Goal: Information Seeking & Learning: Learn about a topic

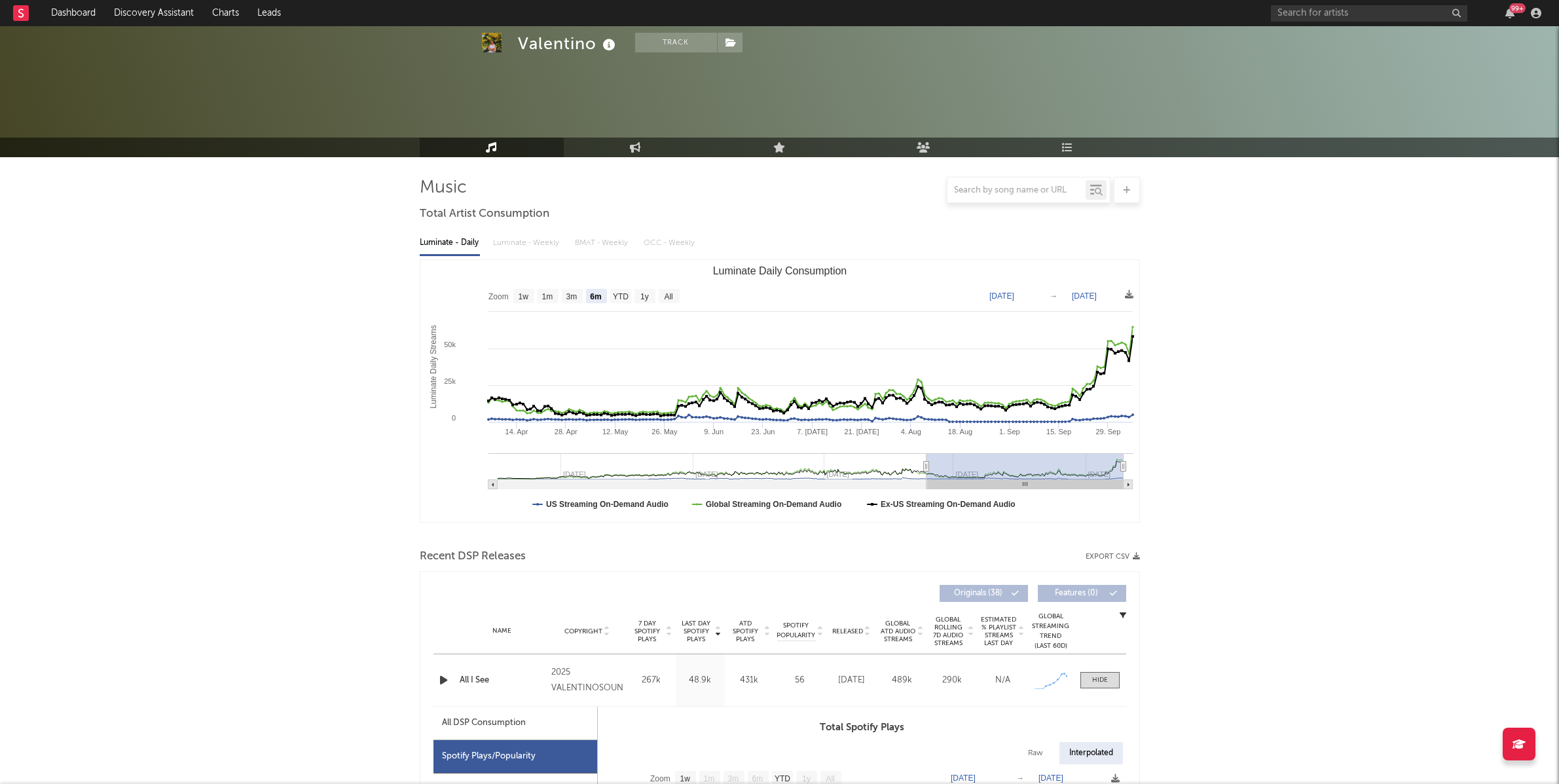
select select "6m"
select select "1w"
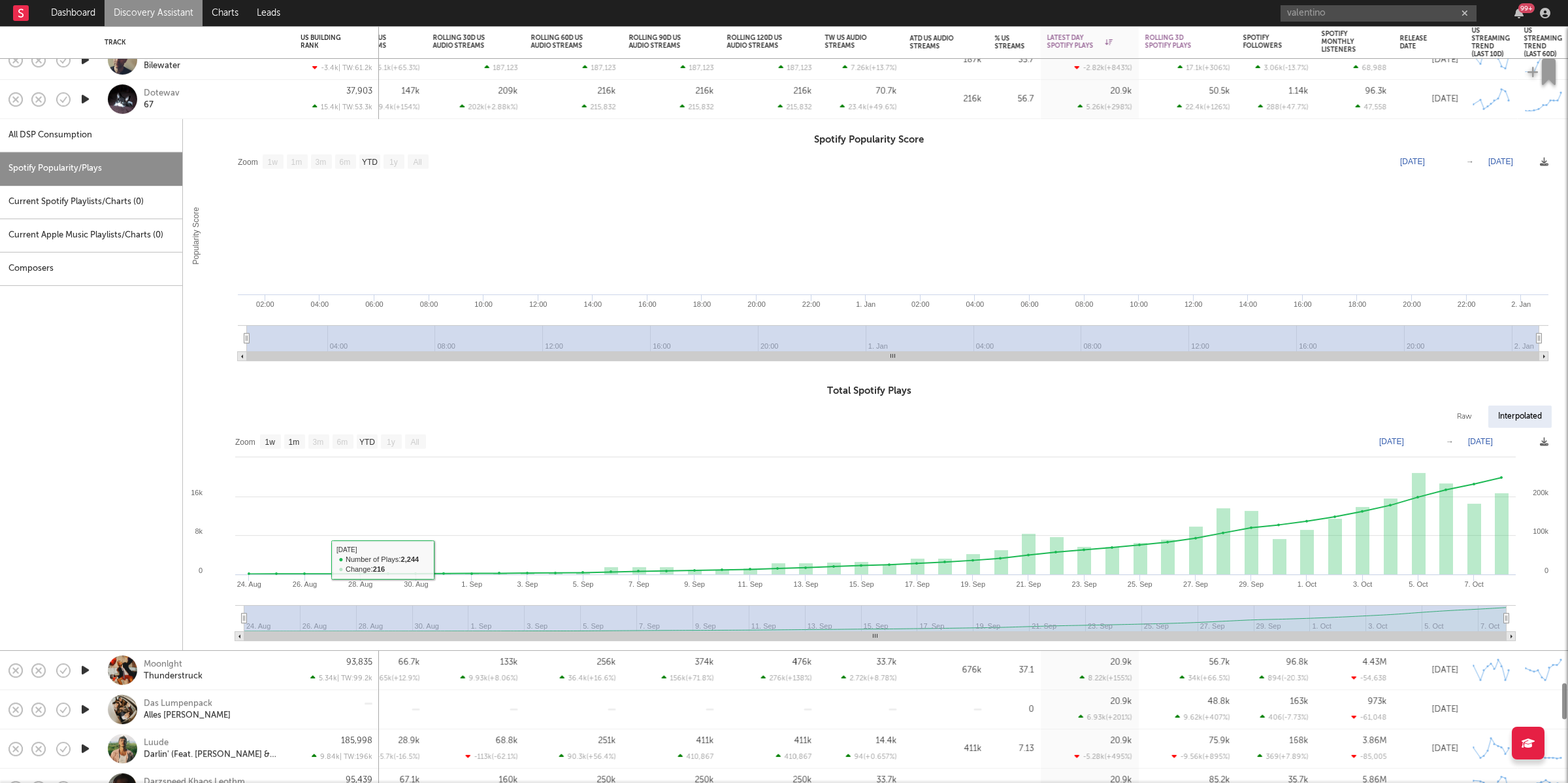
select select "1w"
click at [216, 100] on div "Dotewav 67" at bounding box center [214, 99] width 140 height 24
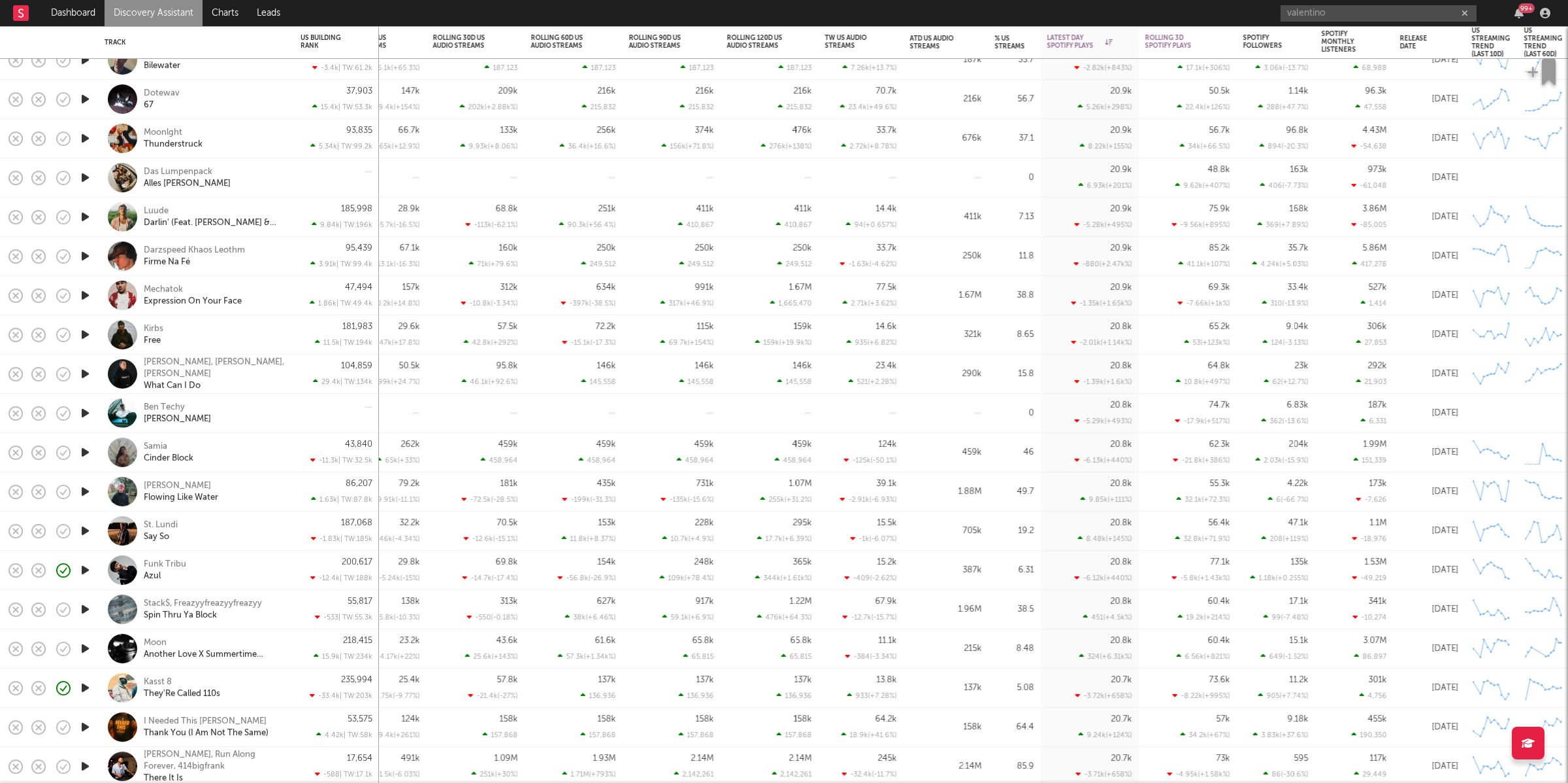
click at [85, 135] on icon "button" at bounding box center [86, 138] width 14 height 17
click at [619, 763] on icon "button" at bounding box center [620, 766] width 6 height 11
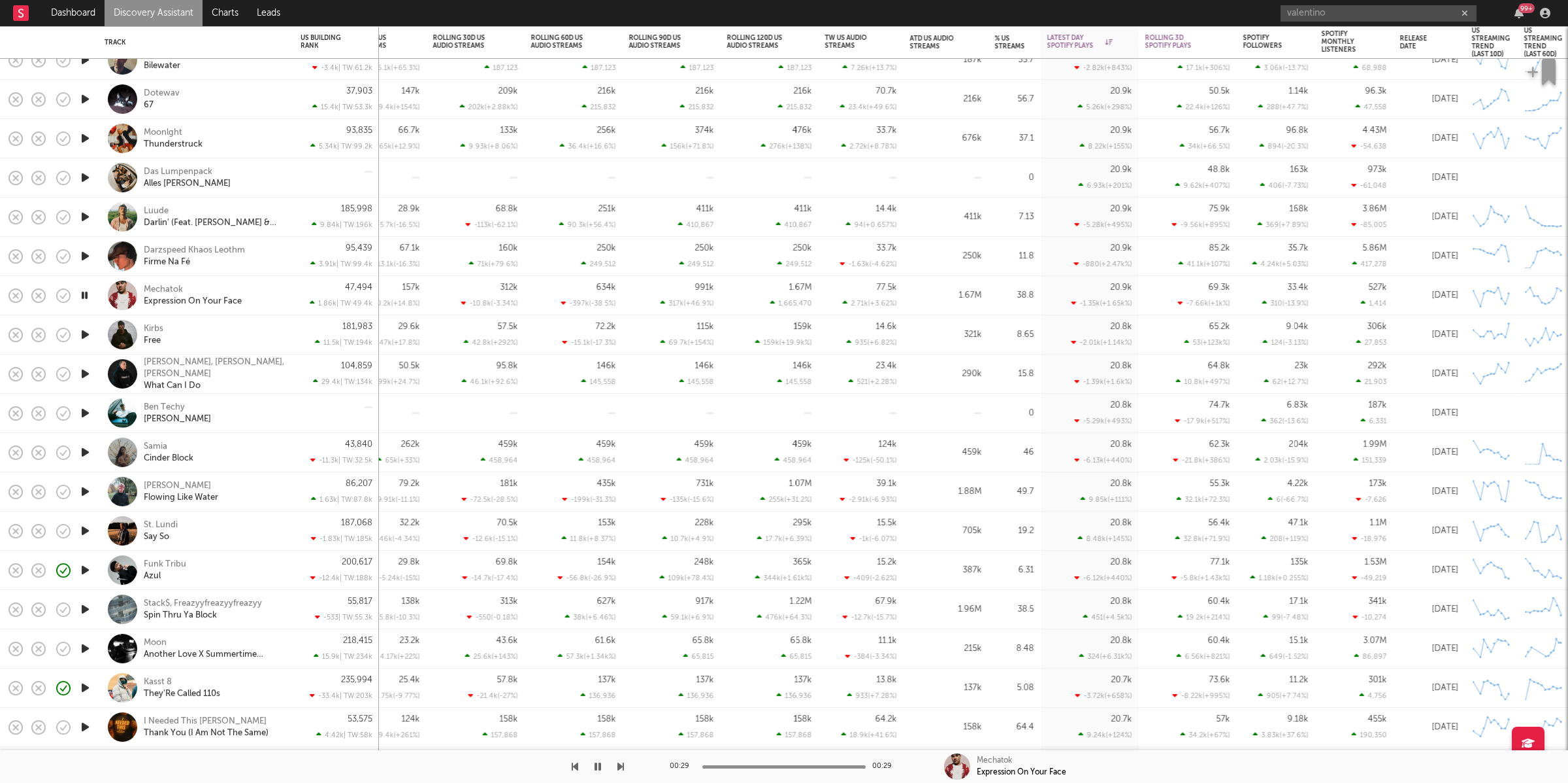
click at [619, 767] on icon "button" at bounding box center [620, 766] width 6 height 11
click at [85, 336] on icon "button" at bounding box center [85, 335] width 12 height 17
click at [591, 768] on button "button" at bounding box center [597, 765] width 13 height 33
click at [620, 765] on icon "button" at bounding box center [620, 766] width 6 height 11
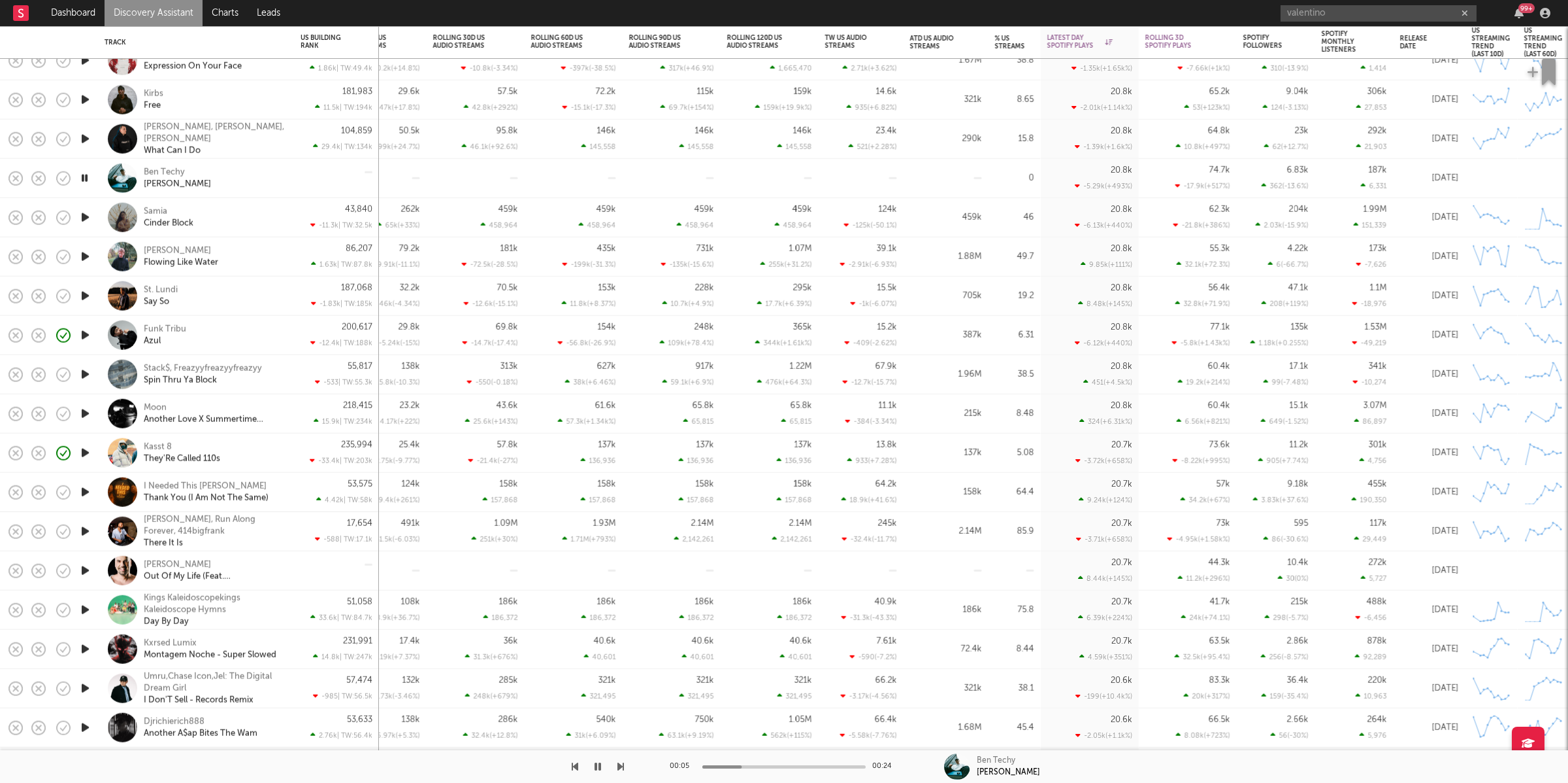
click at [619, 765] on icon "button" at bounding box center [620, 766] width 6 height 11
click at [573, 764] on icon "button" at bounding box center [574, 766] width 6 height 11
click at [233, 170] on div "Ben Techy [PERSON_NAME]" at bounding box center [214, 177] width 140 height 24
click at [249, 170] on div "Ben Techy [PERSON_NAME]" at bounding box center [214, 177] width 140 height 24
click at [623, 764] on icon "button" at bounding box center [620, 766] width 6 height 11
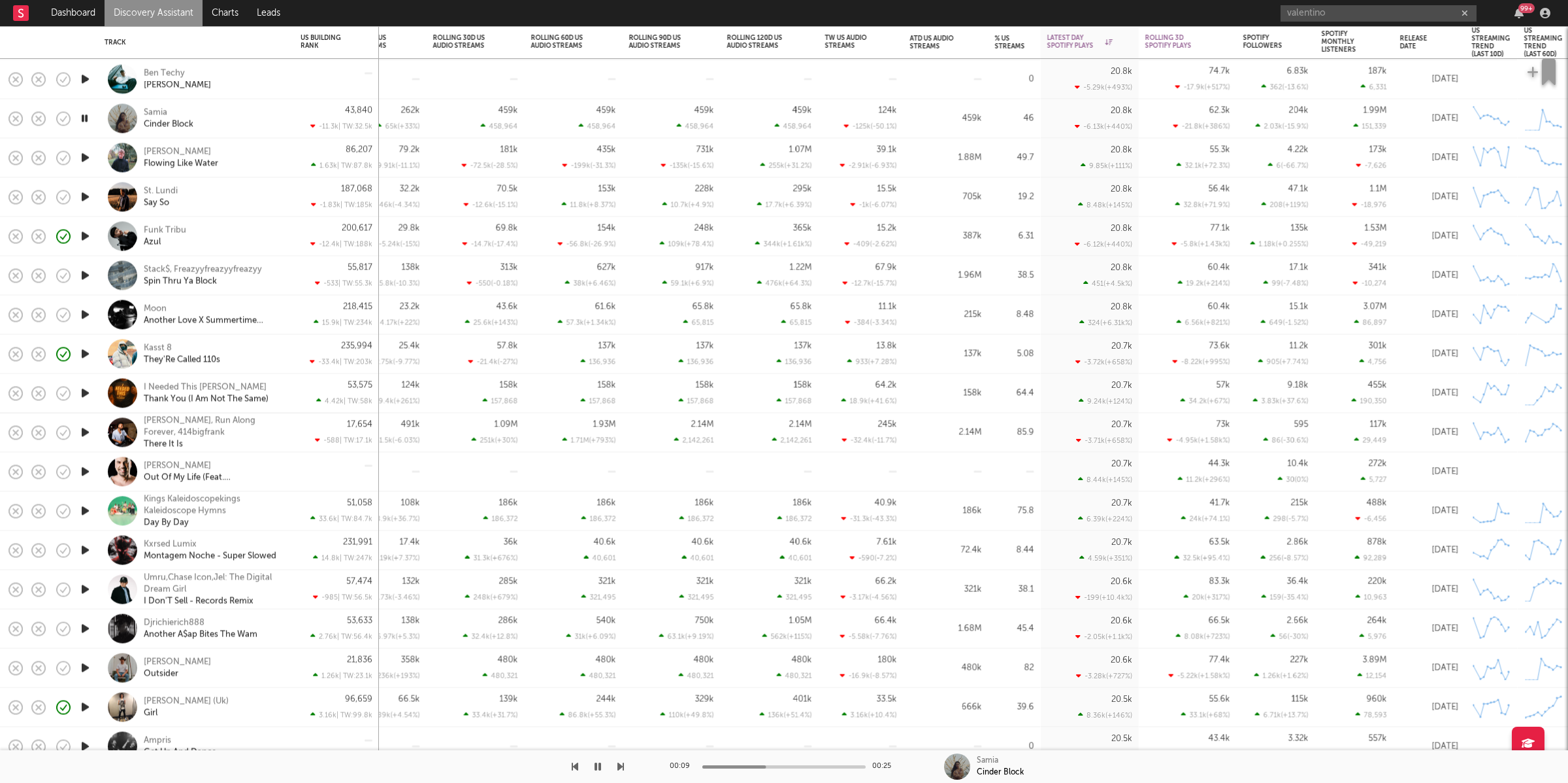
click at [625, 764] on div "00:09 00:25 [PERSON_NAME] Block" at bounding box center [784, 765] width 1568 height 33
click at [621, 765] on icon "button" at bounding box center [620, 766] width 6 height 11
click at [621, 766] on icon "button" at bounding box center [620, 766] width 6 height 11
click at [620, 765] on icon "button" at bounding box center [620, 766] width 6 height 11
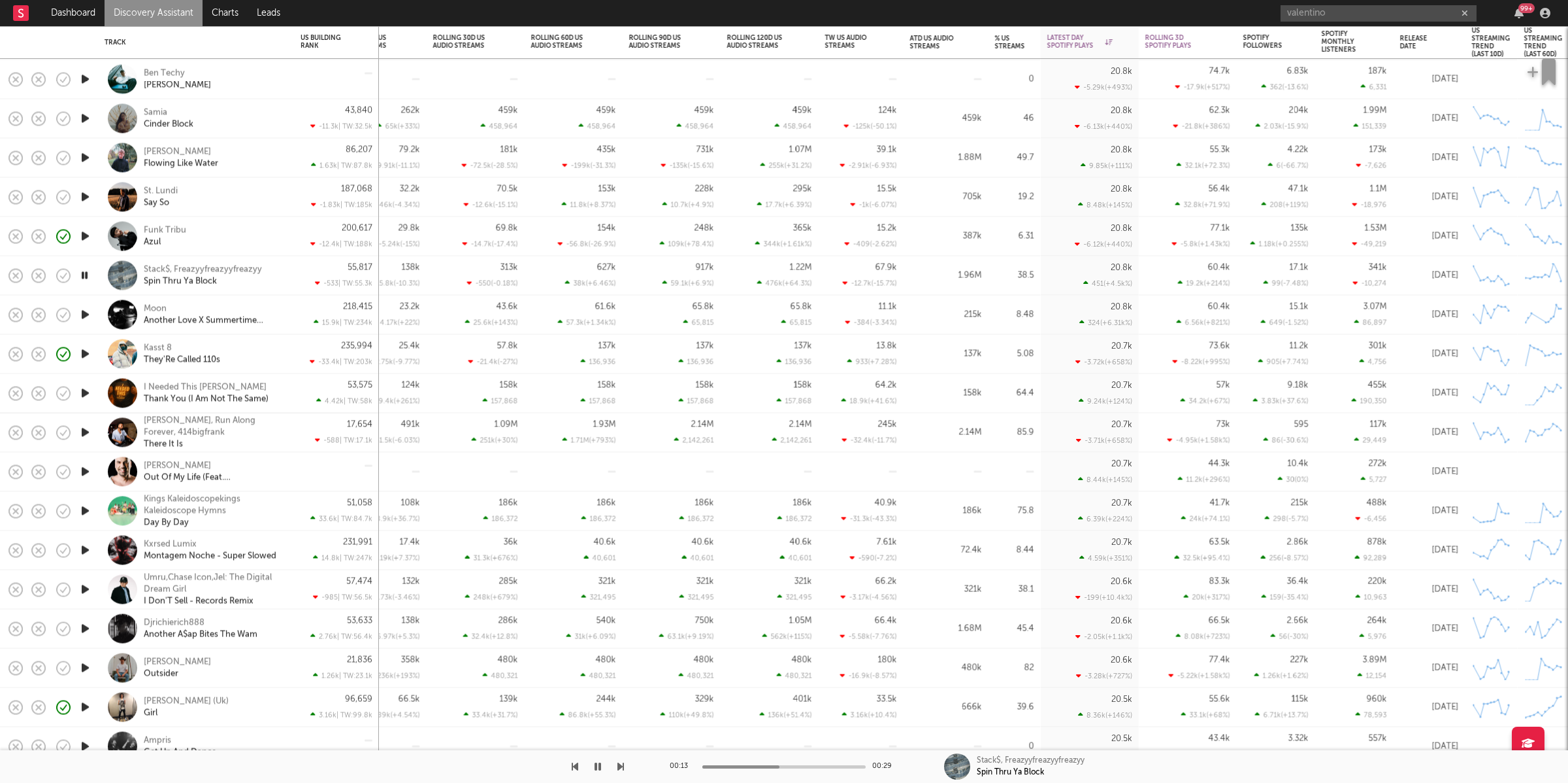
click at [598, 766] on icon "button" at bounding box center [597, 766] width 6 height 11
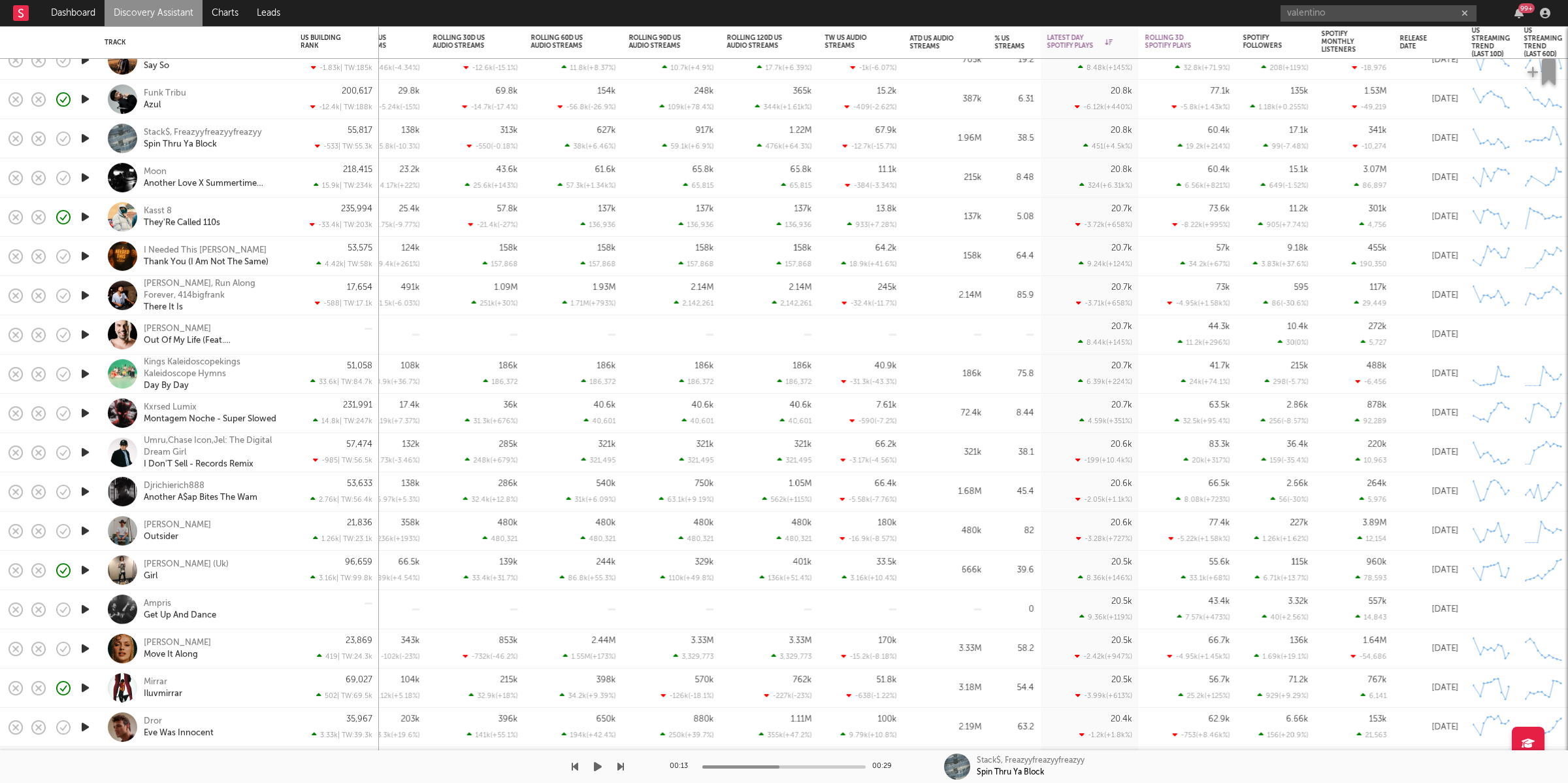
click at [596, 770] on icon "button" at bounding box center [597, 766] width 8 height 11
click at [620, 764] on icon "button" at bounding box center [620, 766] width 6 height 11
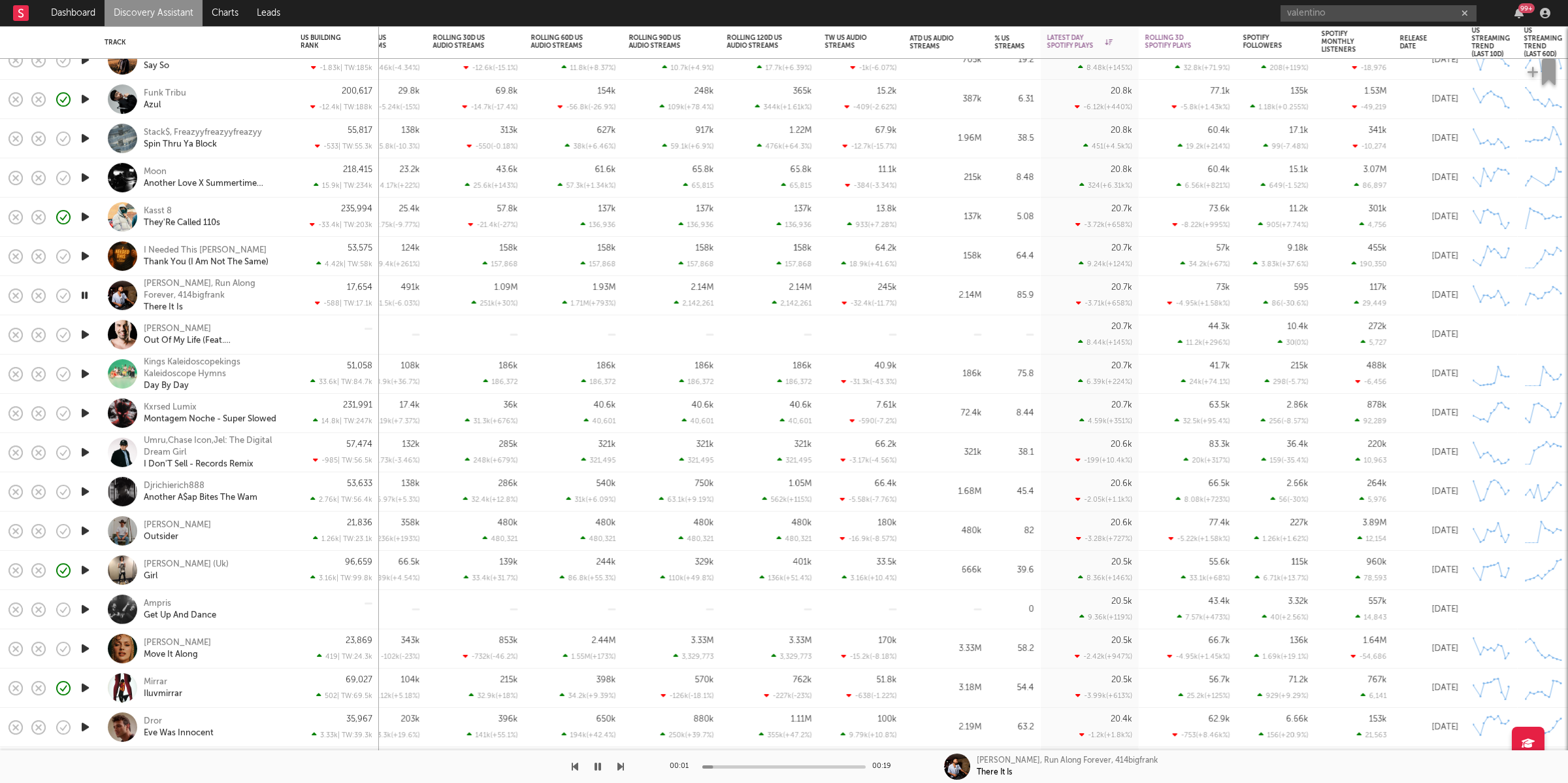
click at [620, 764] on icon "button" at bounding box center [620, 766] width 6 height 11
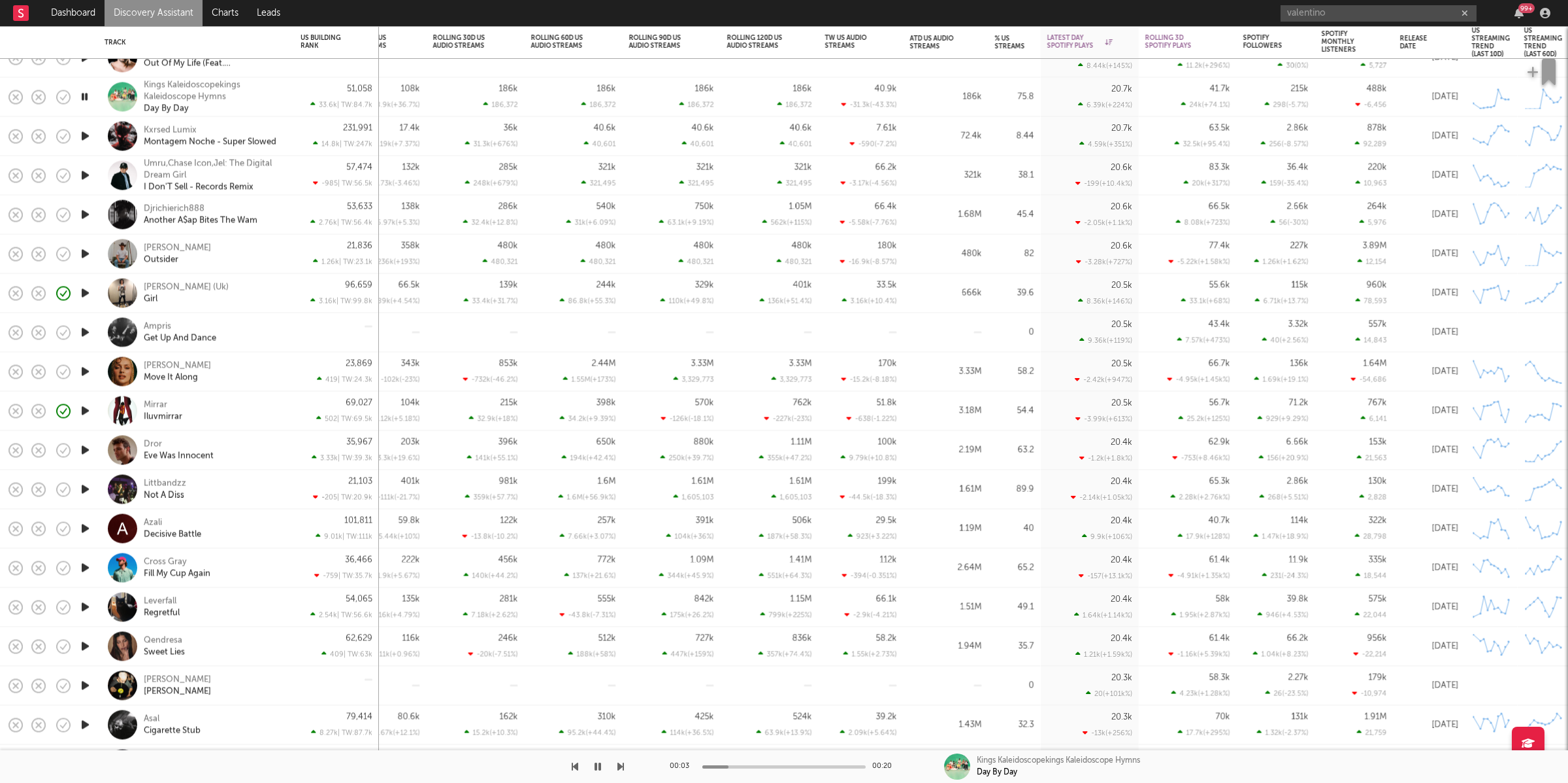
click at [618, 767] on icon "button" at bounding box center [620, 766] width 6 height 11
click at [619, 767] on icon "button" at bounding box center [620, 766] width 6 height 11
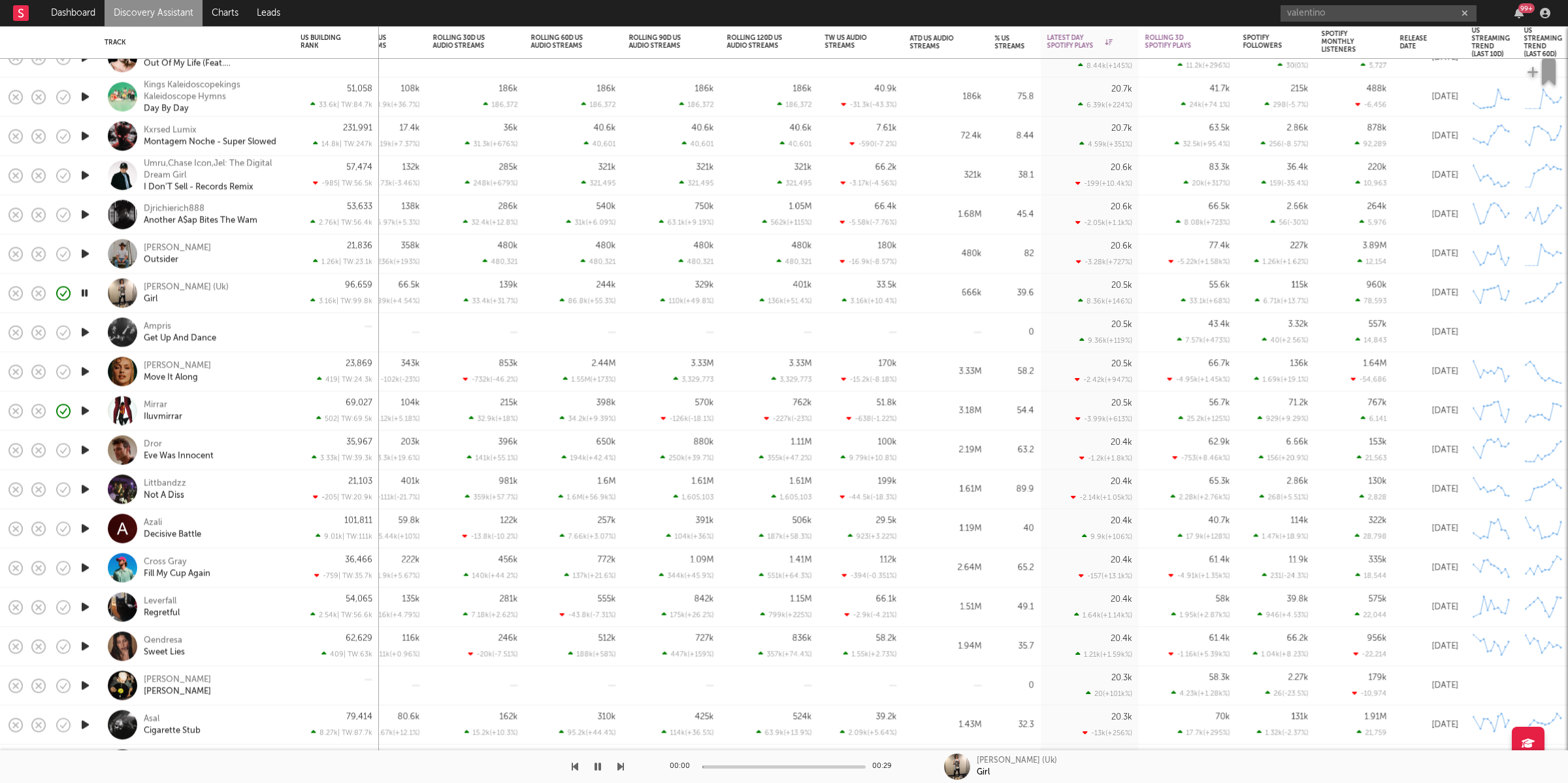
click at [619, 767] on icon "button" at bounding box center [620, 766] width 6 height 11
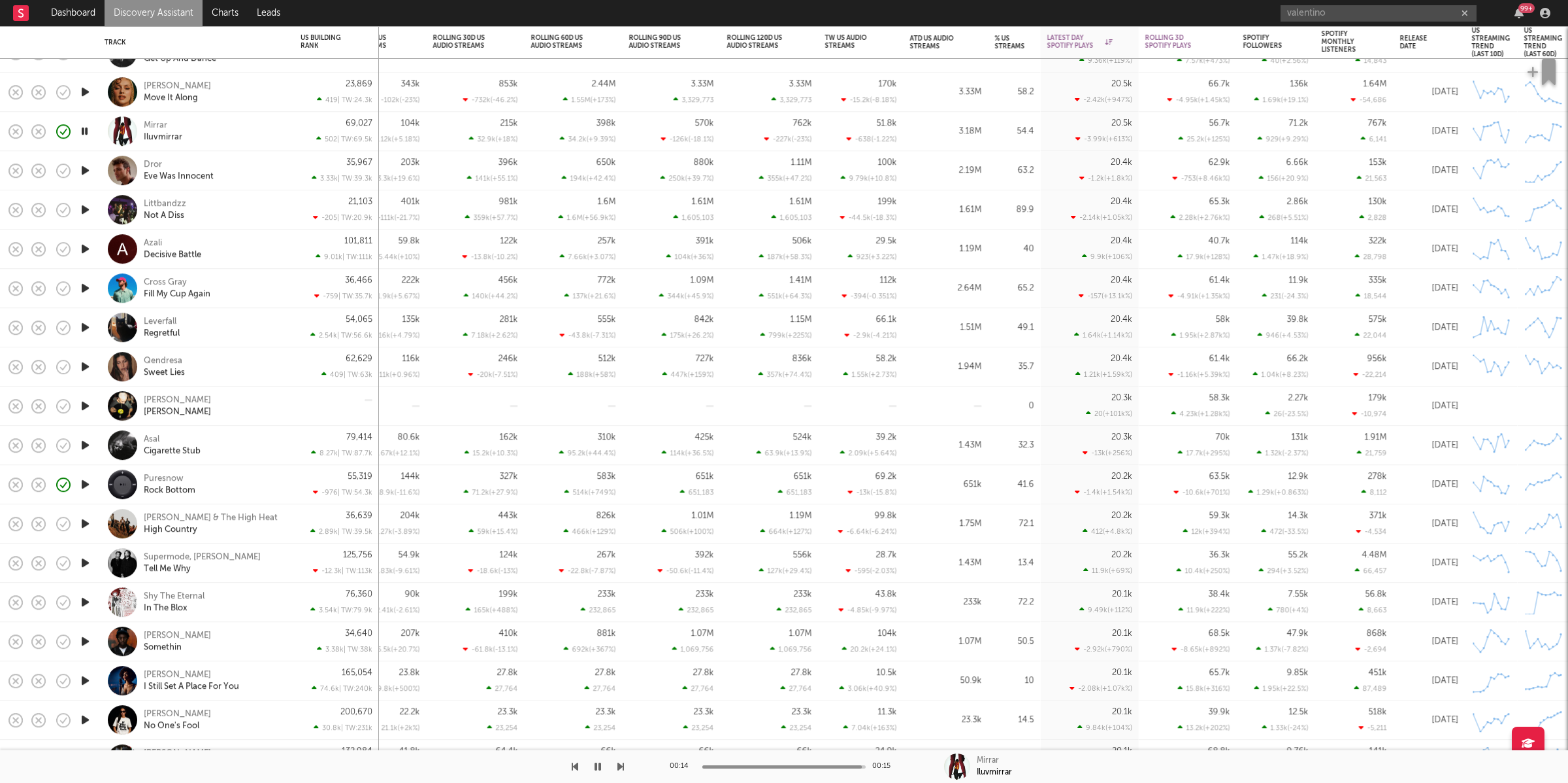
click at [619, 768] on icon "button" at bounding box center [620, 766] width 6 height 11
click at [619, 763] on icon "button" at bounding box center [620, 766] width 6 height 11
click at [218, 203] on div "Littbandzz Not A Diss" at bounding box center [214, 209] width 140 height 24
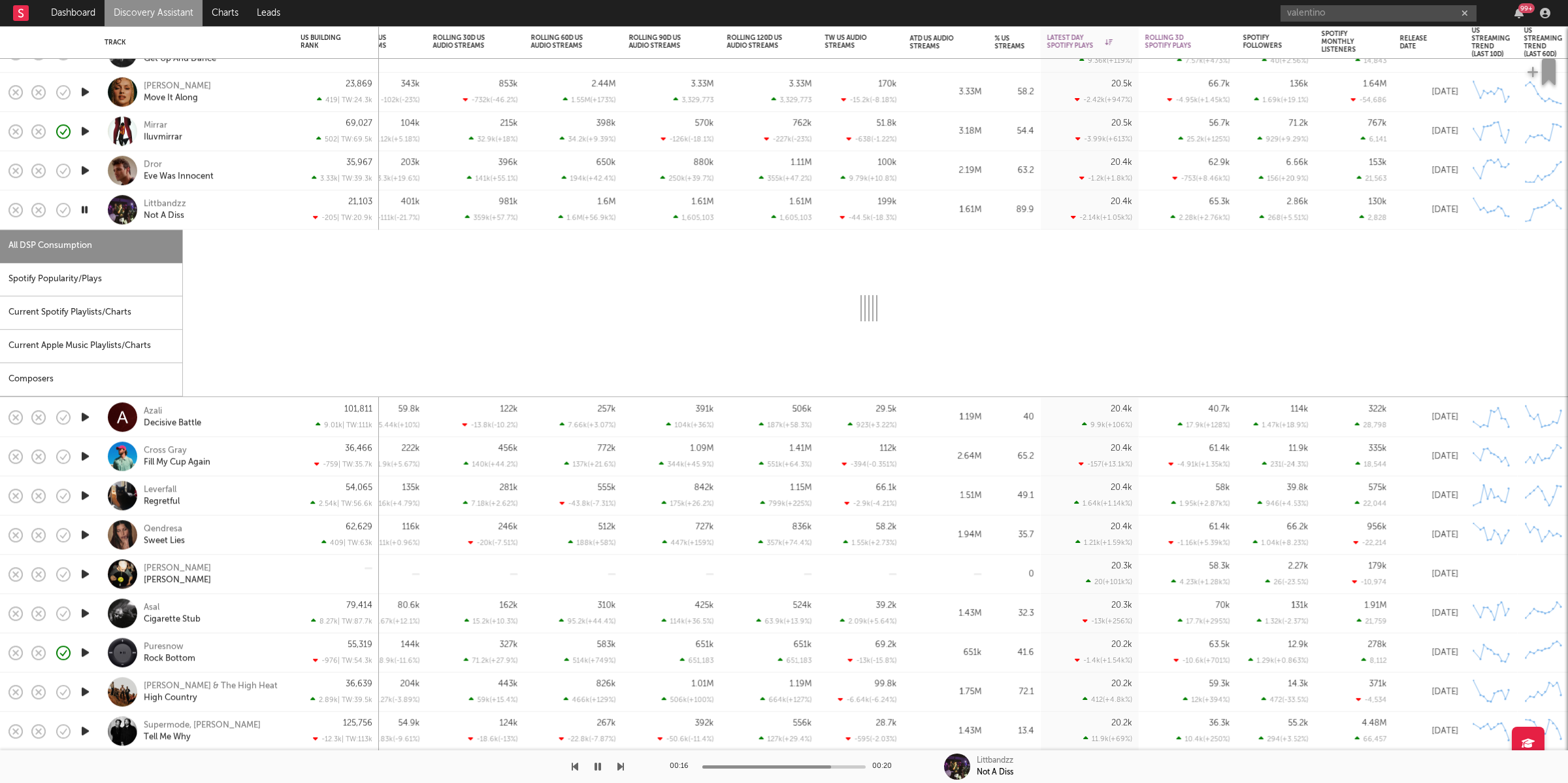
click at [89, 209] on icon "button" at bounding box center [85, 209] width 12 height 17
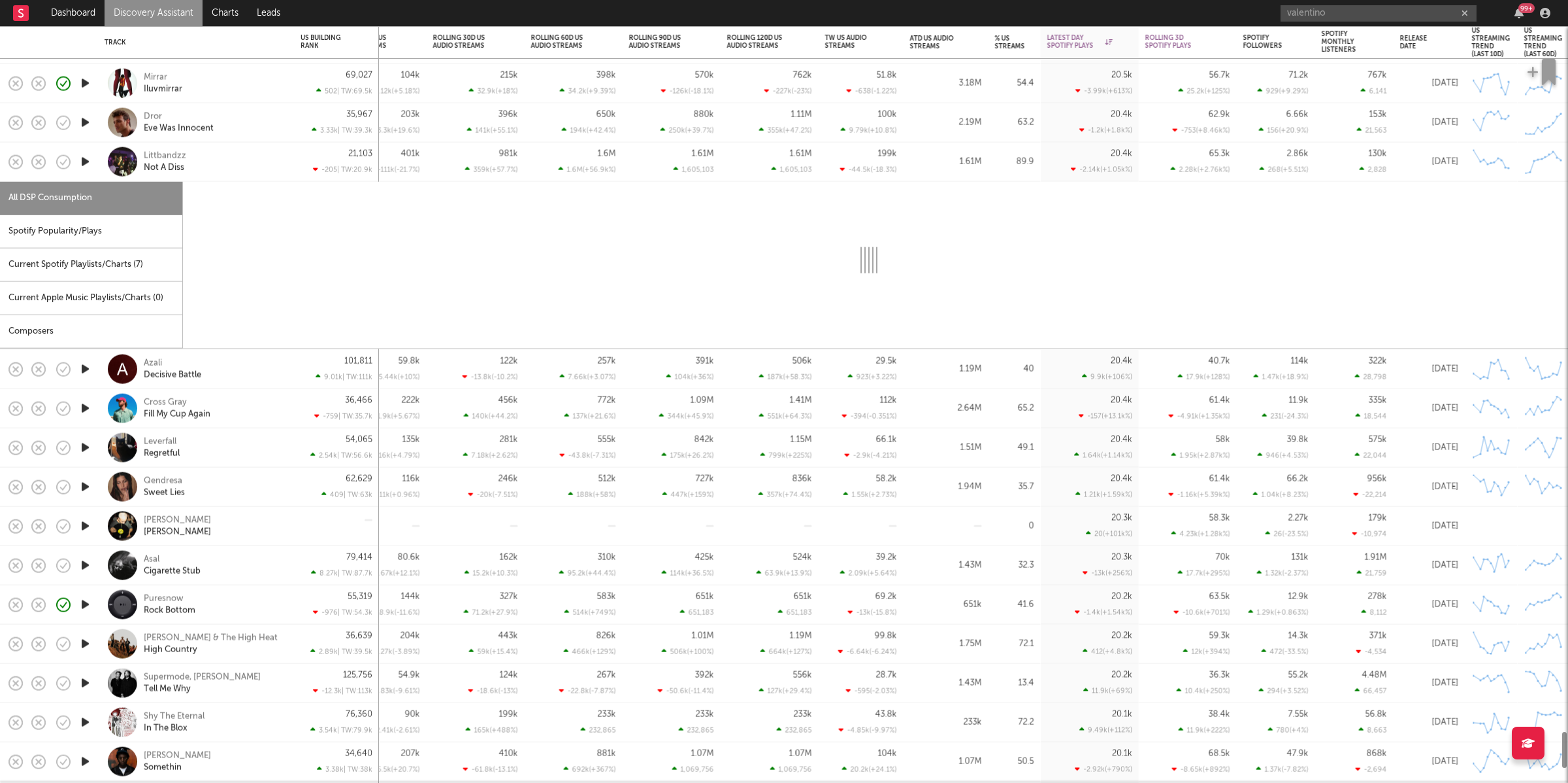
select select "1w"
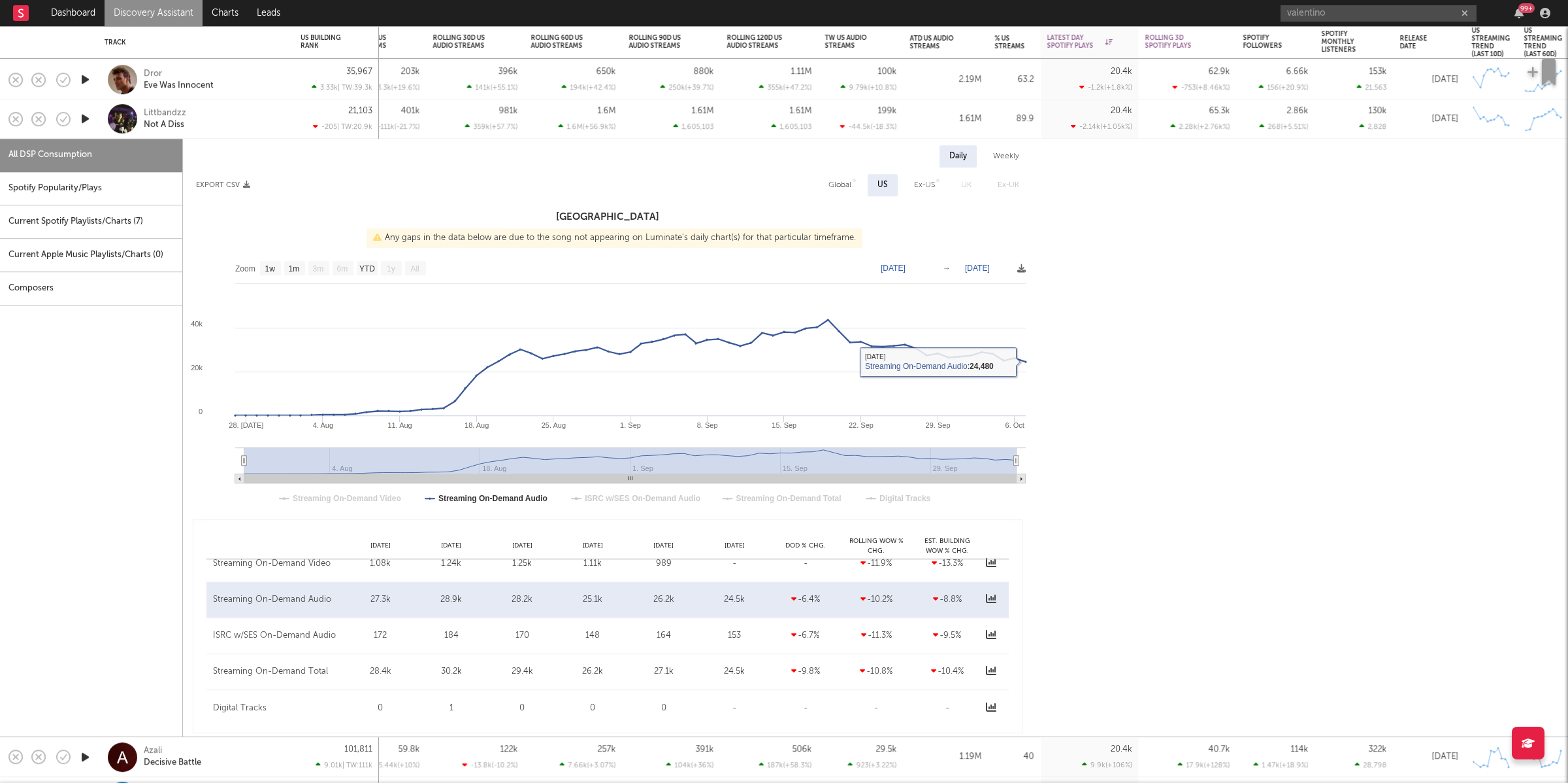
click at [826, 177] on div "Global" at bounding box center [840, 184] width 42 height 22
select select "1w"
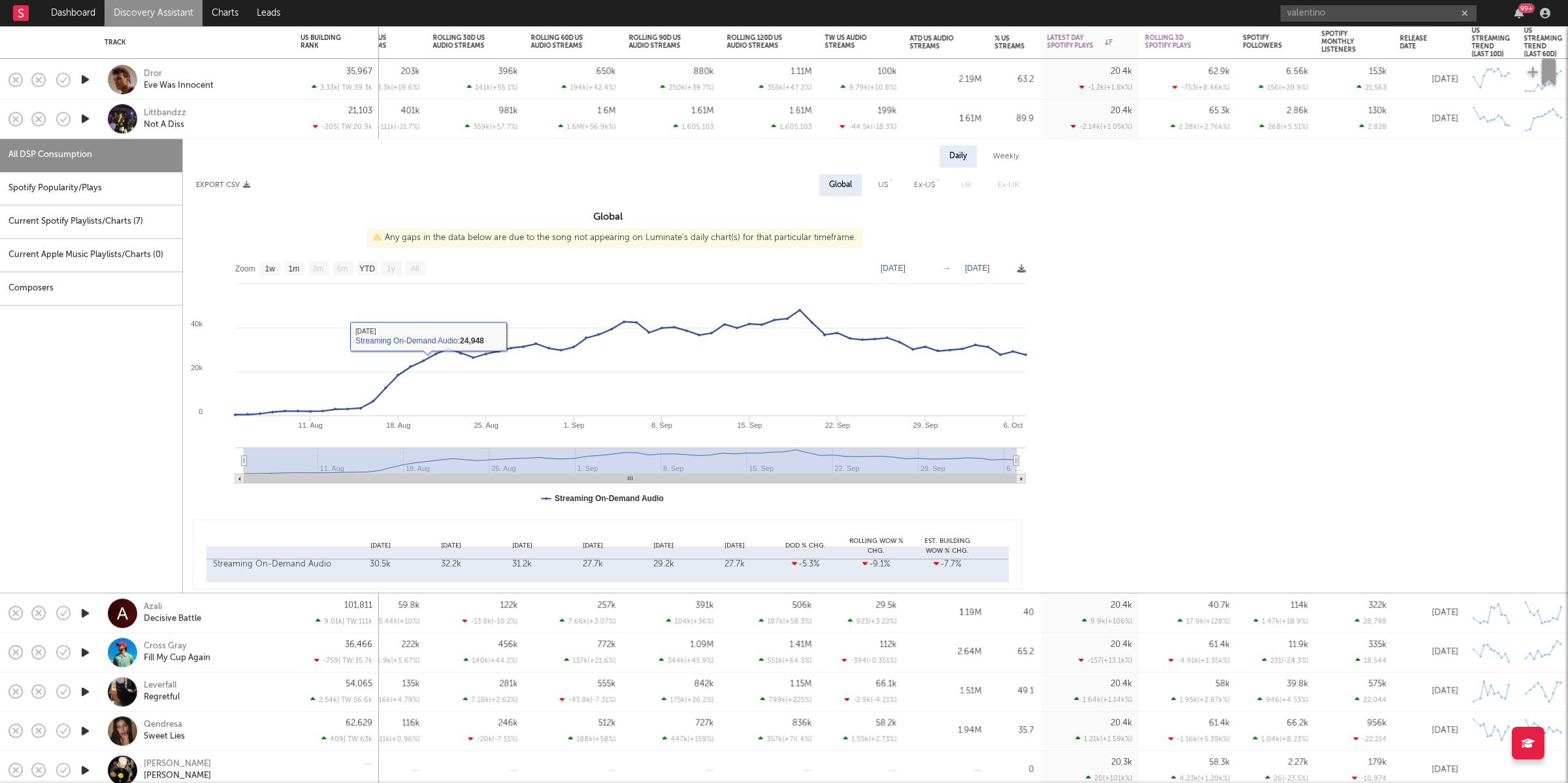
click at [117, 192] on div "Spotify Popularity/Plays" at bounding box center [91, 189] width 183 height 34
select select "1w"
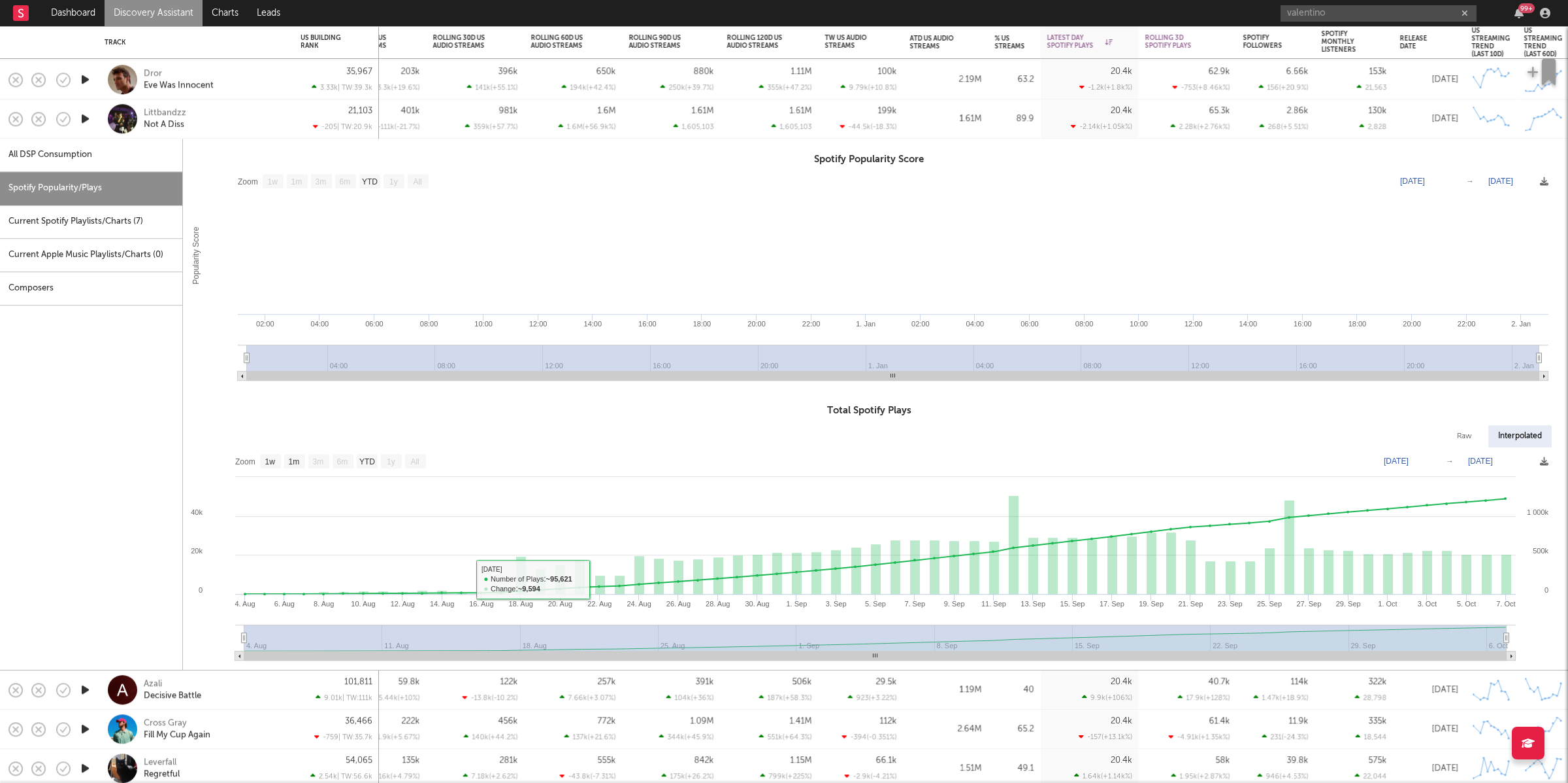
click at [234, 124] on div "Littbandzz Not A Diss" at bounding box center [214, 118] width 140 height 24
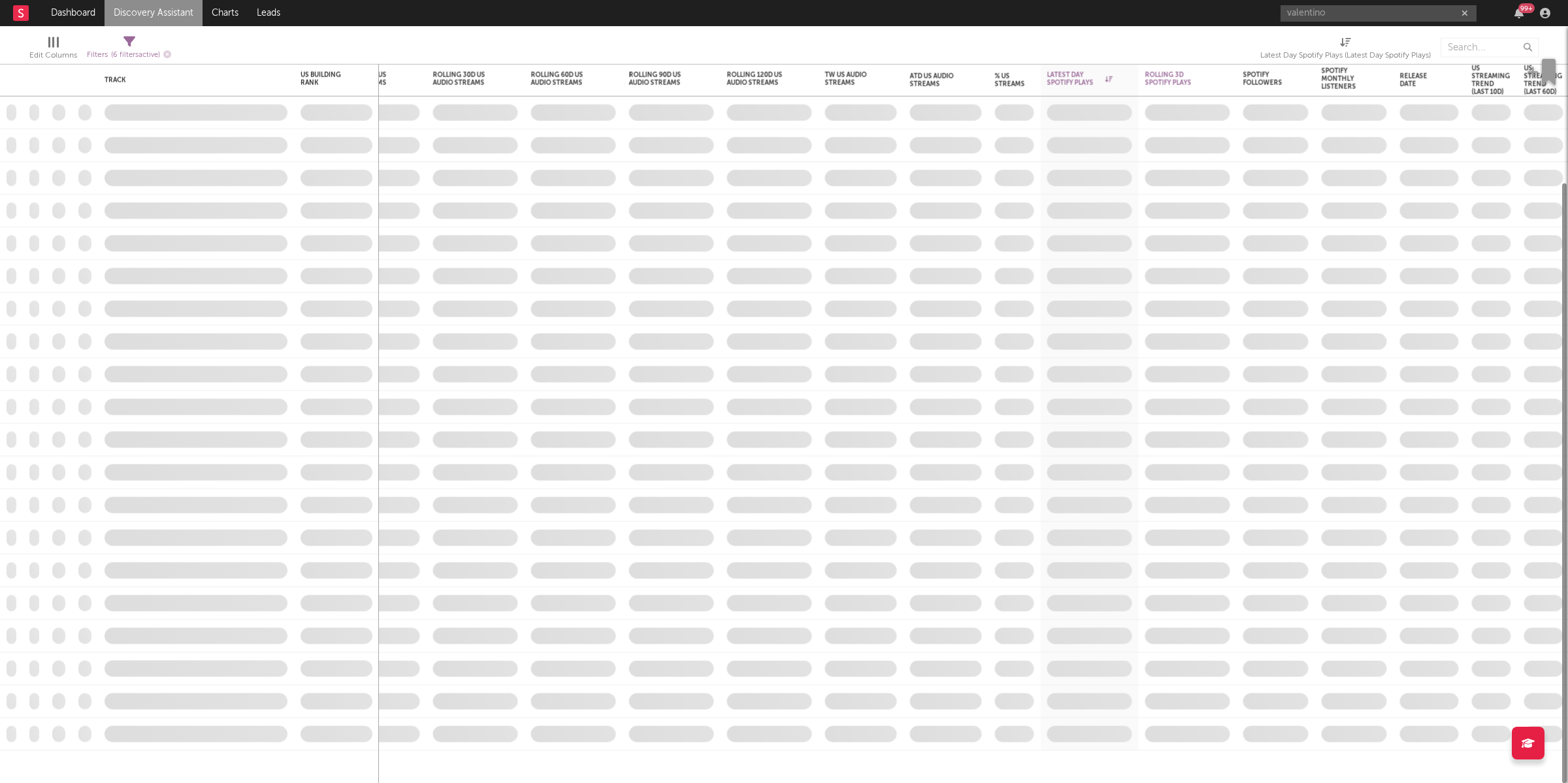
click at [85, 156] on span at bounding box center [85, 145] width 26 height 32
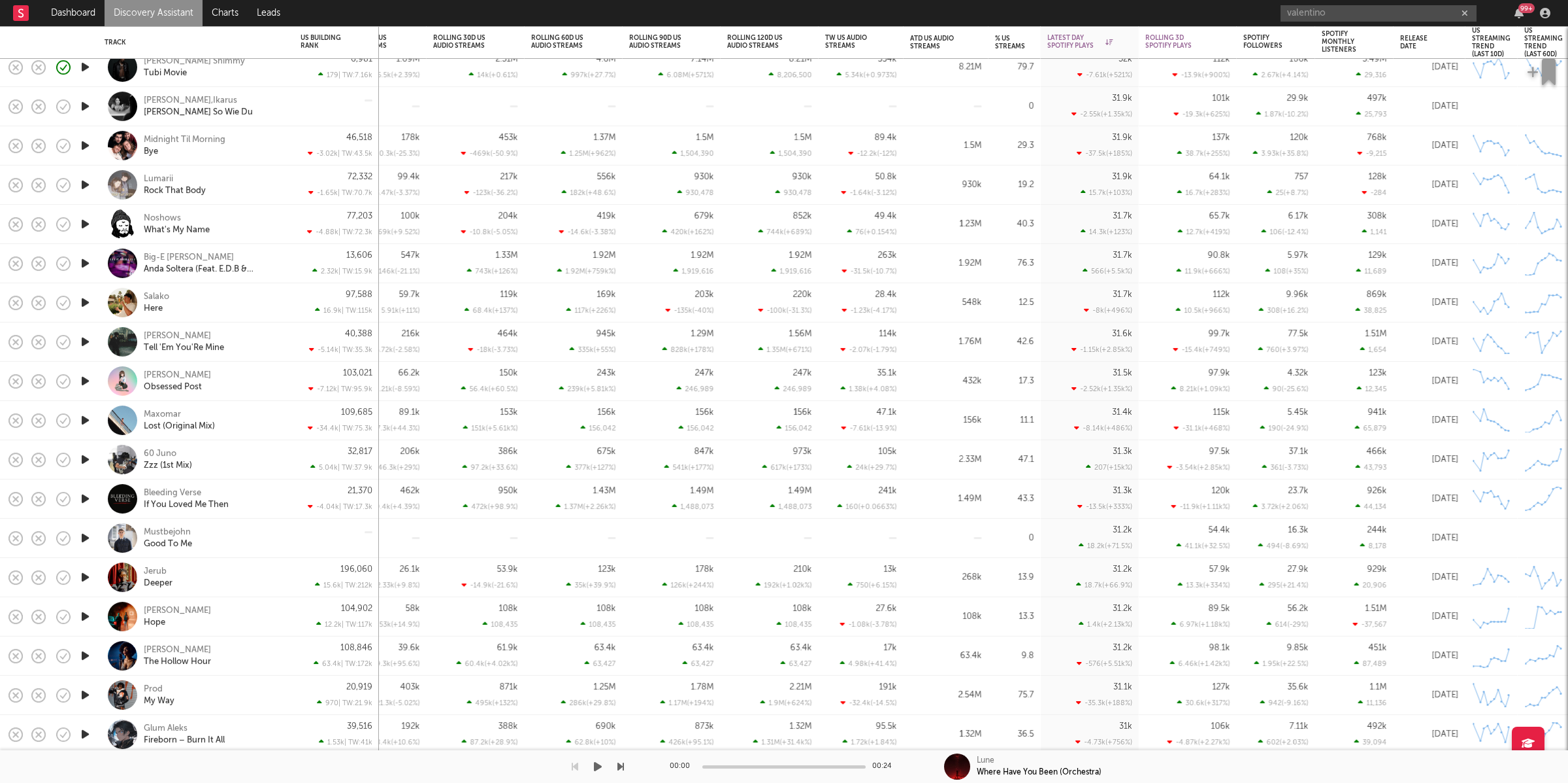
drag, startPoint x: 593, startPoint y: 758, endPoint x: 640, endPoint y: 768, distance: 48.1
click at [594, 759] on button "button" at bounding box center [597, 765] width 13 height 33
click at [619, 764] on icon "button" at bounding box center [620, 766] width 6 height 11
click at [610, 763] on div at bounding box center [311, 765] width 624 height 33
click at [628, 765] on div "00:02 00:18 [PERSON_NAME],Oxxed,Wintherduud Memorizing" at bounding box center [784, 765] width 1568 height 33
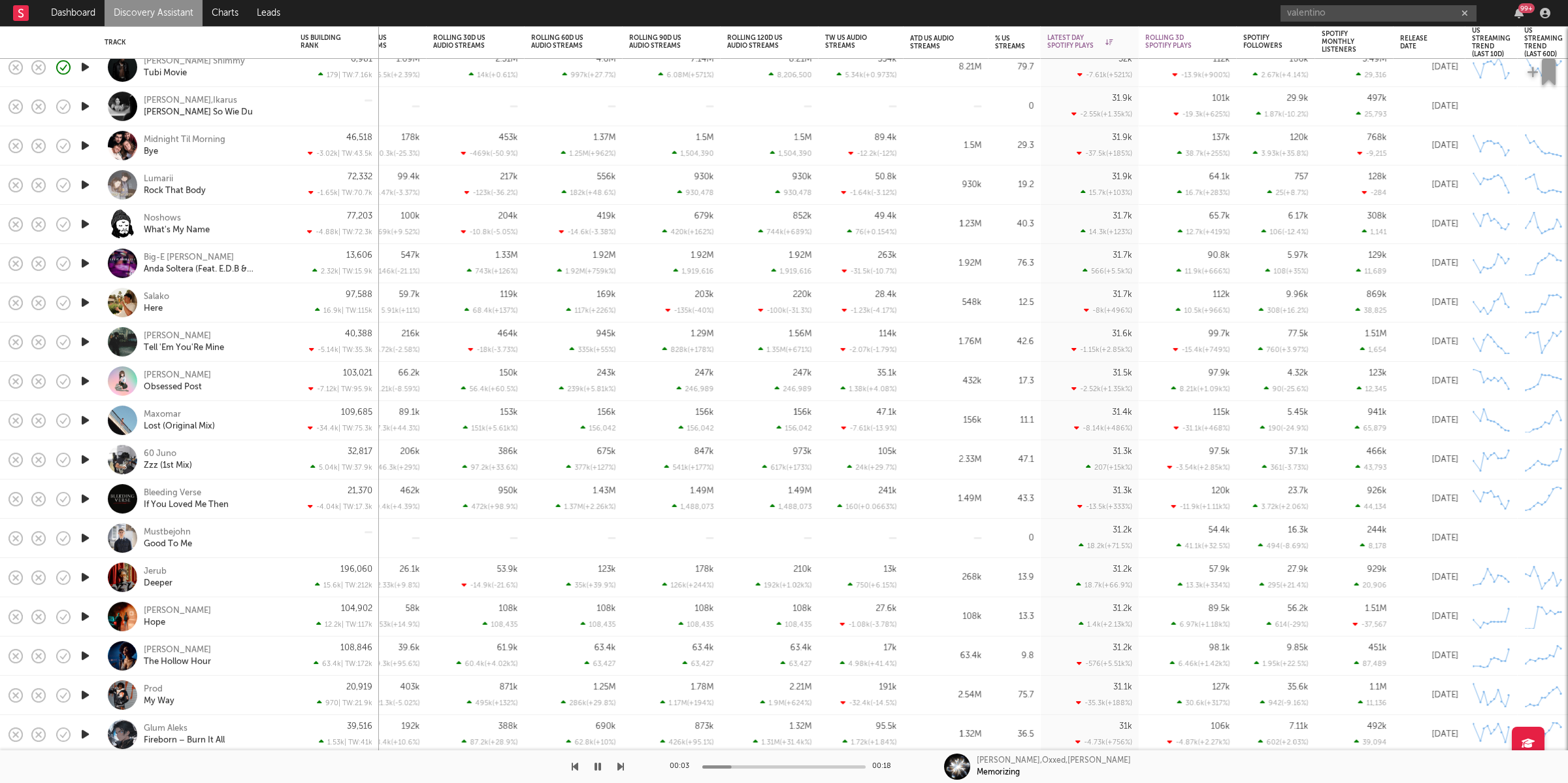
click at [621, 767] on icon "button" at bounding box center [620, 766] width 6 height 11
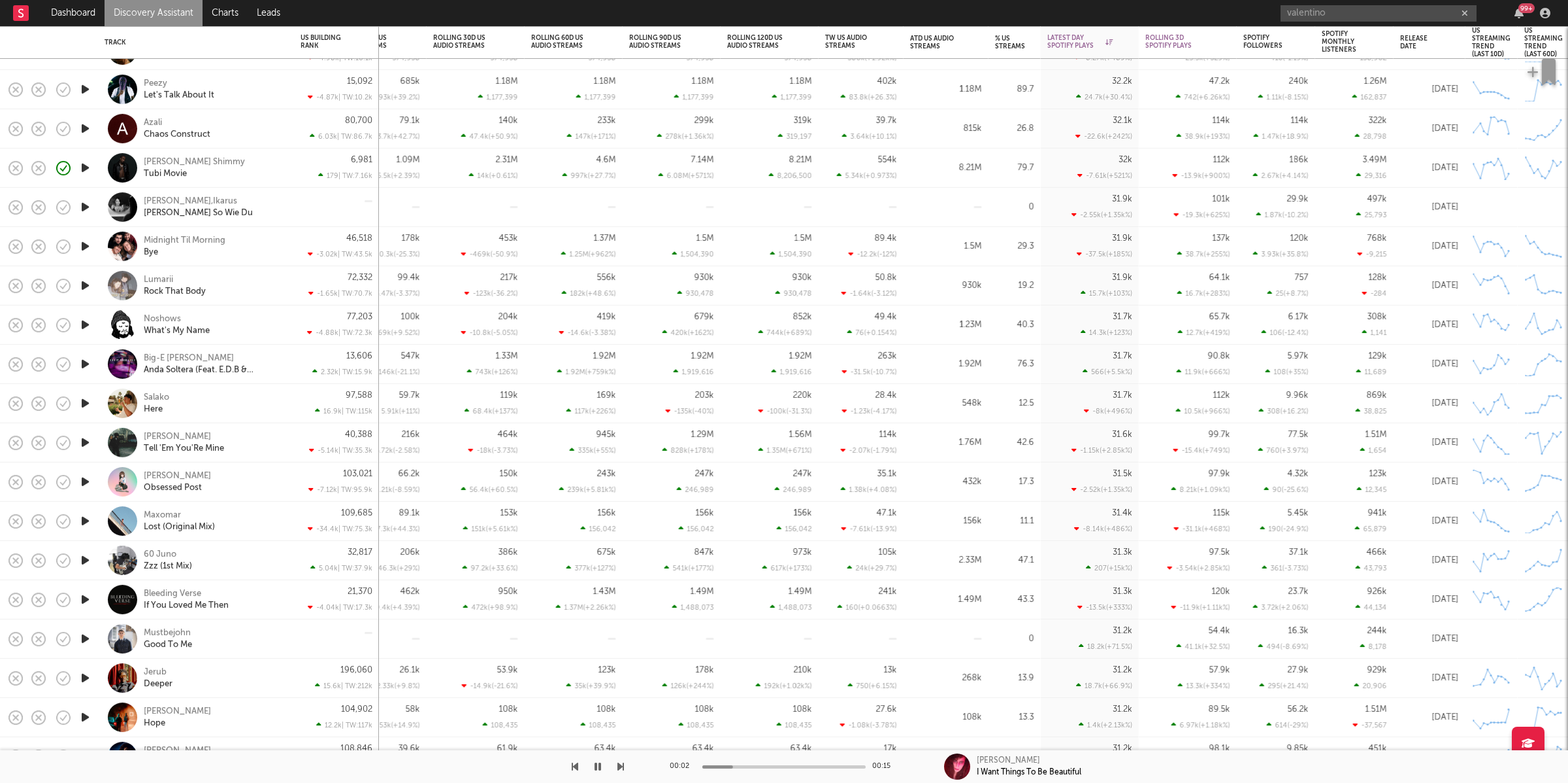
click at [595, 770] on icon "button" at bounding box center [597, 766] width 6 height 11
drag, startPoint x: 87, startPoint y: 559, endPoint x: 112, endPoint y: 550, distance: 26.6
click at [87, 558] on icon "button" at bounding box center [86, 560] width 14 height 17
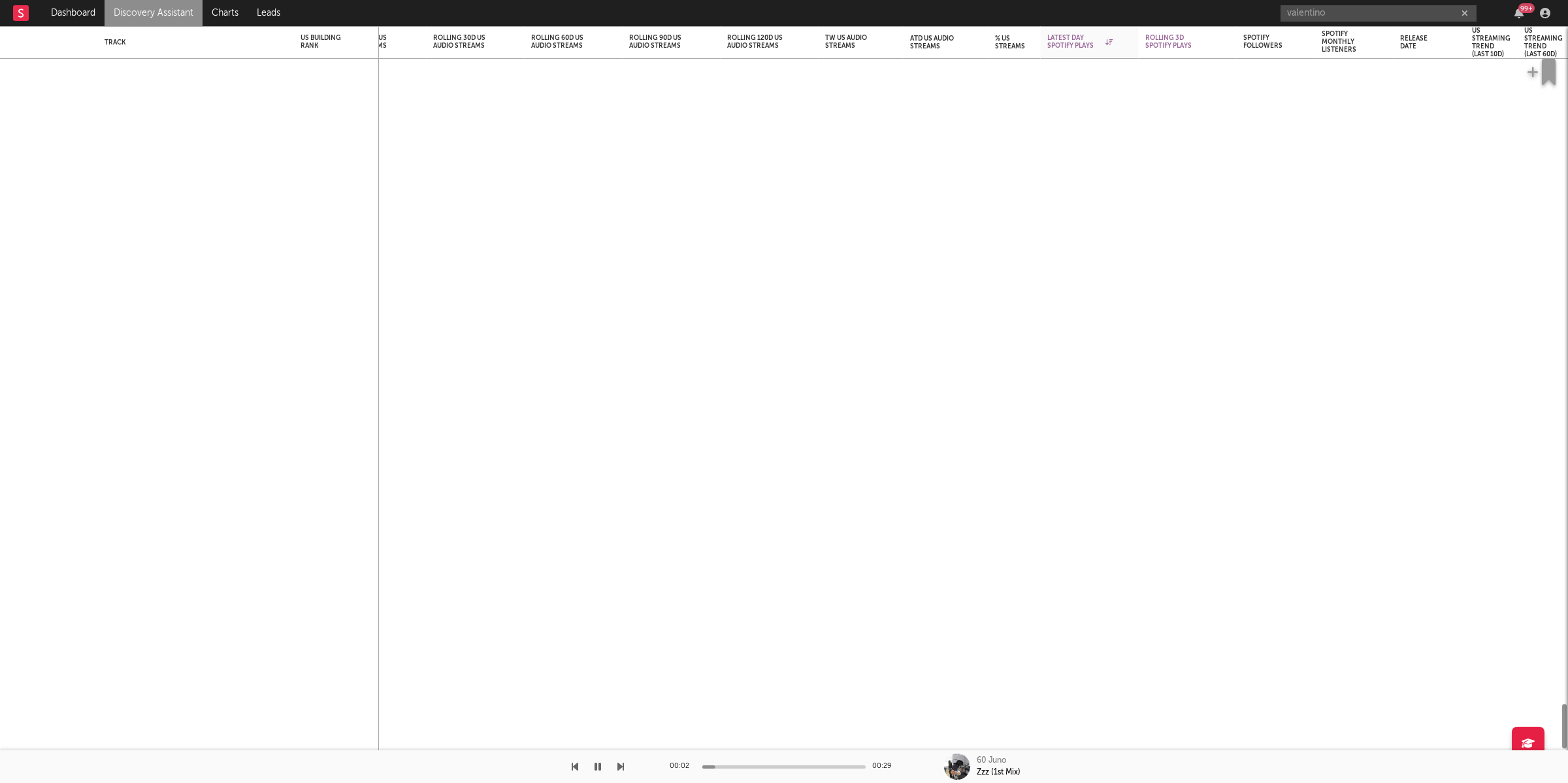
click at [598, 765] on icon "button" at bounding box center [597, 766] width 6 height 11
click at [599, 763] on icon "button" at bounding box center [597, 766] width 6 height 11
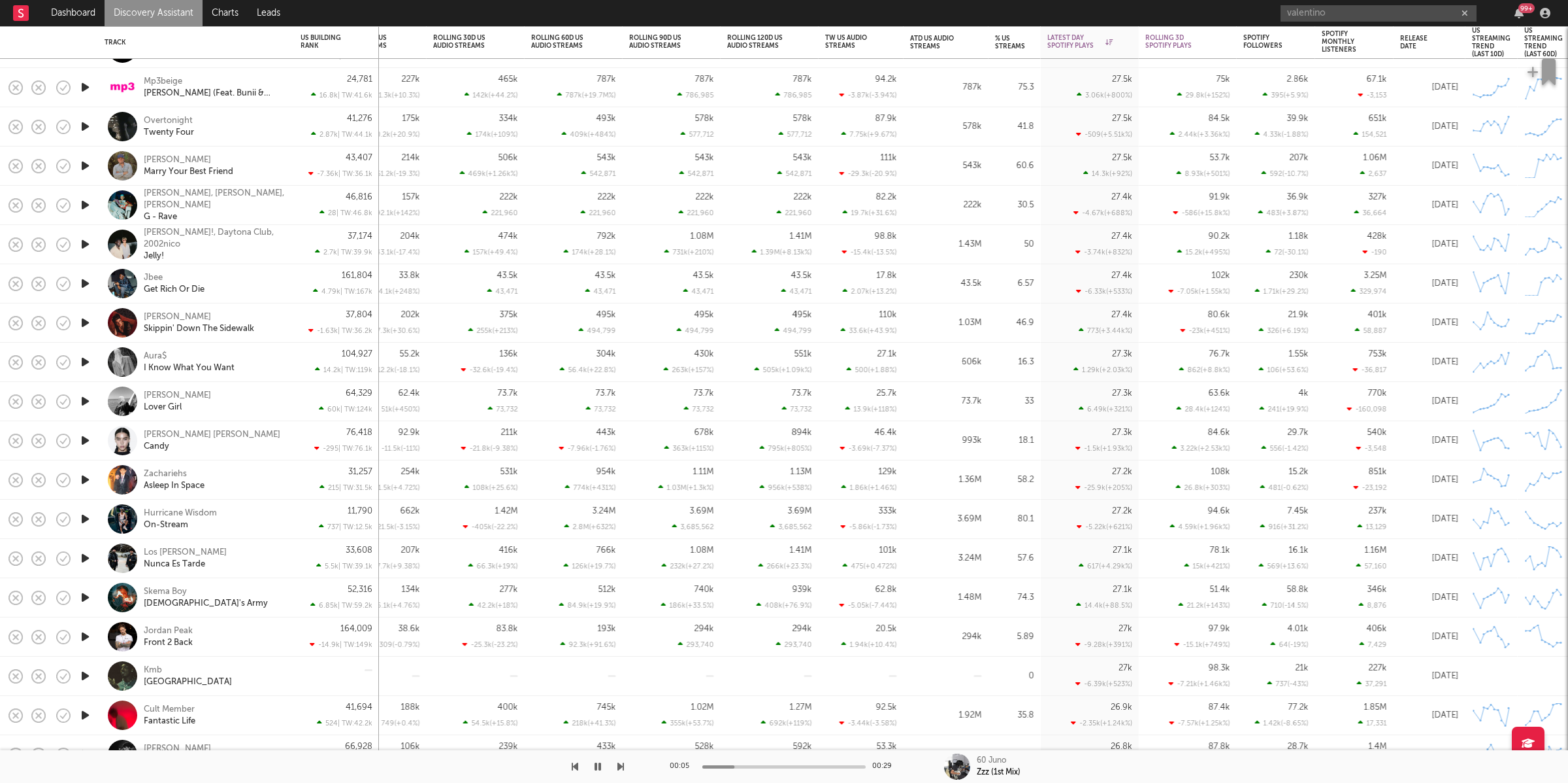
click at [597, 761] on icon "button" at bounding box center [597, 766] width 6 height 11
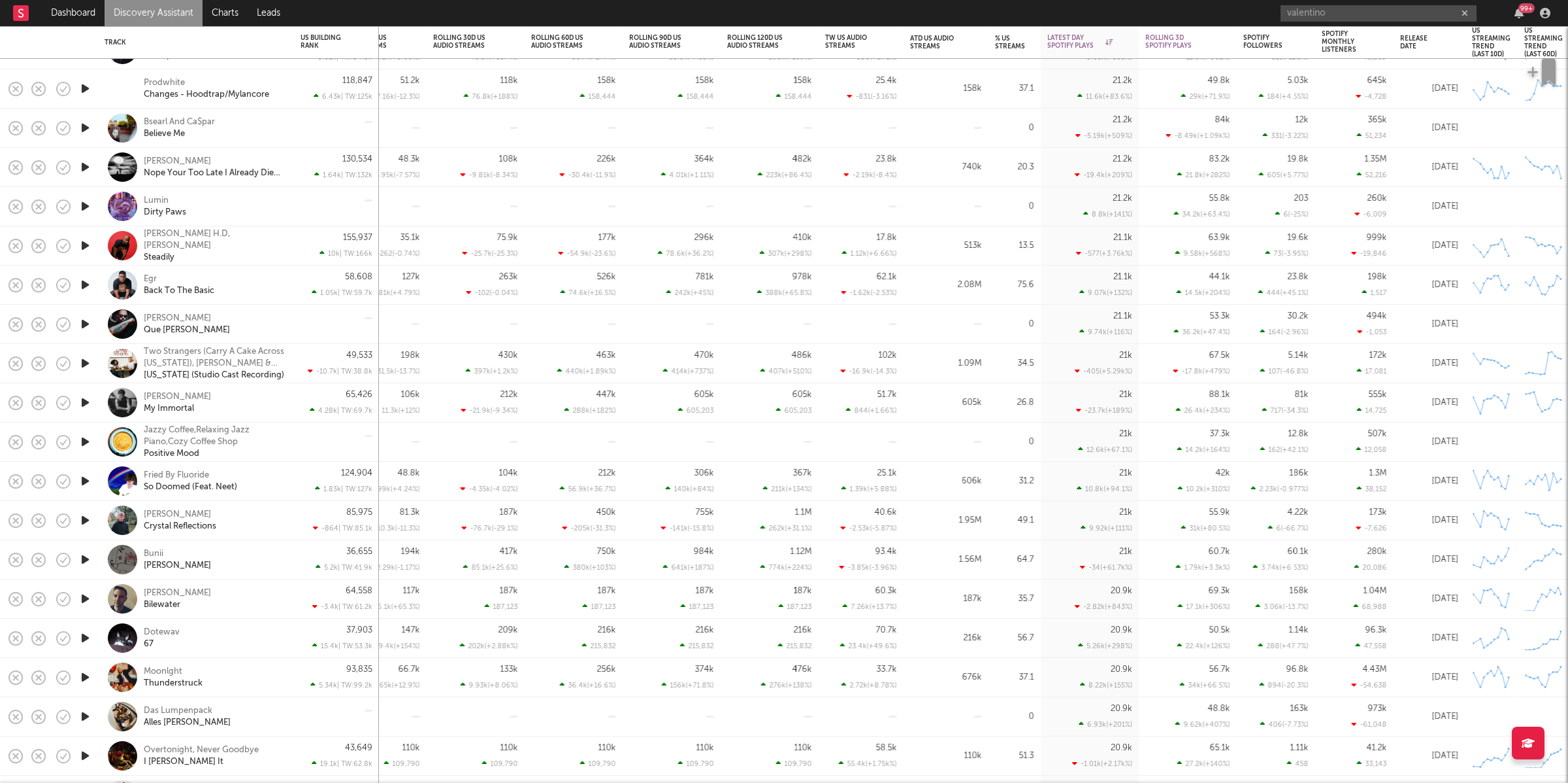
click at [87, 641] on icon "button" at bounding box center [86, 637] width 14 height 17
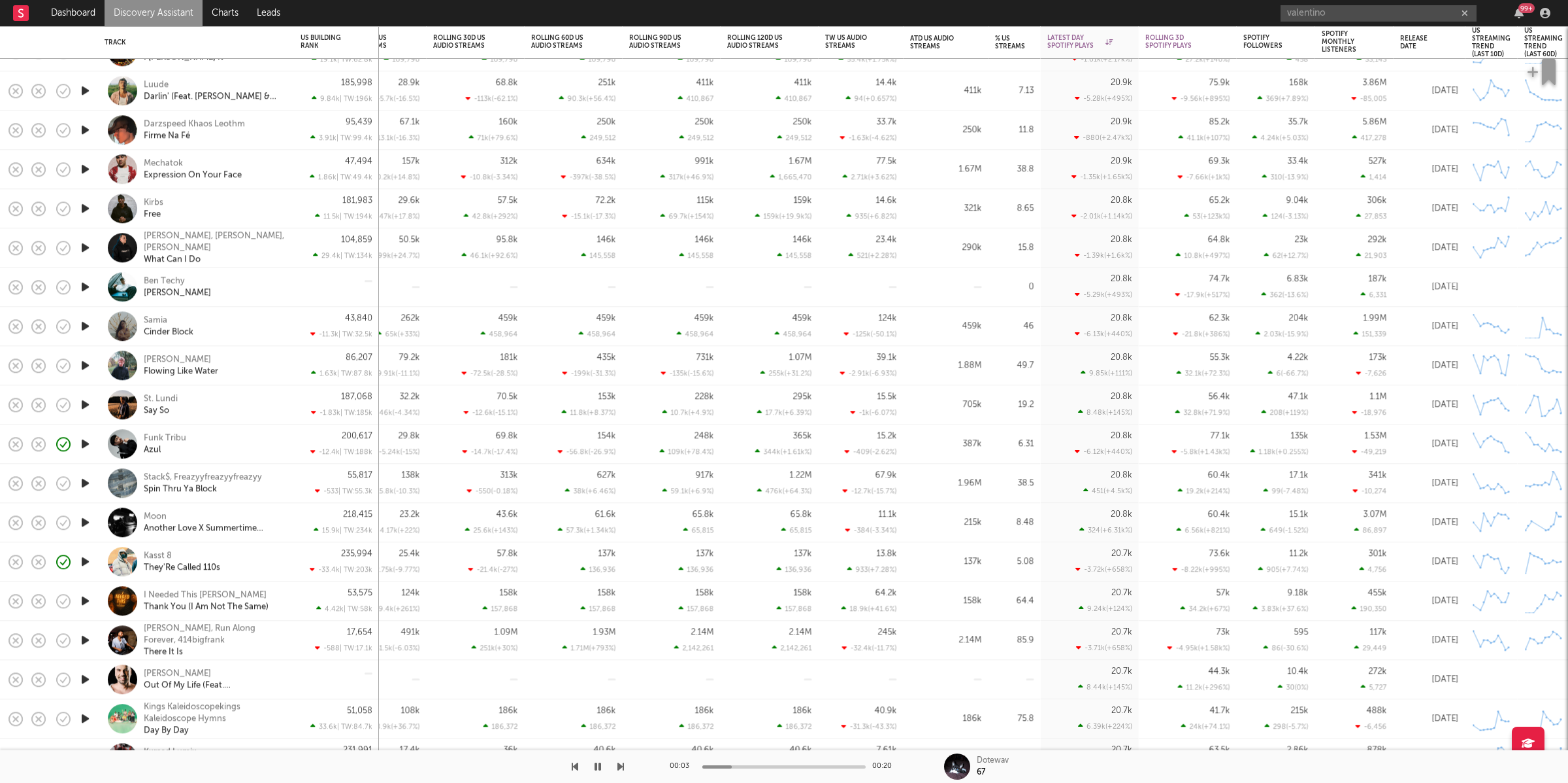
click at [597, 766] on icon "button" at bounding box center [597, 766] width 6 height 11
click at [598, 765] on icon "button" at bounding box center [597, 766] width 8 height 11
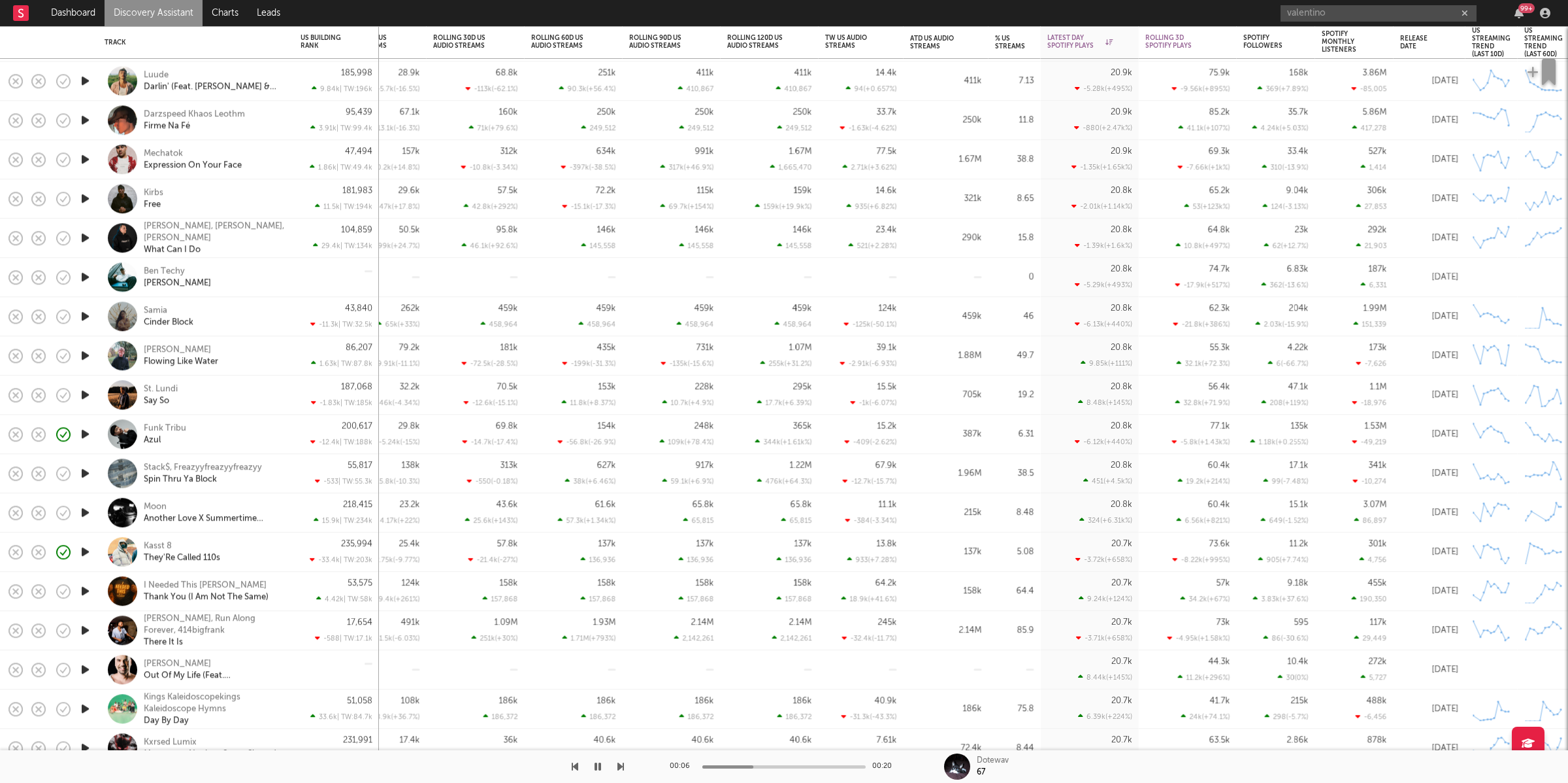
click at [86, 472] on icon "button" at bounding box center [86, 473] width 14 height 17
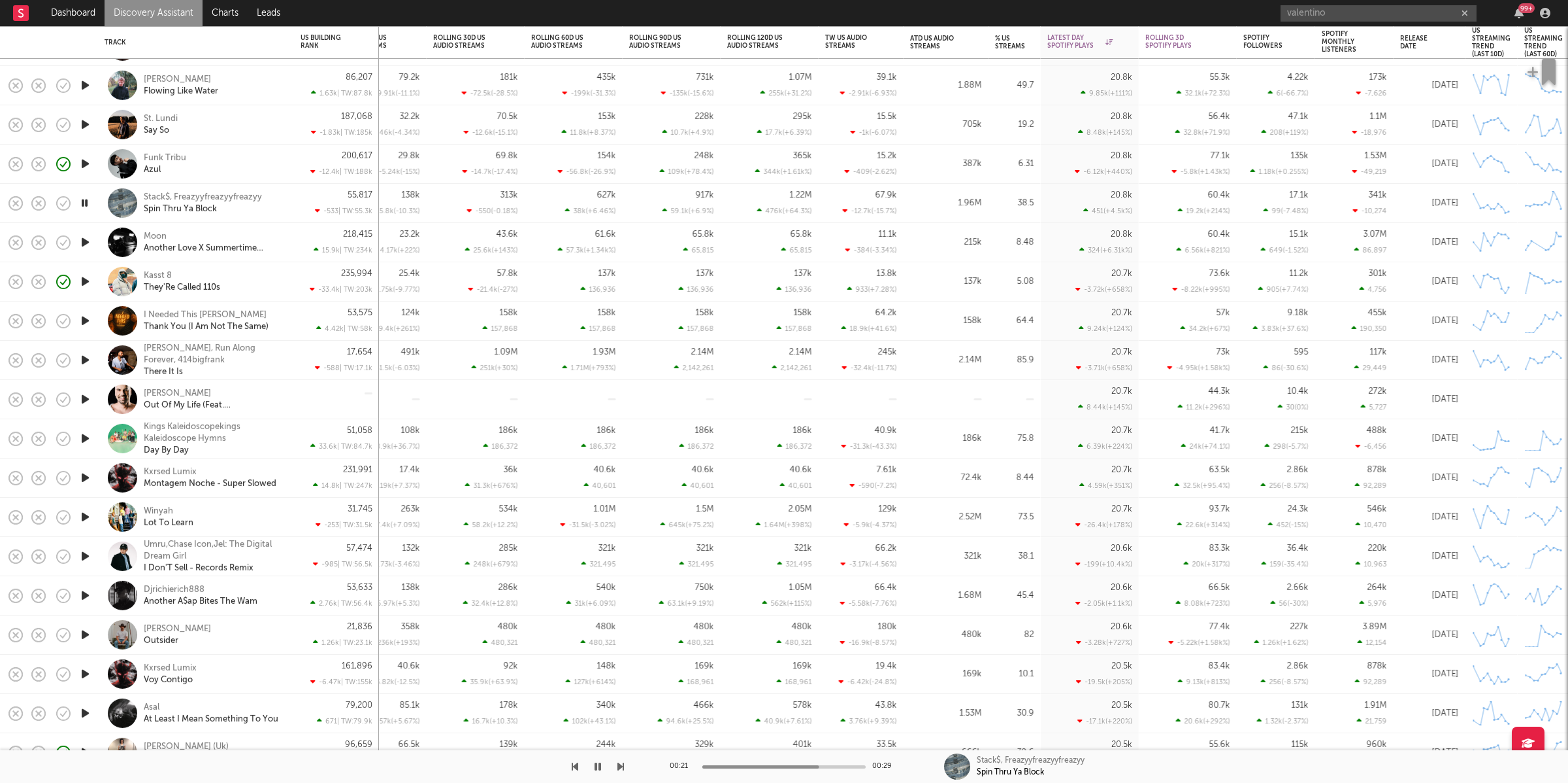
click at [82, 203] on icon "button" at bounding box center [85, 203] width 12 height 17
click at [594, 765] on icon "button" at bounding box center [597, 766] width 8 height 11
drag, startPoint x: 597, startPoint y: 772, endPoint x: 638, endPoint y: 746, distance: 48.5
click at [597, 770] on icon "button" at bounding box center [597, 766] width 6 height 11
click at [595, 768] on icon "button" at bounding box center [597, 766] width 8 height 11
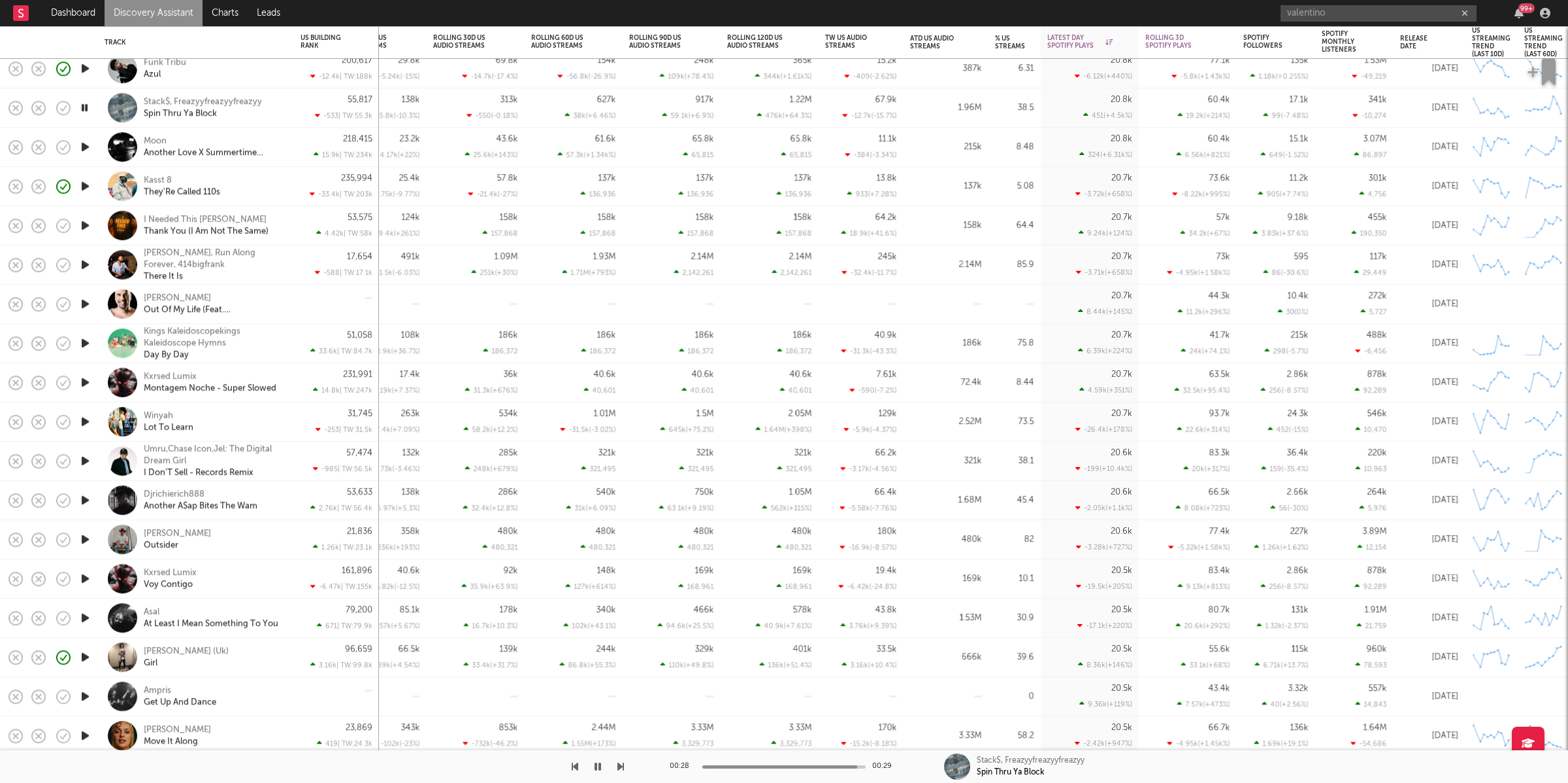
click at [619, 767] on icon "button" at bounding box center [620, 766] width 6 height 11
click at [601, 772] on button "button" at bounding box center [597, 765] width 13 height 33
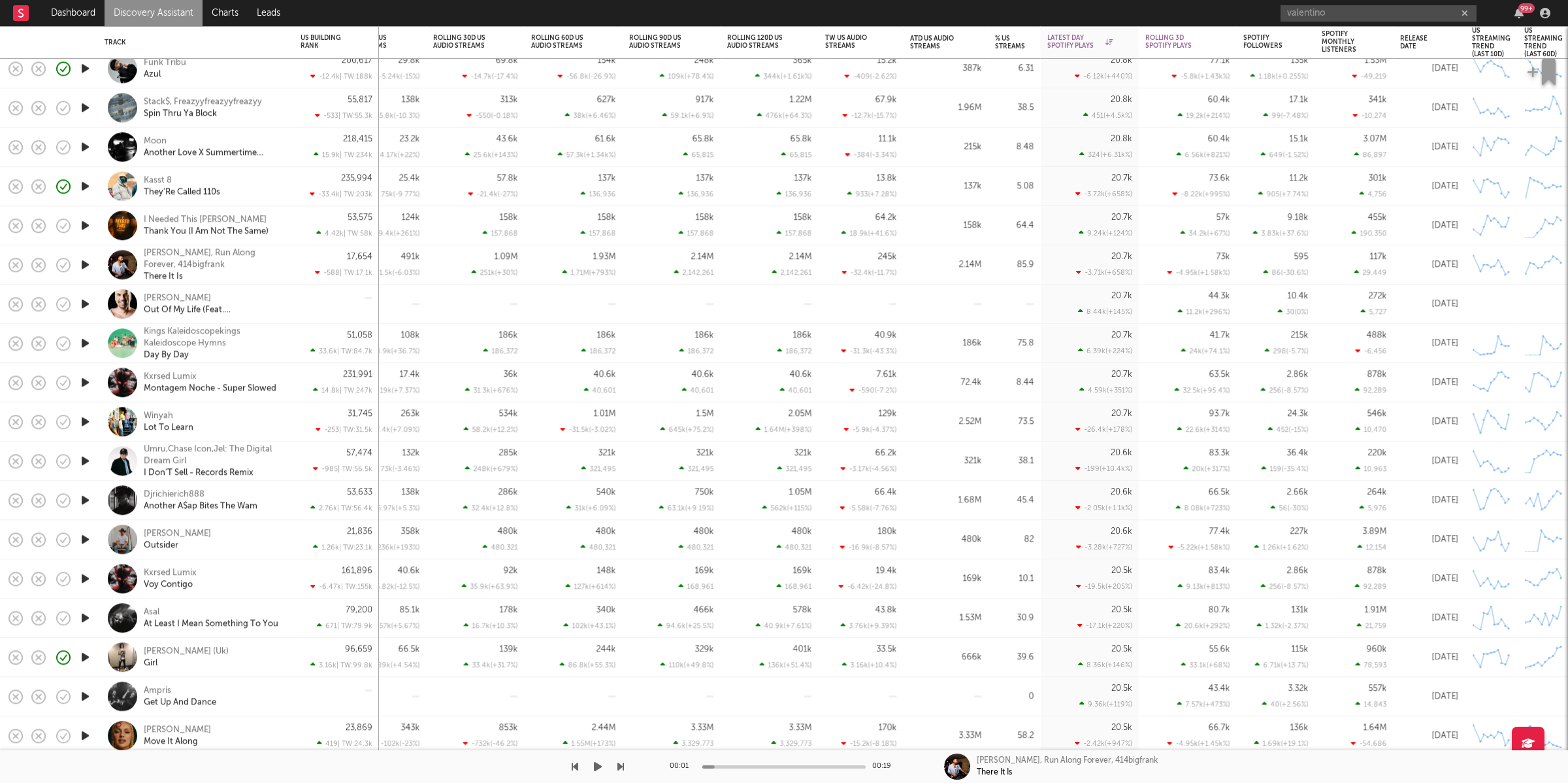
click at [597, 771] on icon "button" at bounding box center [597, 766] width 8 height 11
click at [620, 765] on icon "button" at bounding box center [620, 766] width 6 height 11
click at [598, 766] on icon "button" at bounding box center [597, 766] width 6 height 11
click at [598, 765] on icon "button" at bounding box center [597, 766] width 8 height 11
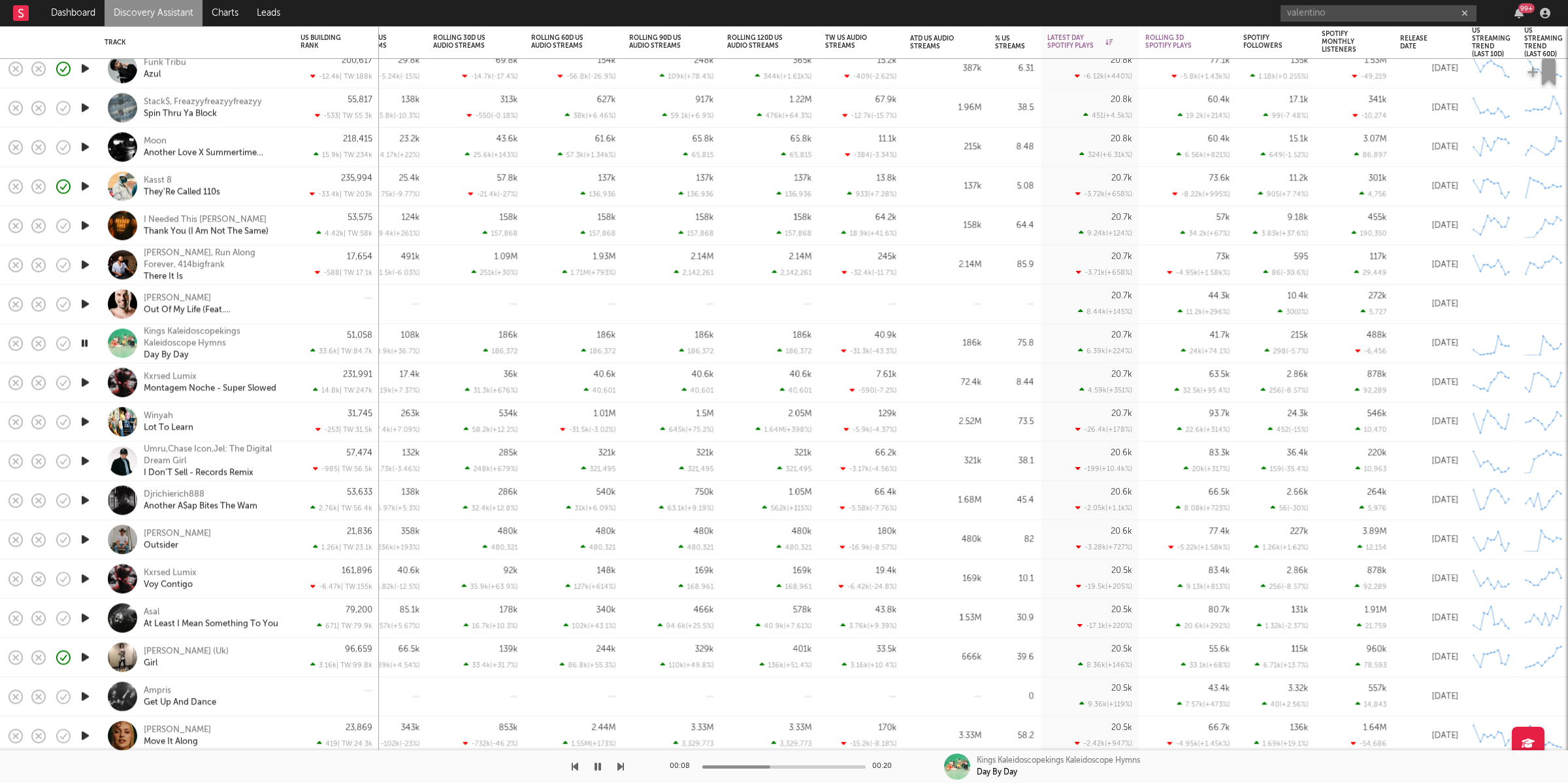
click at [596, 763] on icon "button" at bounding box center [597, 766] width 6 height 11
click at [619, 763] on icon "button" at bounding box center [620, 766] width 6 height 11
click at [620, 761] on icon "button" at bounding box center [620, 766] width 6 height 11
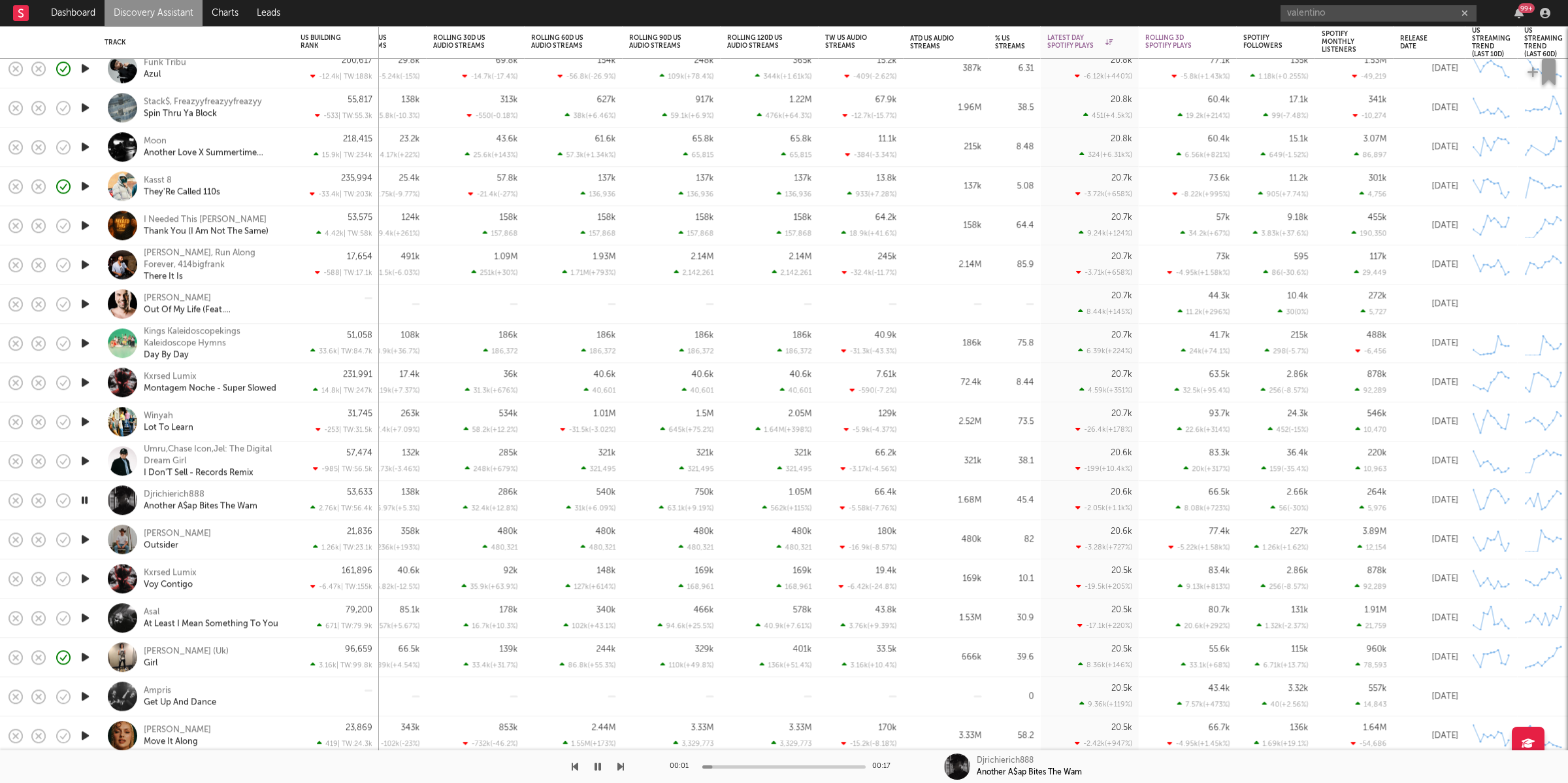
click at [620, 761] on icon "button" at bounding box center [620, 766] width 6 height 11
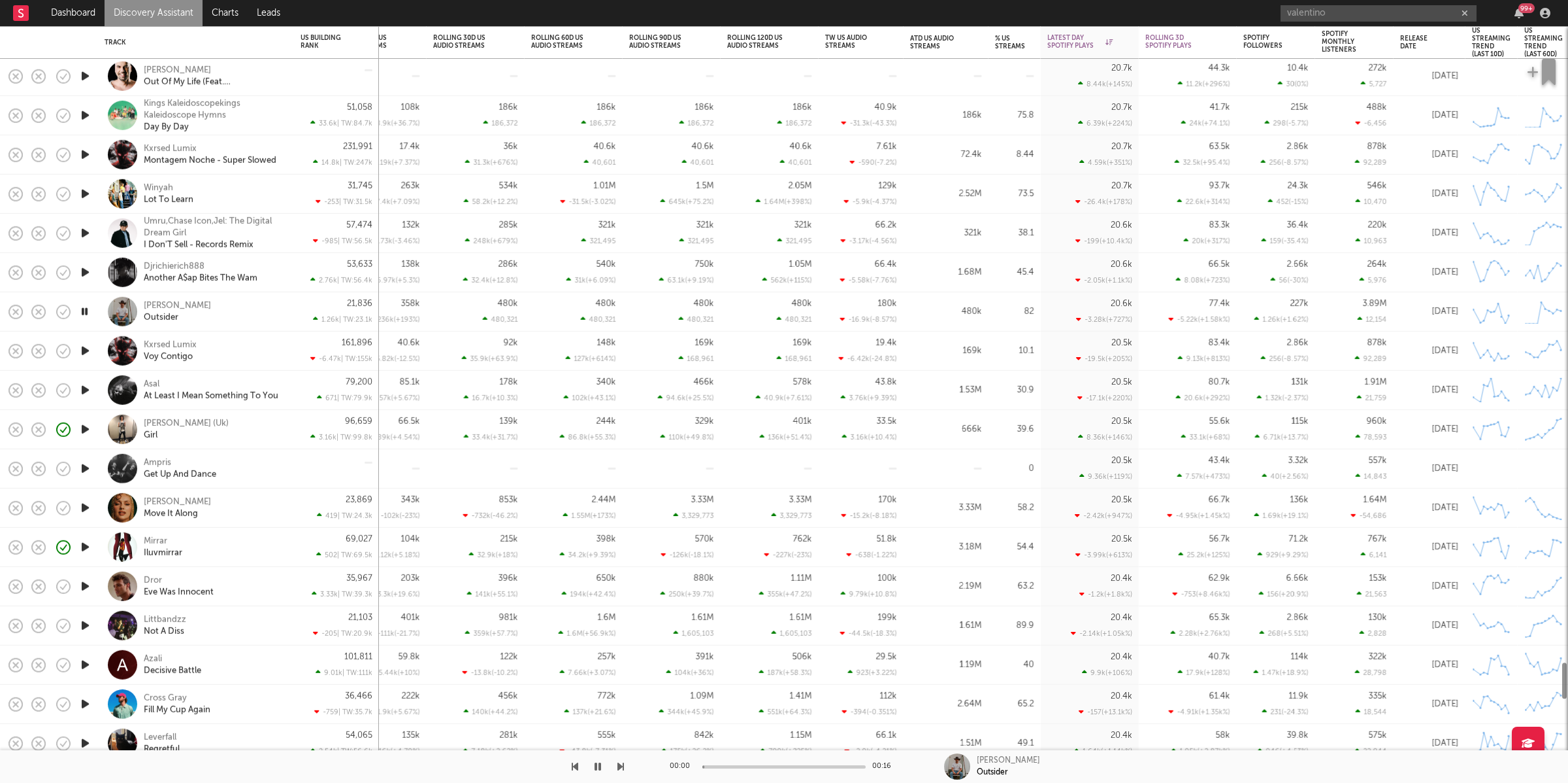
click at [622, 765] on icon "button" at bounding box center [620, 766] width 6 height 11
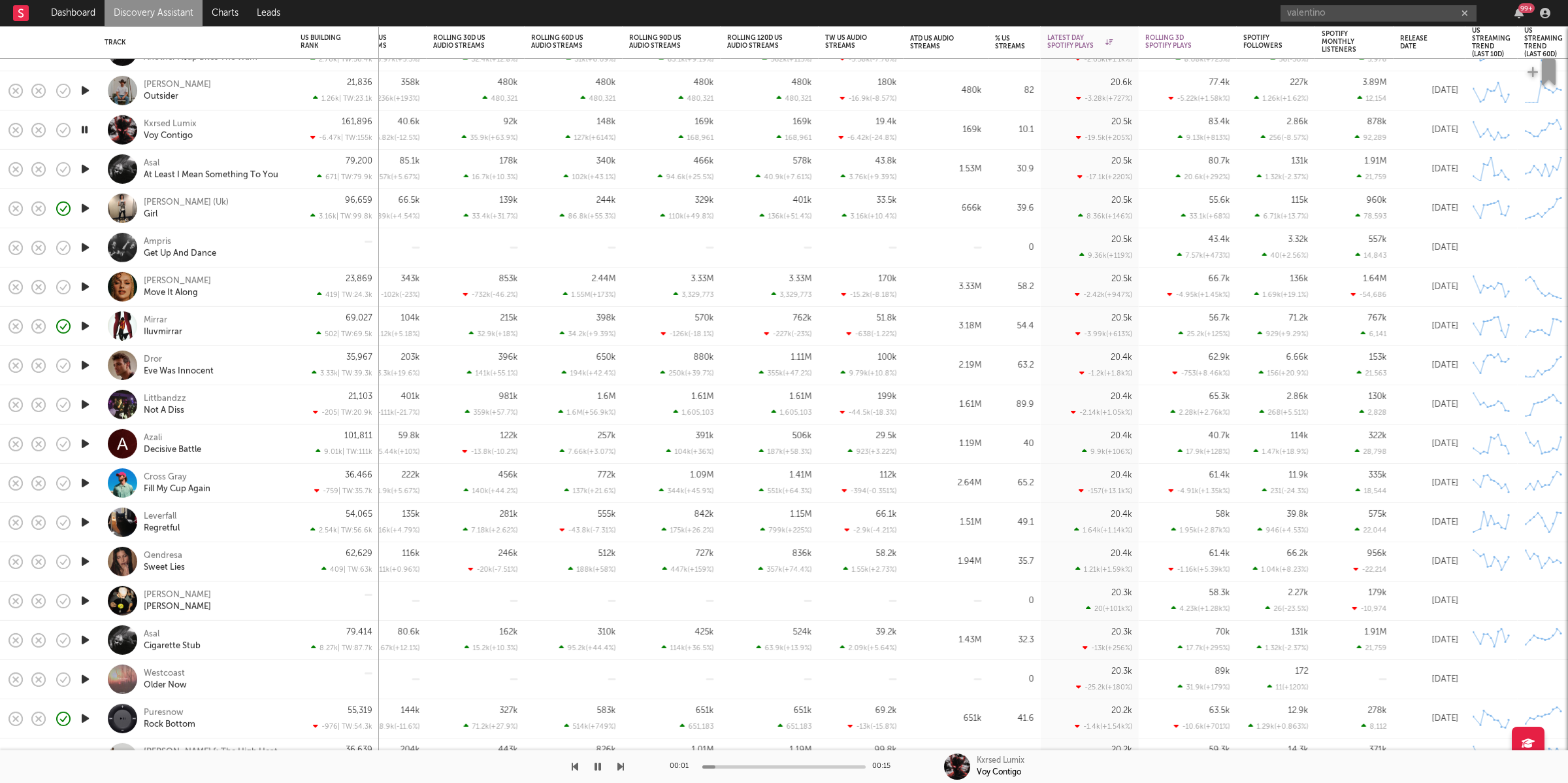
click at [595, 765] on icon "button" at bounding box center [597, 766] width 6 height 11
drag, startPoint x: 596, startPoint y: 770, endPoint x: 615, endPoint y: 764, distance: 19.9
click at [596, 769] on icon "button" at bounding box center [597, 766] width 8 height 11
click at [619, 770] on icon "button" at bounding box center [620, 766] width 6 height 11
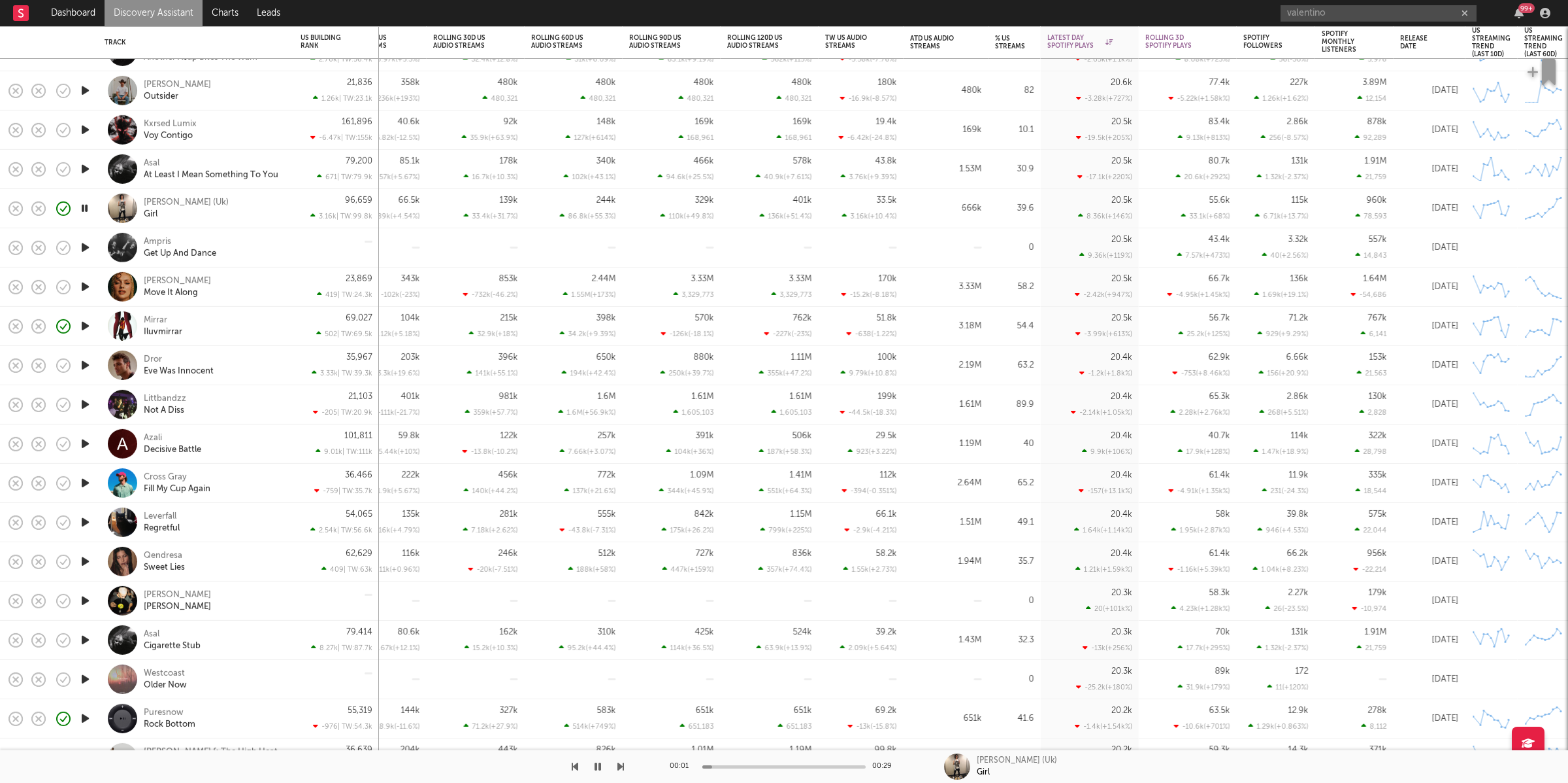
click at [618, 764] on icon "button" at bounding box center [620, 766] width 6 height 11
click at [598, 764] on icon "button" at bounding box center [597, 766] width 6 height 11
click at [598, 764] on icon "button" at bounding box center [597, 766] width 8 height 11
click at [621, 765] on icon "button" at bounding box center [620, 766] width 6 height 11
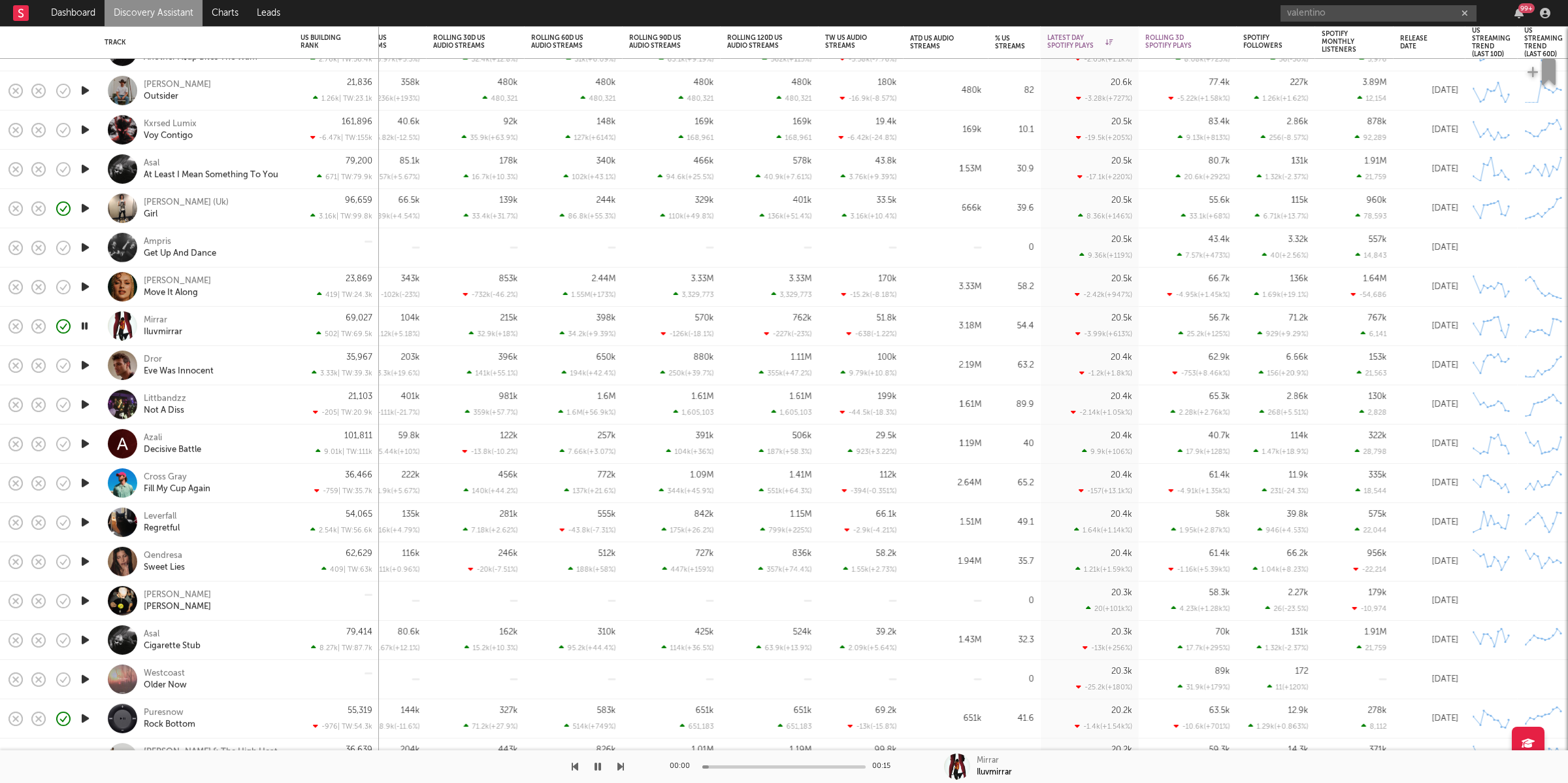
click at [621, 765] on icon "button" at bounding box center [620, 766] width 6 height 11
click at [597, 765] on icon "button" at bounding box center [597, 766] width 6 height 11
click at [603, 770] on button "button" at bounding box center [597, 765] width 13 height 33
click at [619, 765] on icon "button" at bounding box center [620, 766] width 6 height 11
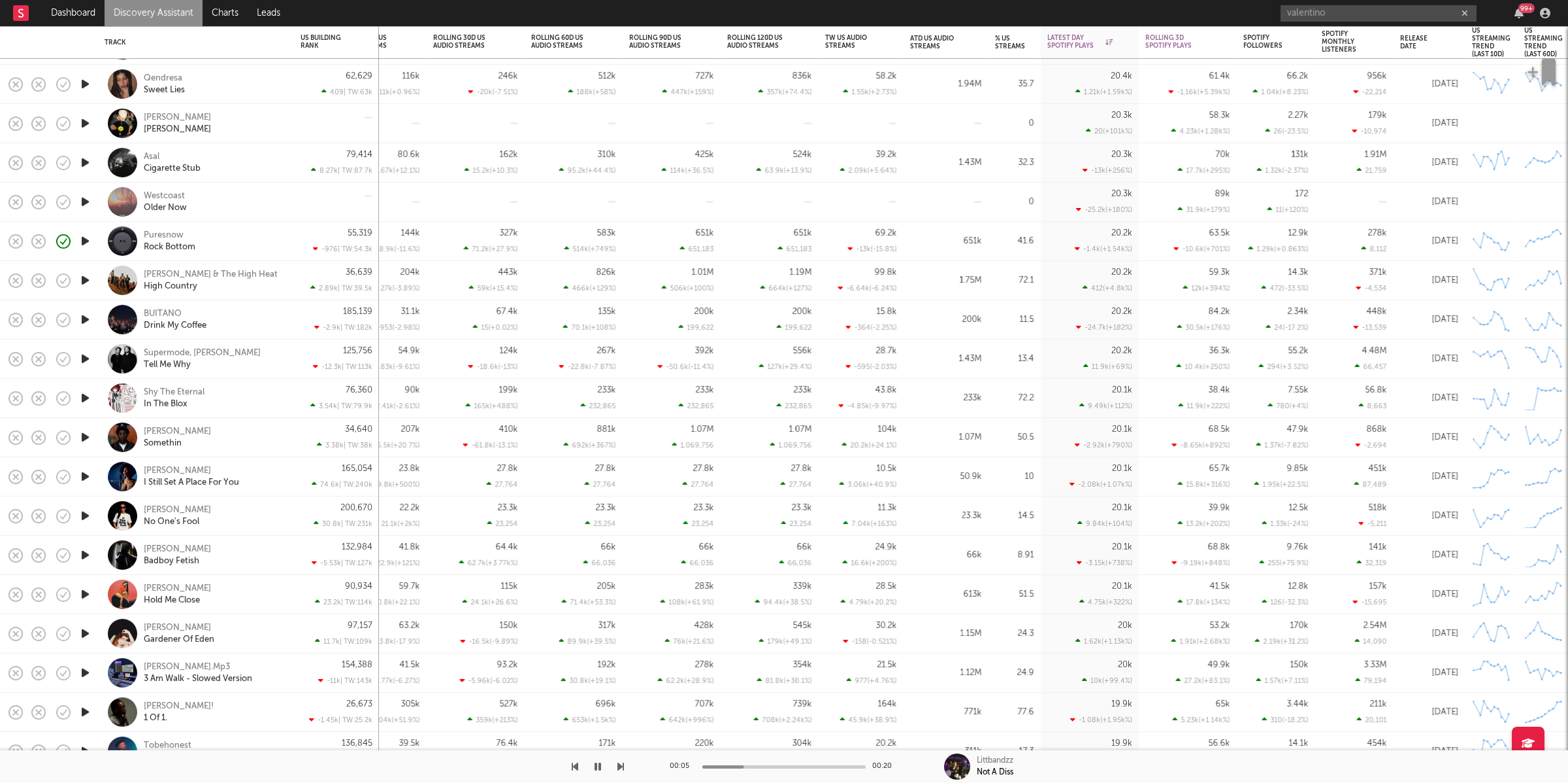
drag, startPoint x: 616, startPoint y: 765, endPoint x: 562, endPoint y: 664, distance: 114.5
click at [616, 765] on div at bounding box center [311, 765] width 624 height 33
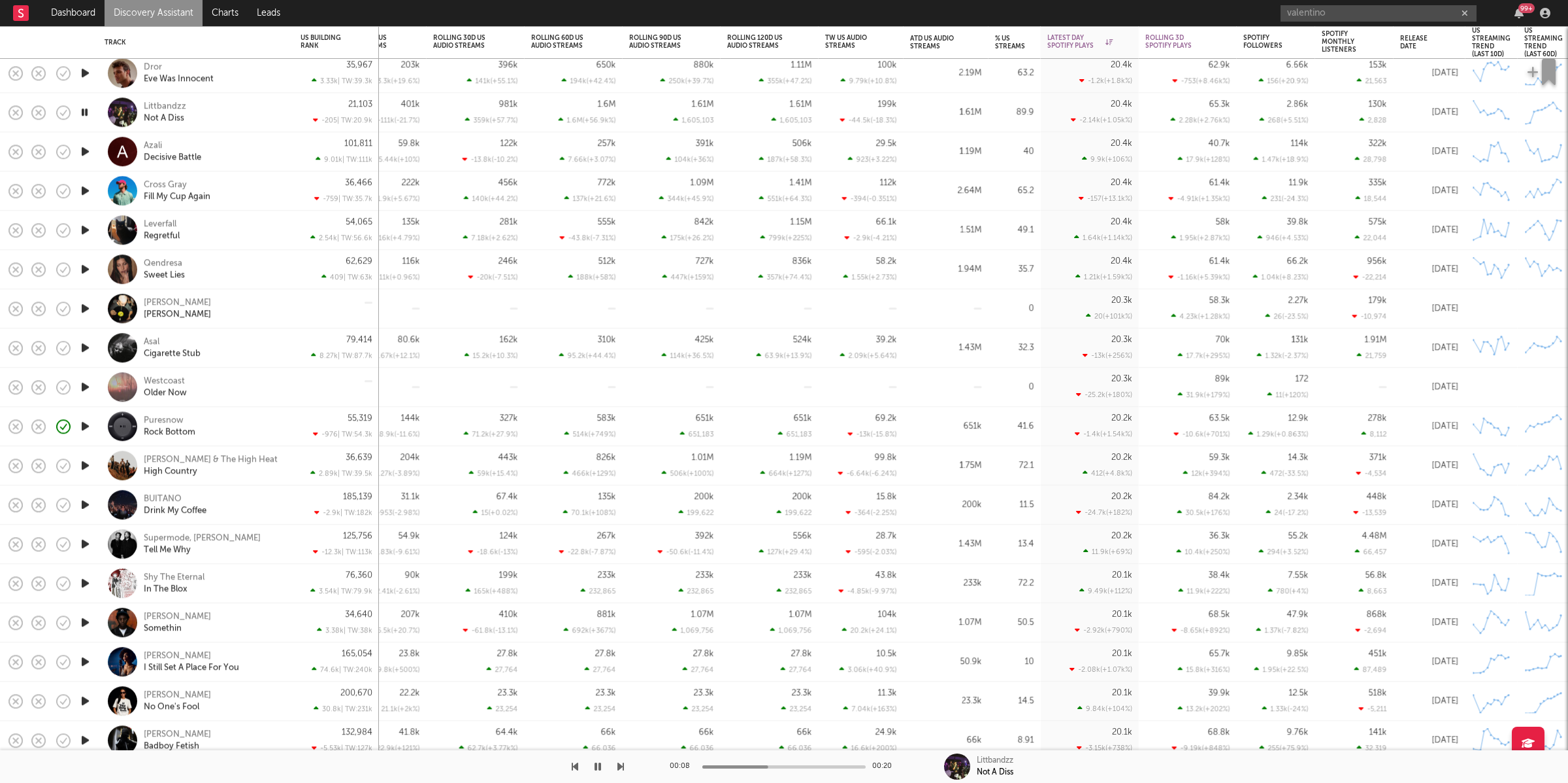
click at [616, 767] on div at bounding box center [311, 765] width 624 height 33
click at [619, 767] on icon "button" at bounding box center [620, 766] width 6 height 11
click at [619, 767] on icon "button" at bounding box center [620, 766] width 6 height 11
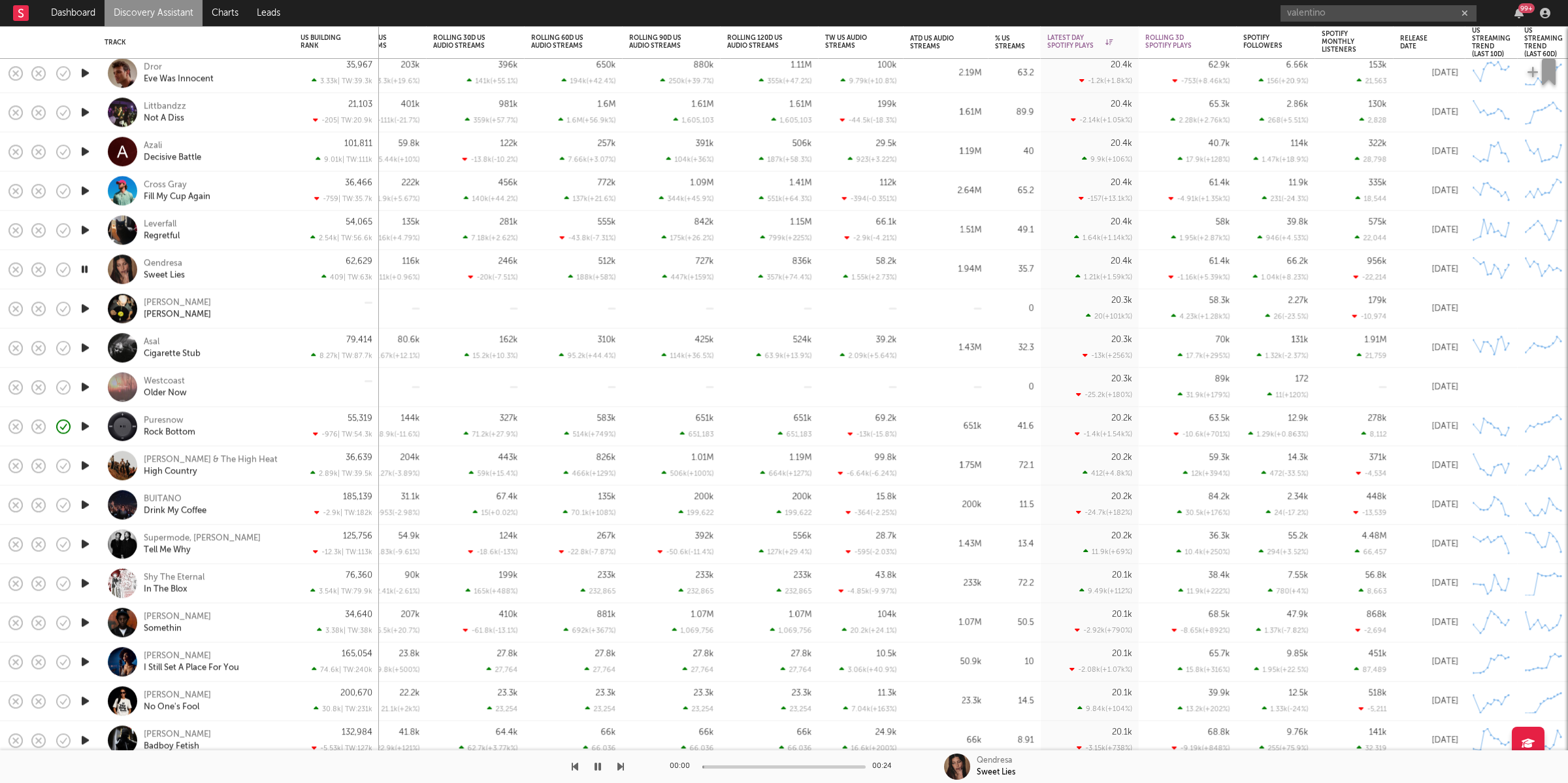
click at [619, 767] on icon "button" at bounding box center [620, 766] width 6 height 11
click at [623, 770] on icon "button" at bounding box center [620, 766] width 6 height 11
click at [623, 771] on icon "button" at bounding box center [620, 766] width 6 height 11
click at [619, 765] on div at bounding box center [311, 765] width 624 height 33
click at [619, 765] on icon "button" at bounding box center [620, 766] width 6 height 11
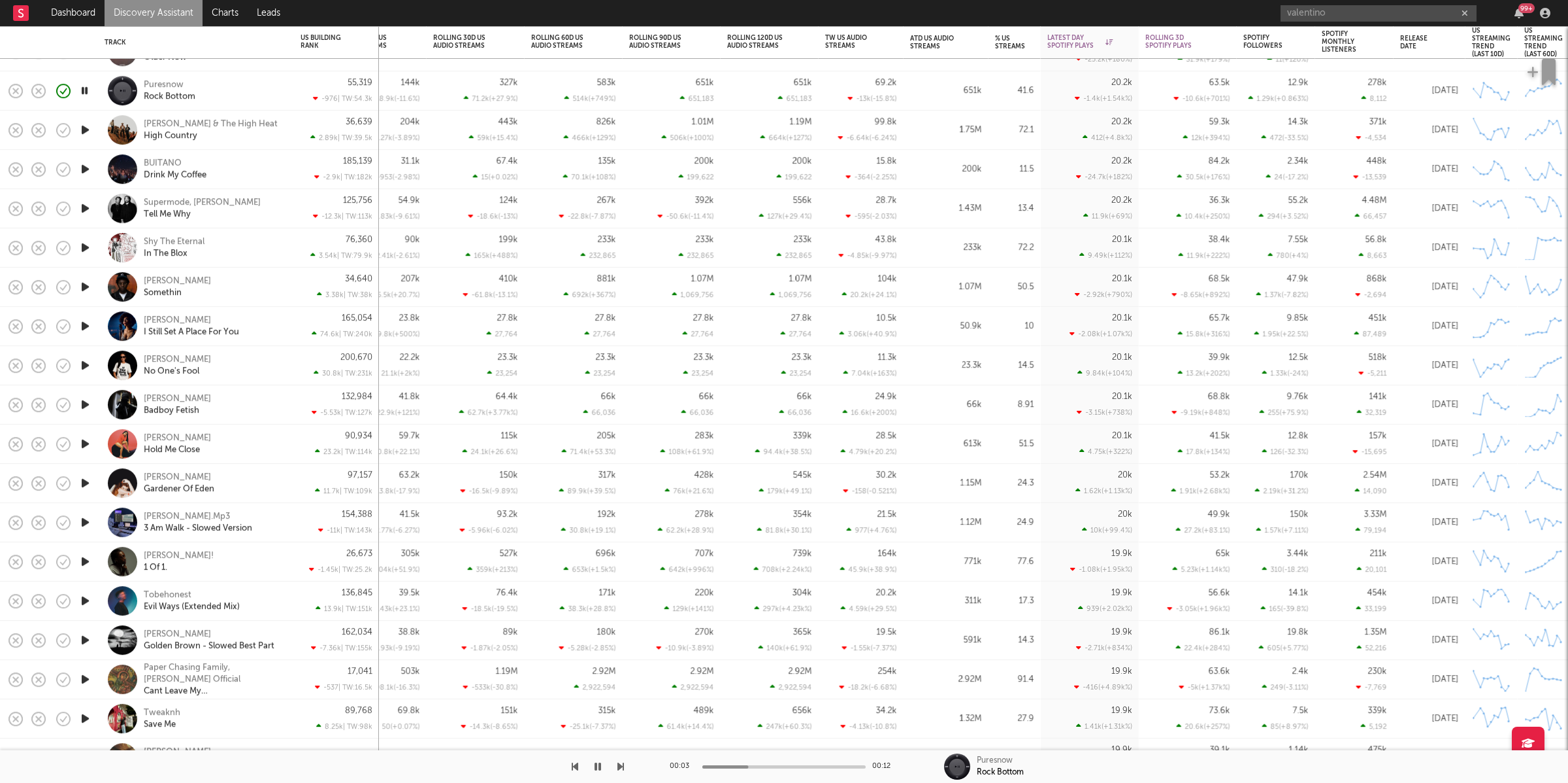
click at [619, 762] on icon "button" at bounding box center [620, 766] width 6 height 11
click at [619, 763] on icon "button" at bounding box center [620, 766] width 6 height 11
click at [619, 769] on icon "button" at bounding box center [620, 766] width 6 height 11
click at [598, 764] on icon "button" at bounding box center [597, 766] width 6 height 11
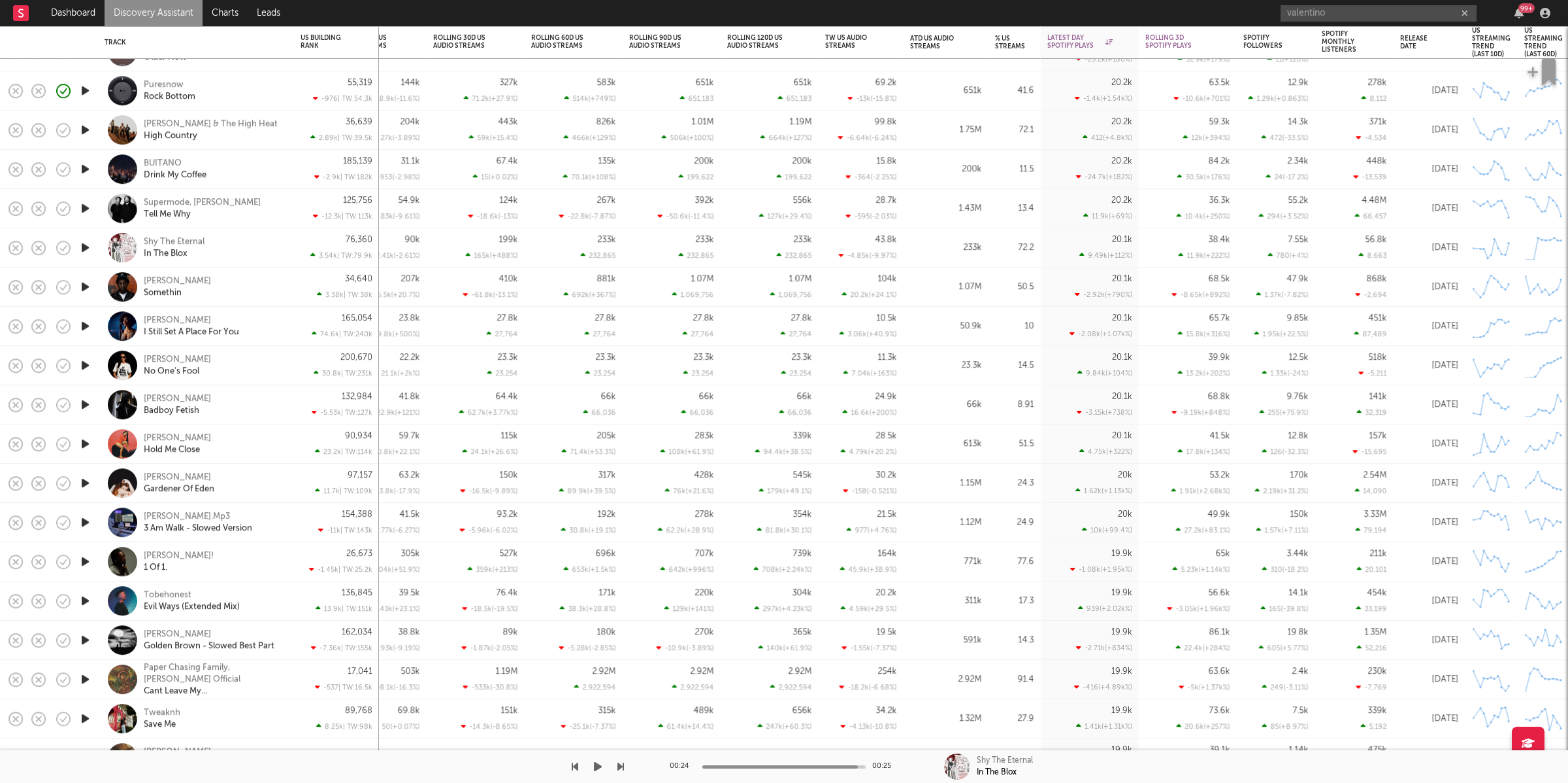
click at [599, 766] on icon "button" at bounding box center [597, 766] width 8 height 11
click at [623, 764] on icon "button" at bounding box center [620, 766] width 6 height 11
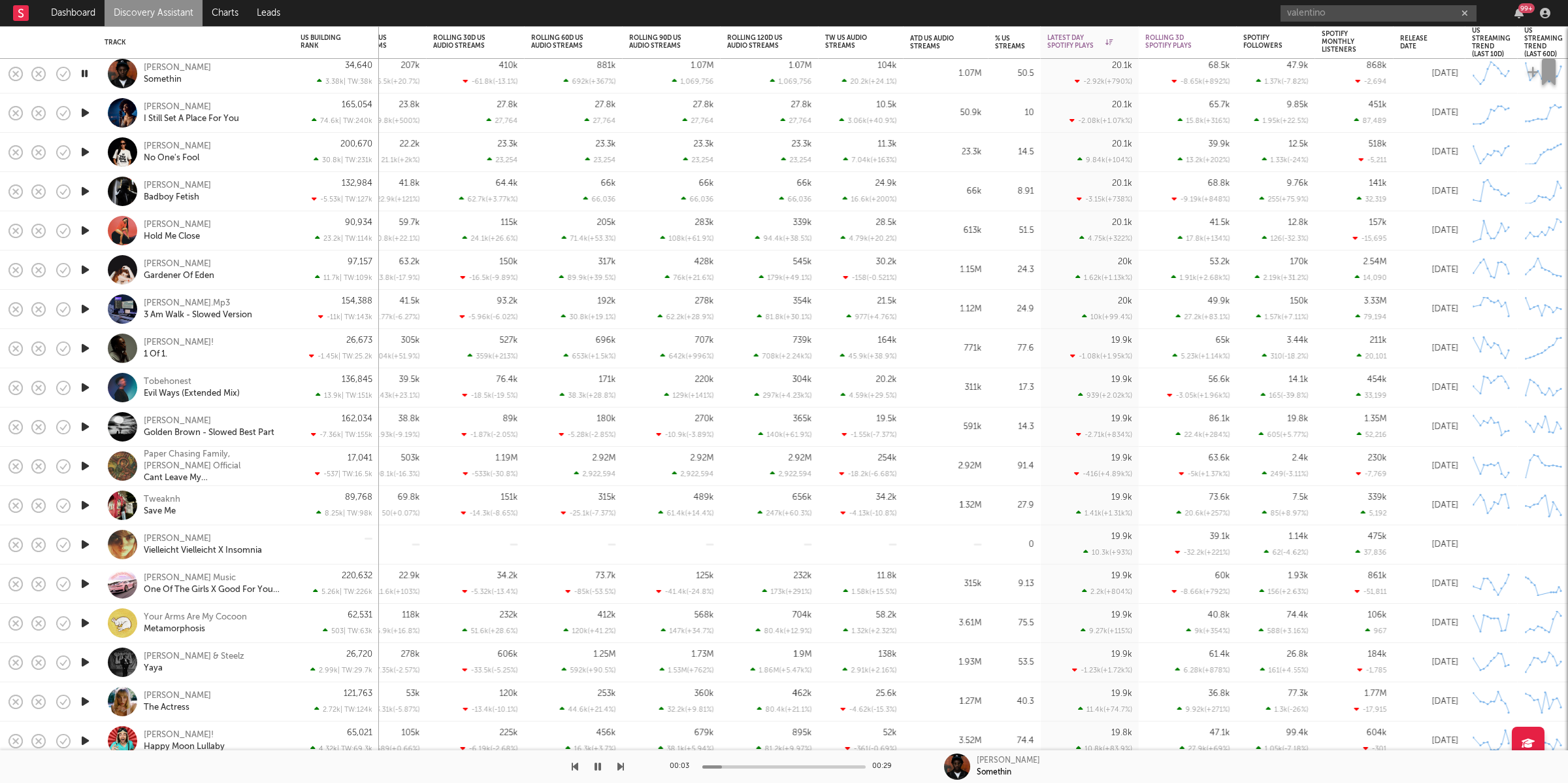
click at [621, 765] on icon "button" at bounding box center [620, 766] width 6 height 11
click at [622, 763] on icon "button" at bounding box center [620, 766] width 6 height 11
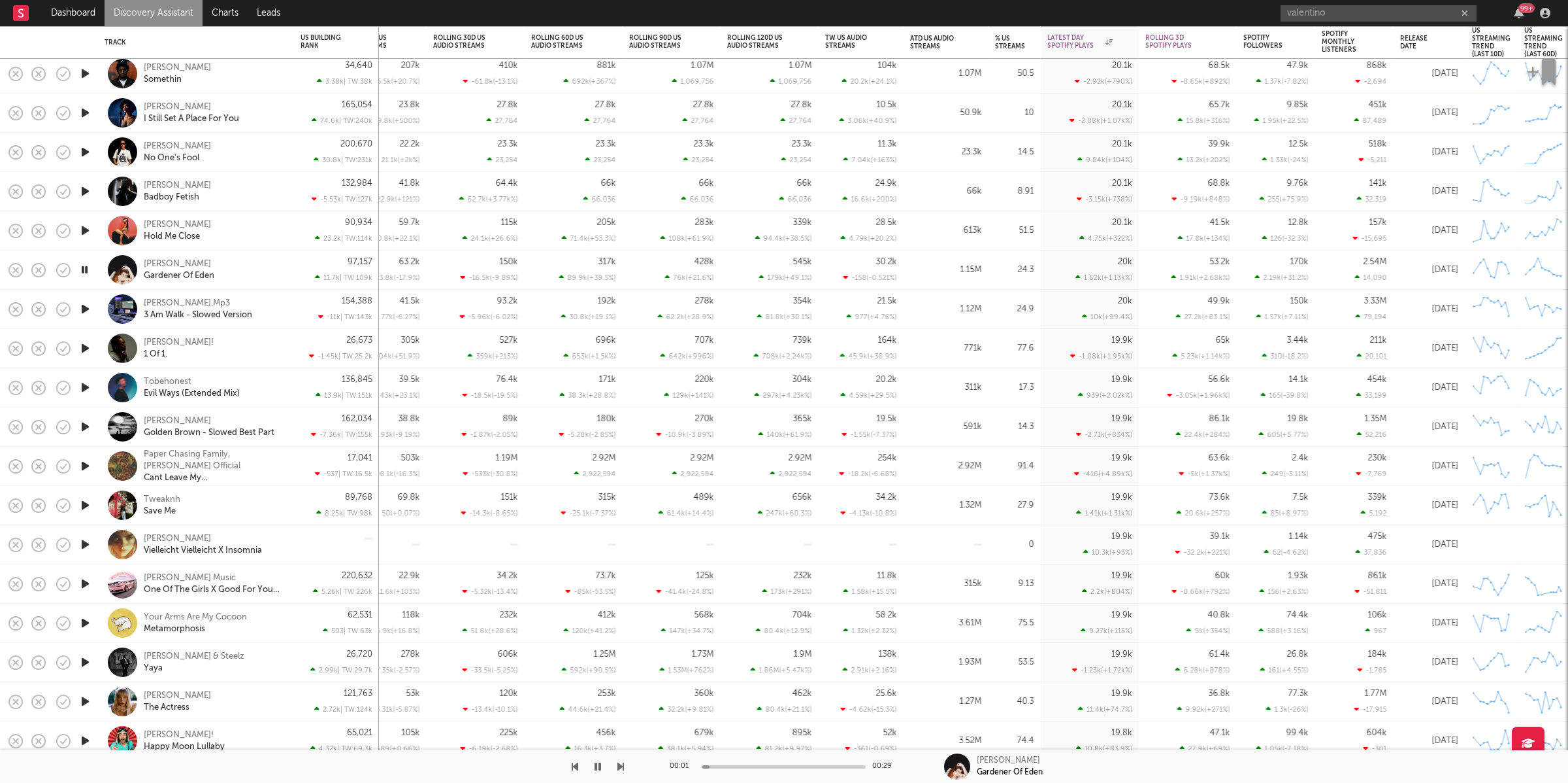
click at [576, 757] on button "button" at bounding box center [574, 765] width 6 height 33
click at [620, 764] on icon "button" at bounding box center [620, 766] width 6 height 11
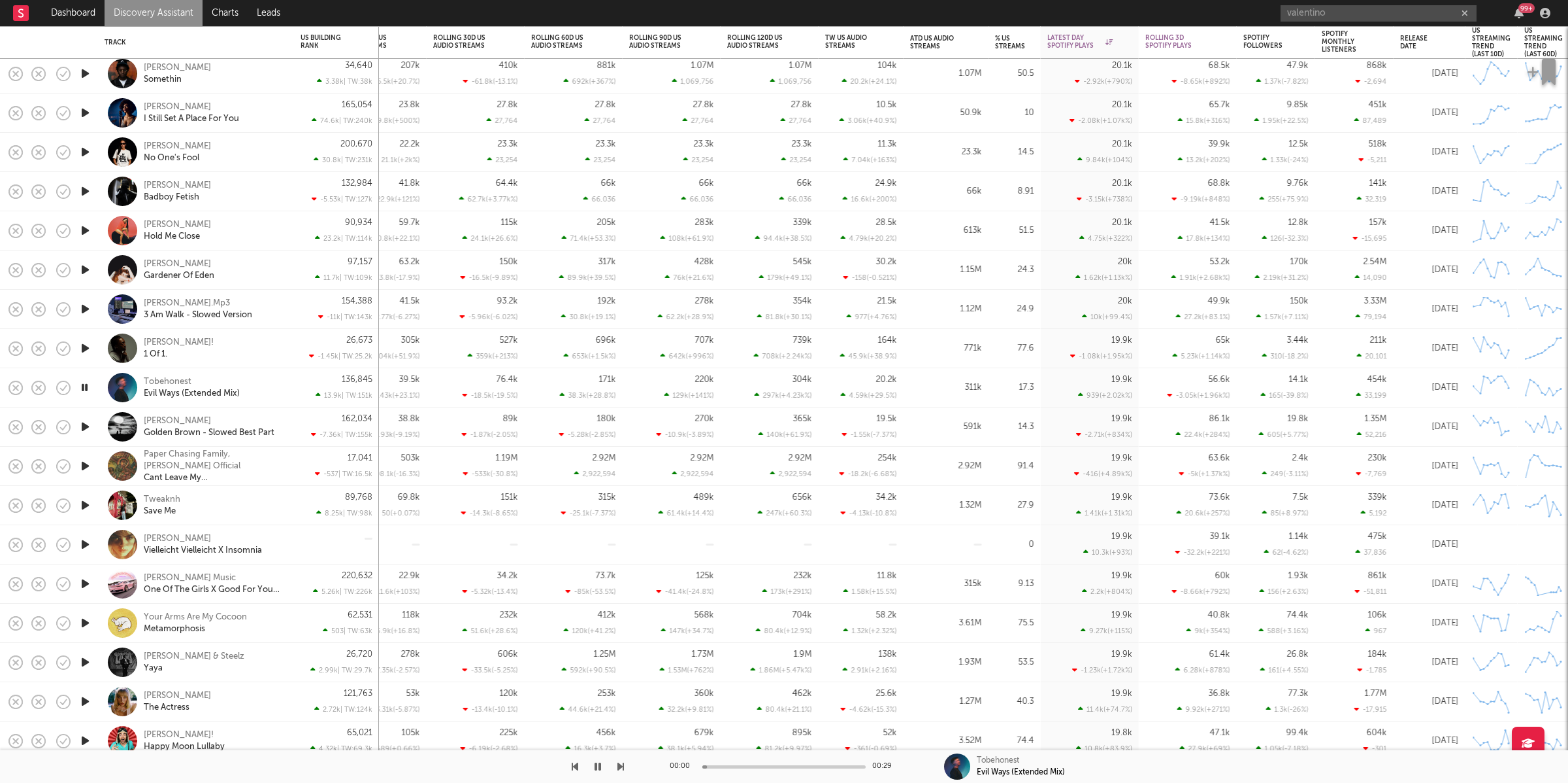
click at [620, 764] on icon "button" at bounding box center [620, 766] width 6 height 11
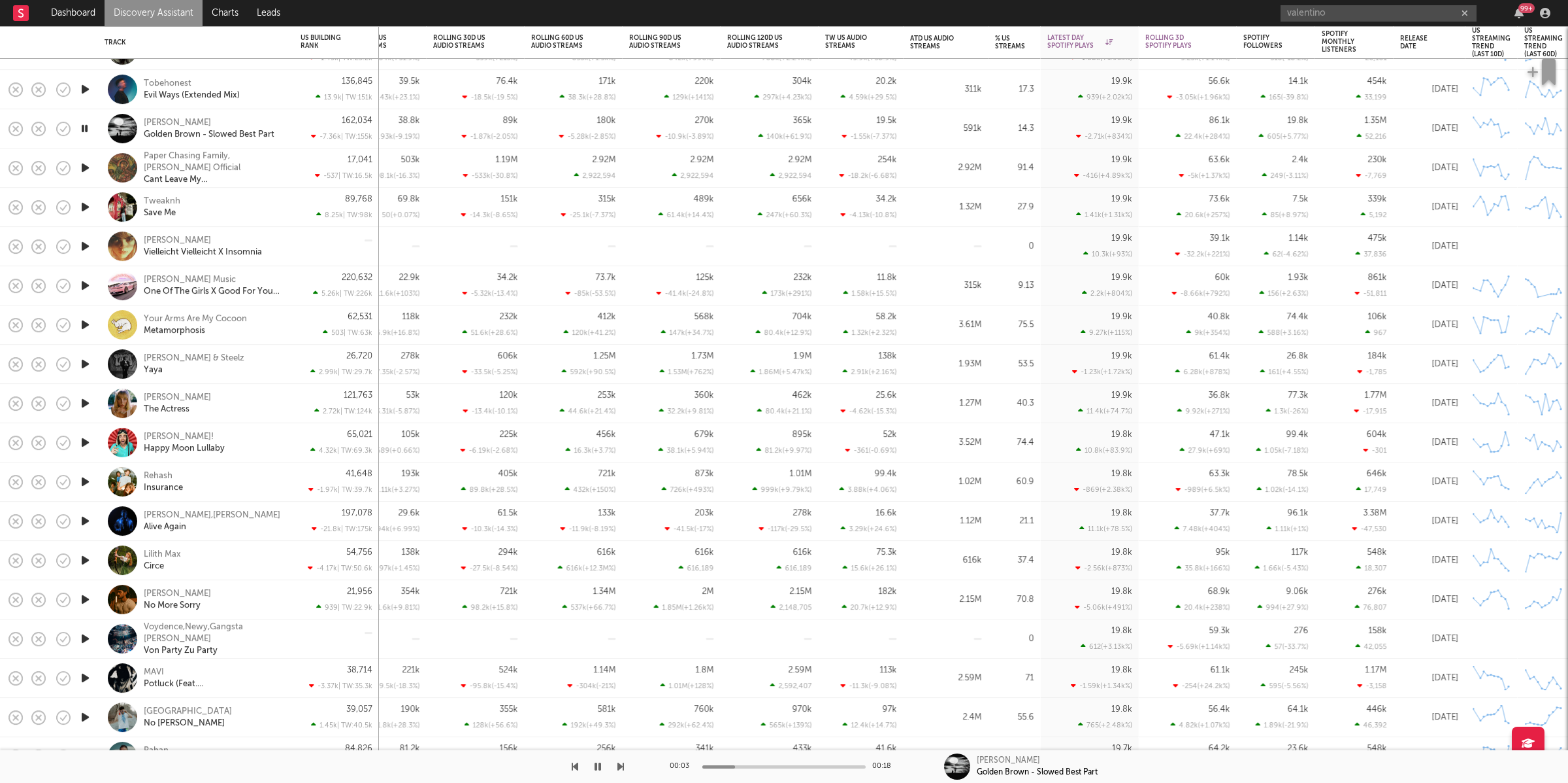
click at [620, 761] on icon "button" at bounding box center [620, 766] width 6 height 11
click at [621, 761] on icon "button" at bounding box center [620, 766] width 6 height 11
click at [624, 763] on div "00:15 00:15 Tweaknh Save Me" at bounding box center [784, 765] width 1568 height 33
click at [618, 767] on icon "button" at bounding box center [620, 766] width 6 height 11
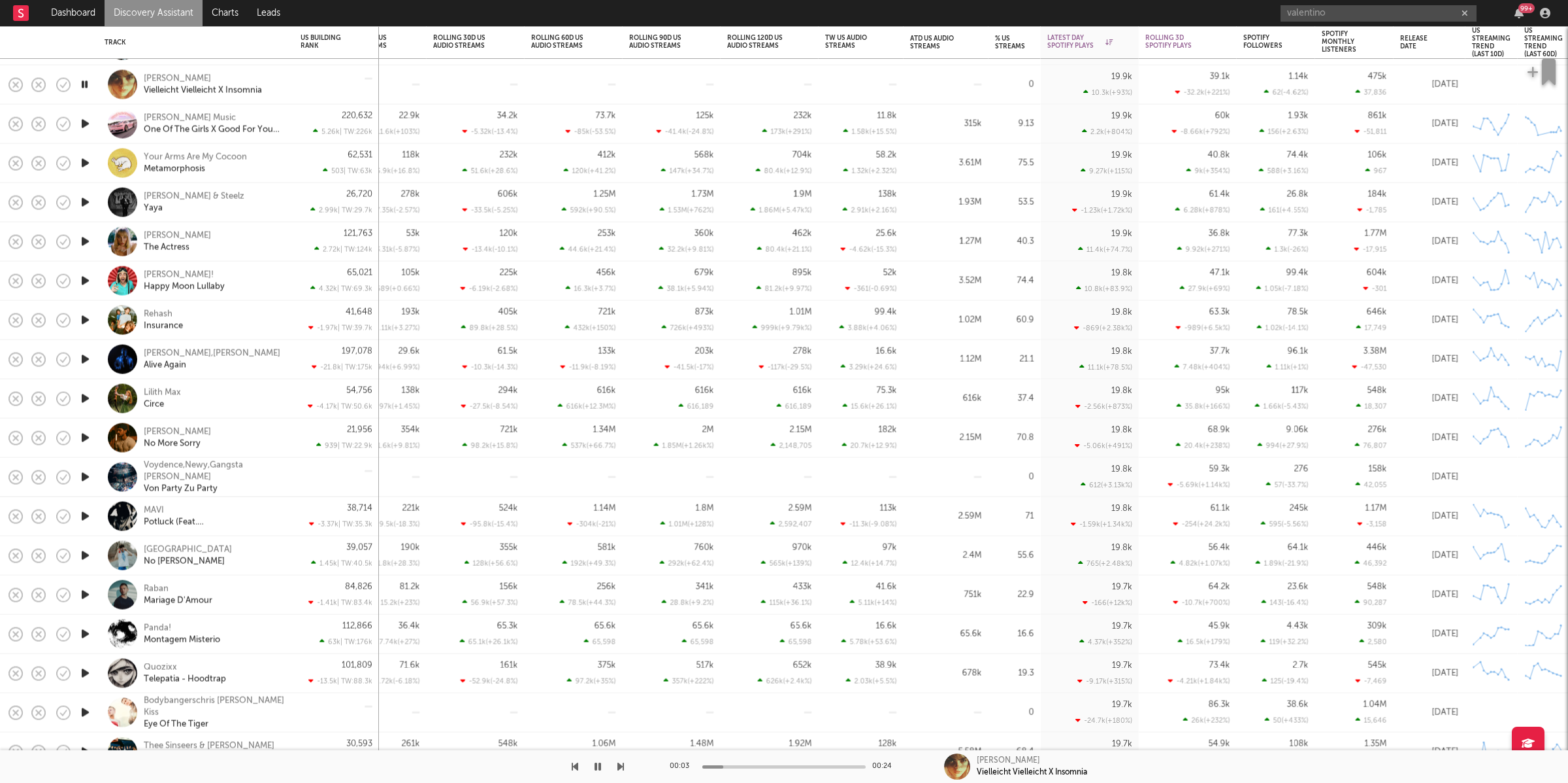
click at [593, 767] on button "button" at bounding box center [597, 765] width 13 height 33
click at [597, 772] on button "button" at bounding box center [597, 765] width 13 height 33
click at [619, 769] on icon "button" at bounding box center [620, 766] width 6 height 11
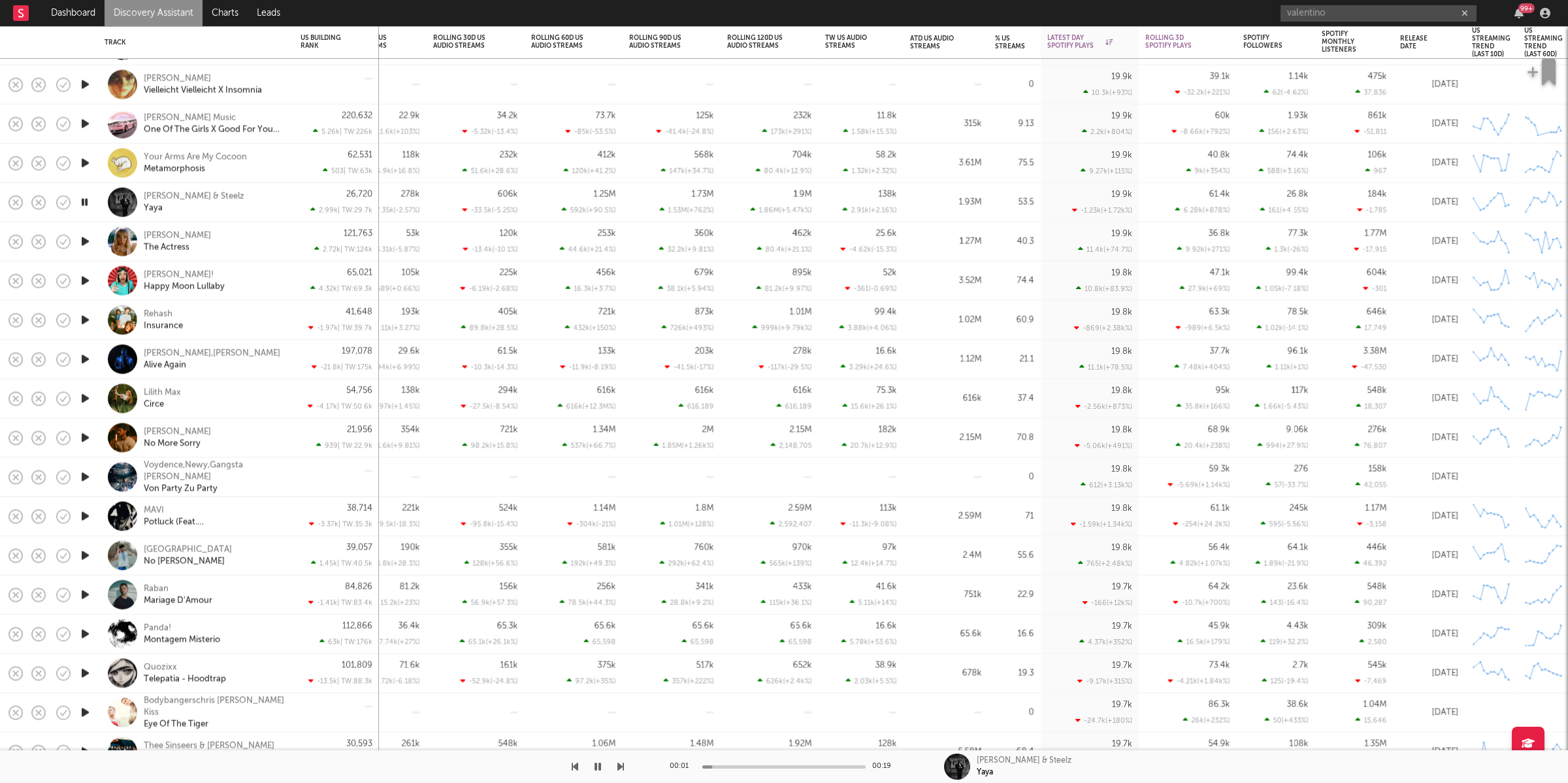
click at [619, 769] on icon "button" at bounding box center [620, 766] width 6 height 11
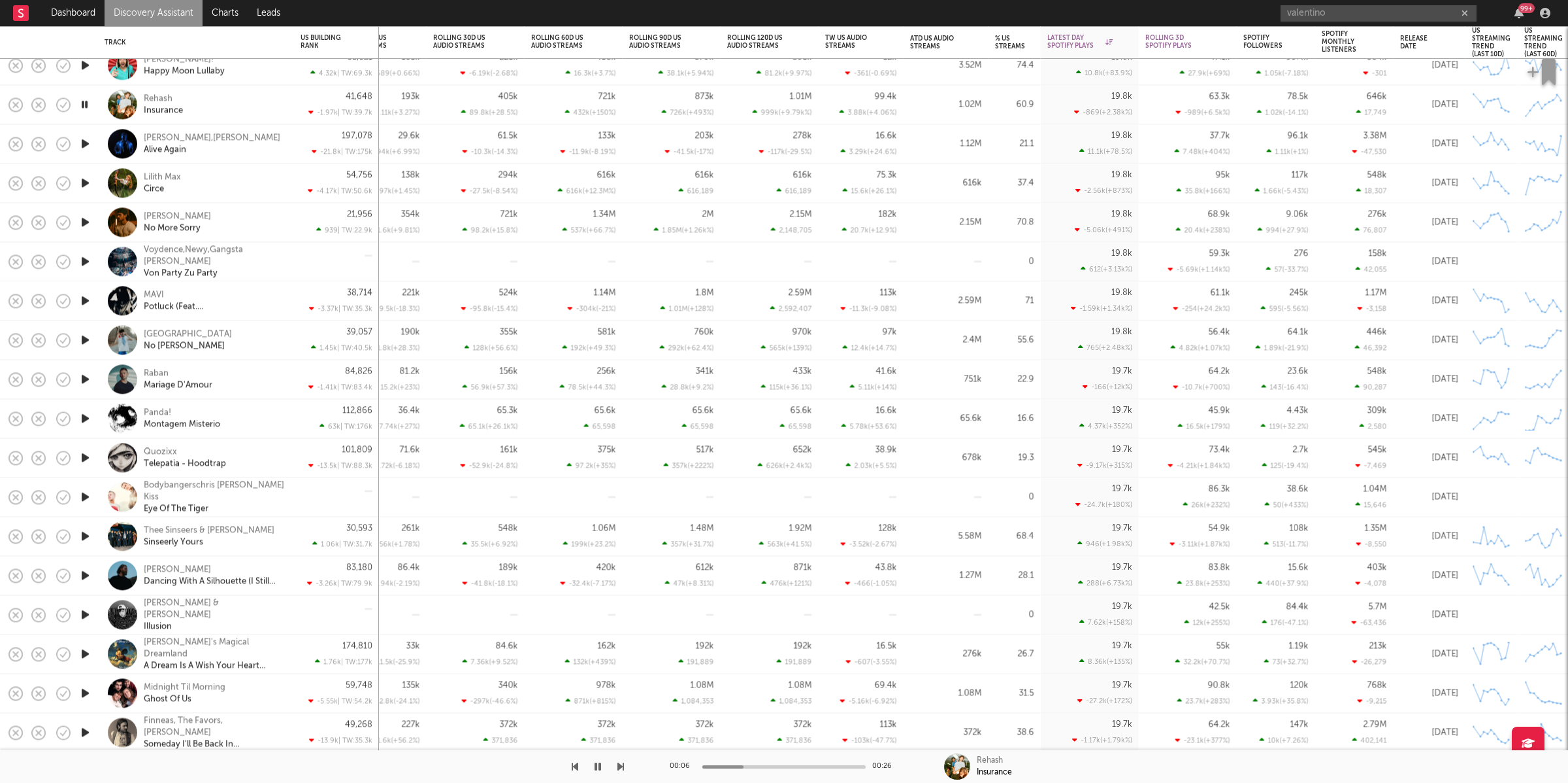
click at [621, 770] on icon "button" at bounding box center [620, 766] width 6 height 11
click at [621, 767] on icon "button" at bounding box center [620, 766] width 6 height 11
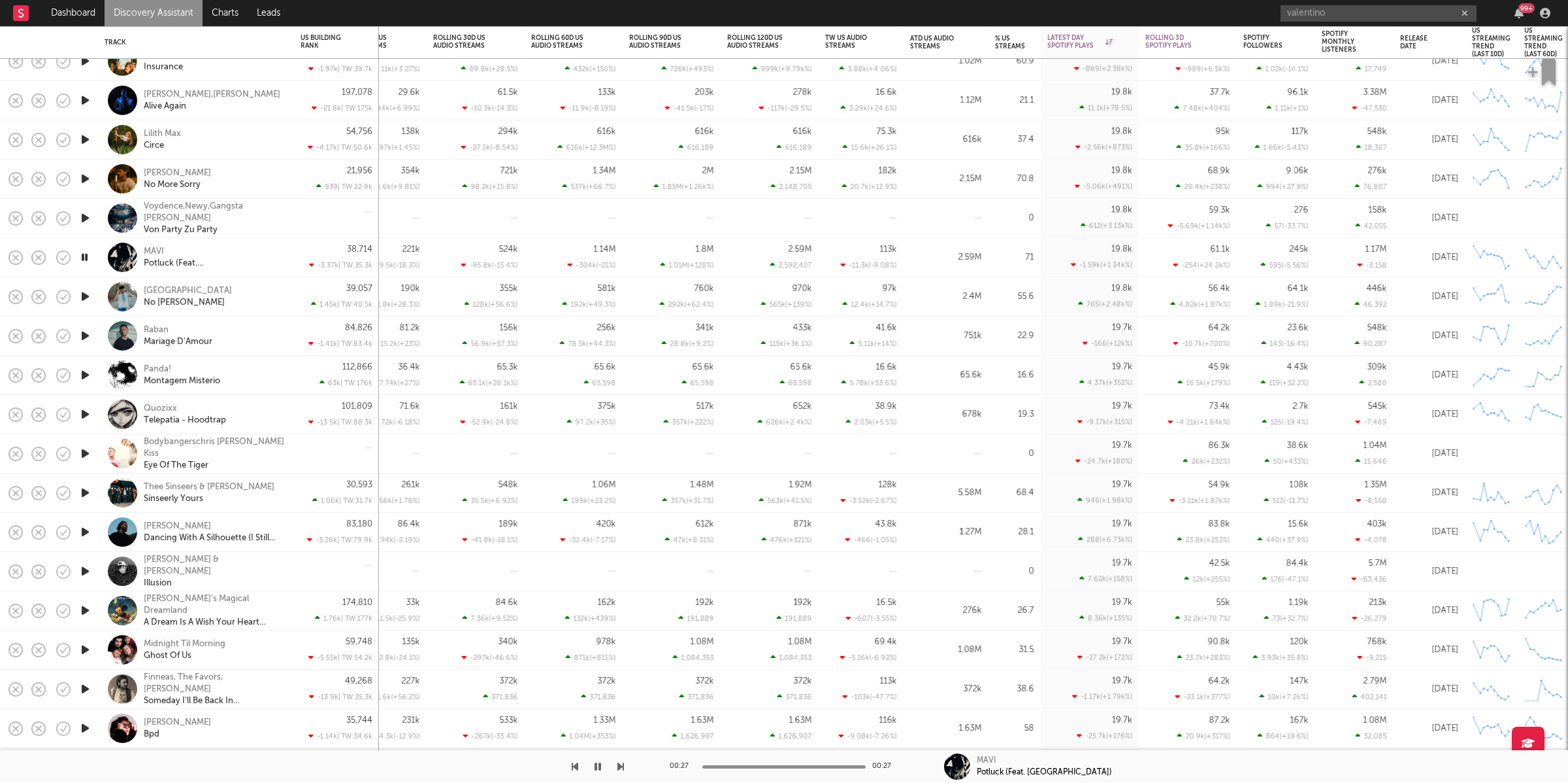
click at [619, 763] on icon "button" at bounding box center [620, 766] width 6 height 11
click at [616, 765] on div at bounding box center [311, 765] width 624 height 33
click at [619, 765] on icon "button" at bounding box center [620, 766] width 6 height 11
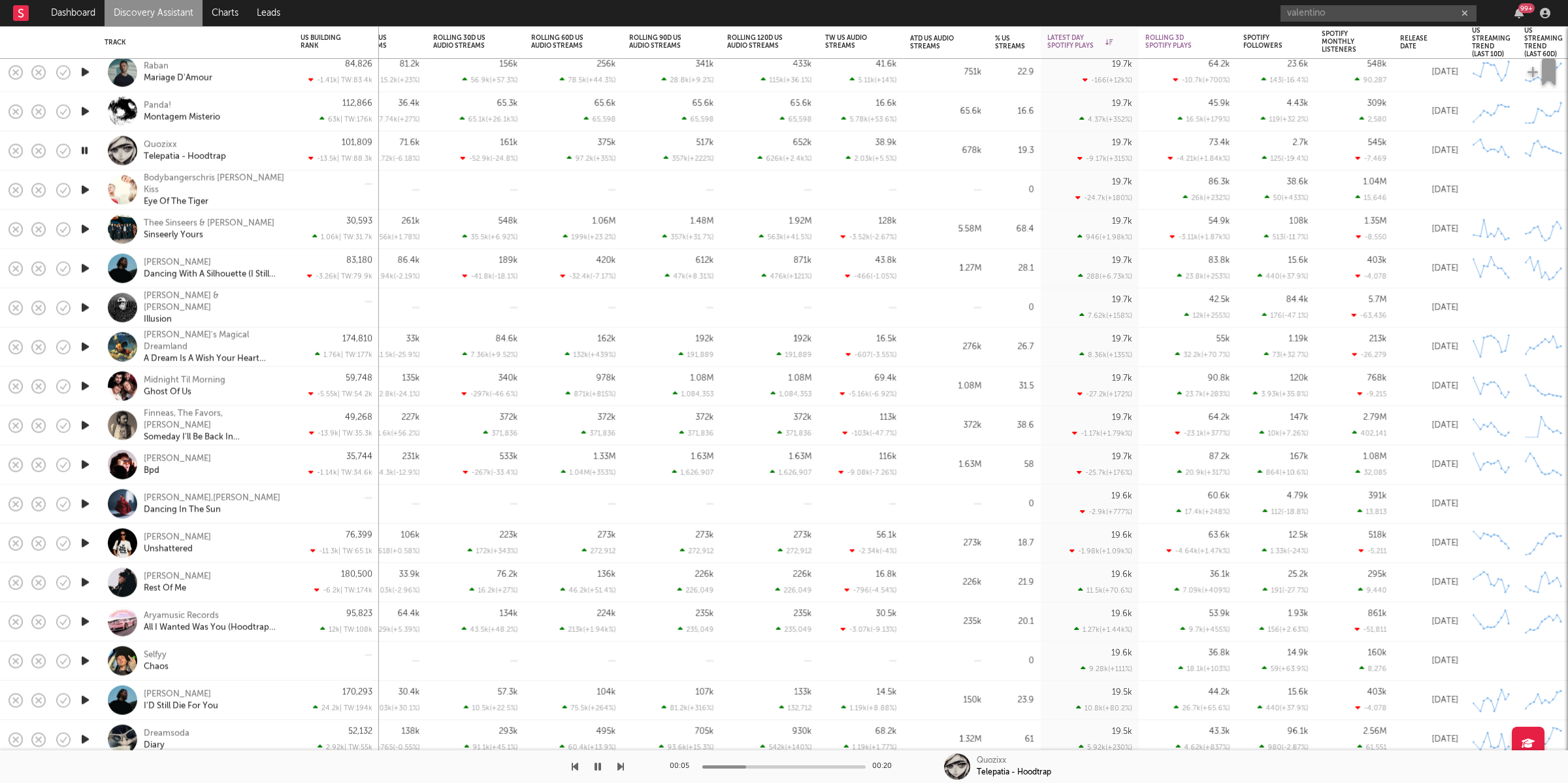
click at [620, 764] on icon "button" at bounding box center [620, 766] width 6 height 11
click at [620, 765] on icon "button" at bounding box center [620, 766] width 6 height 11
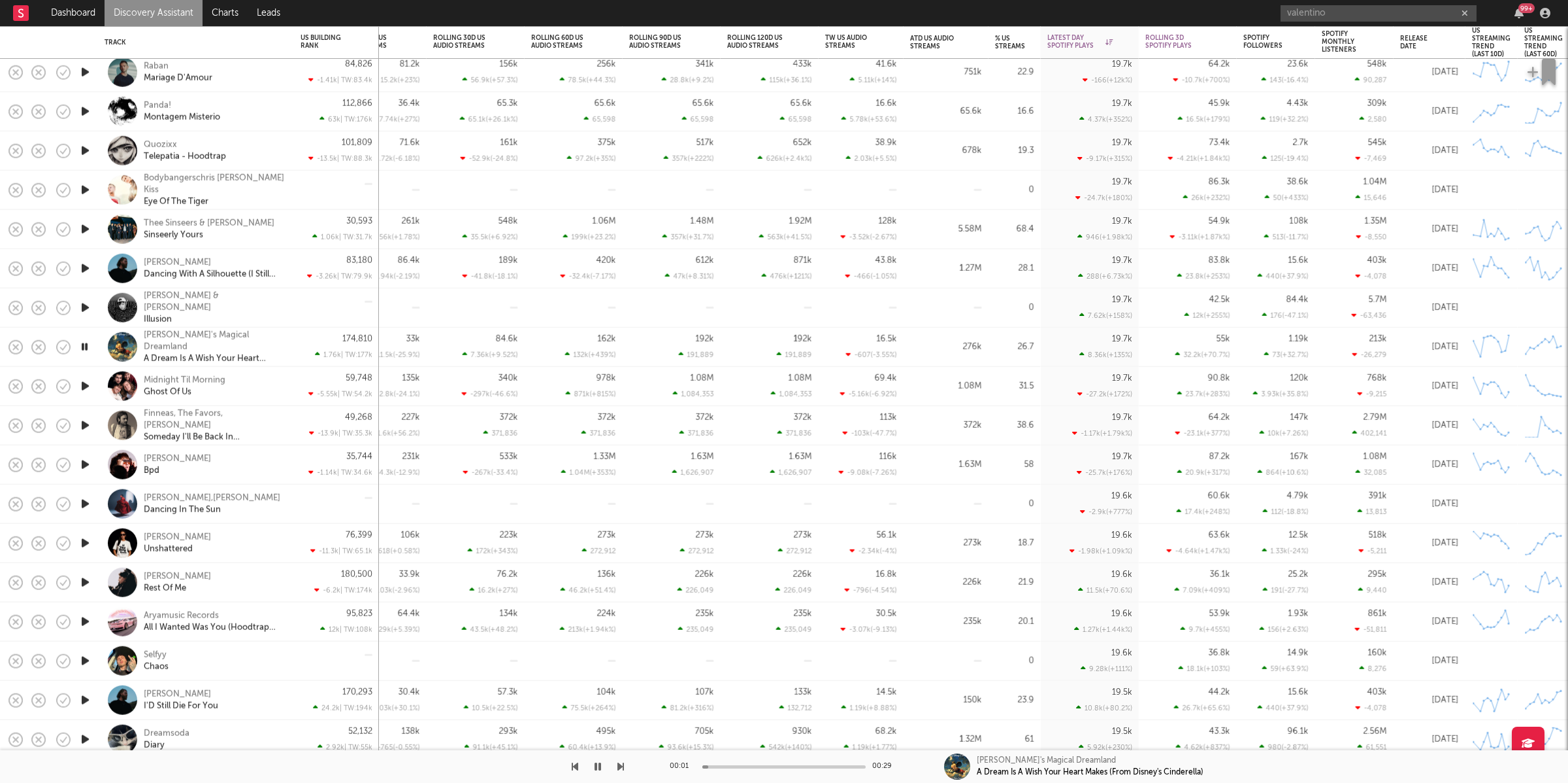
click at [620, 765] on icon "button" at bounding box center [620, 766] width 6 height 11
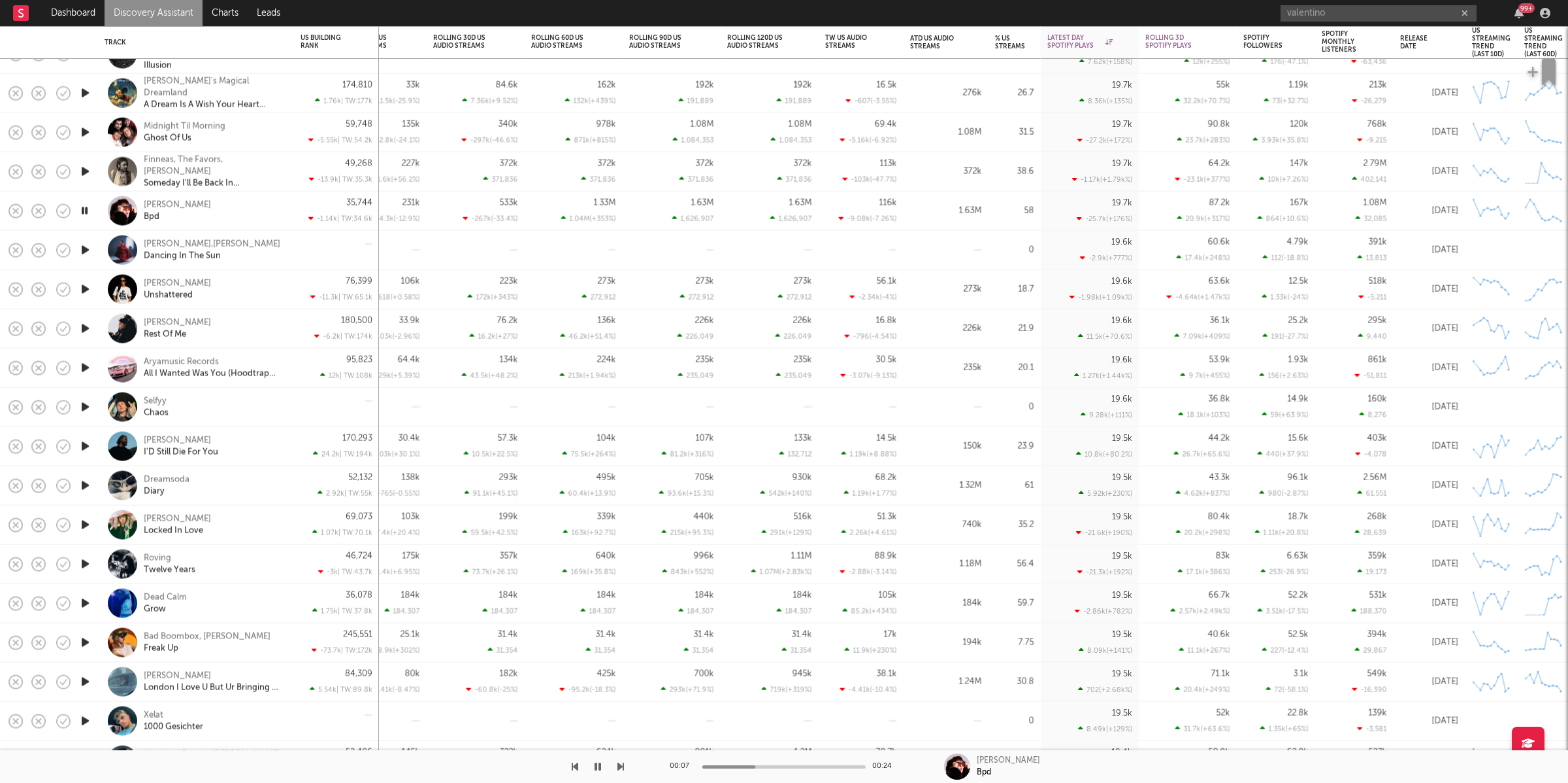
click at [619, 765] on icon "button" at bounding box center [620, 766] width 6 height 11
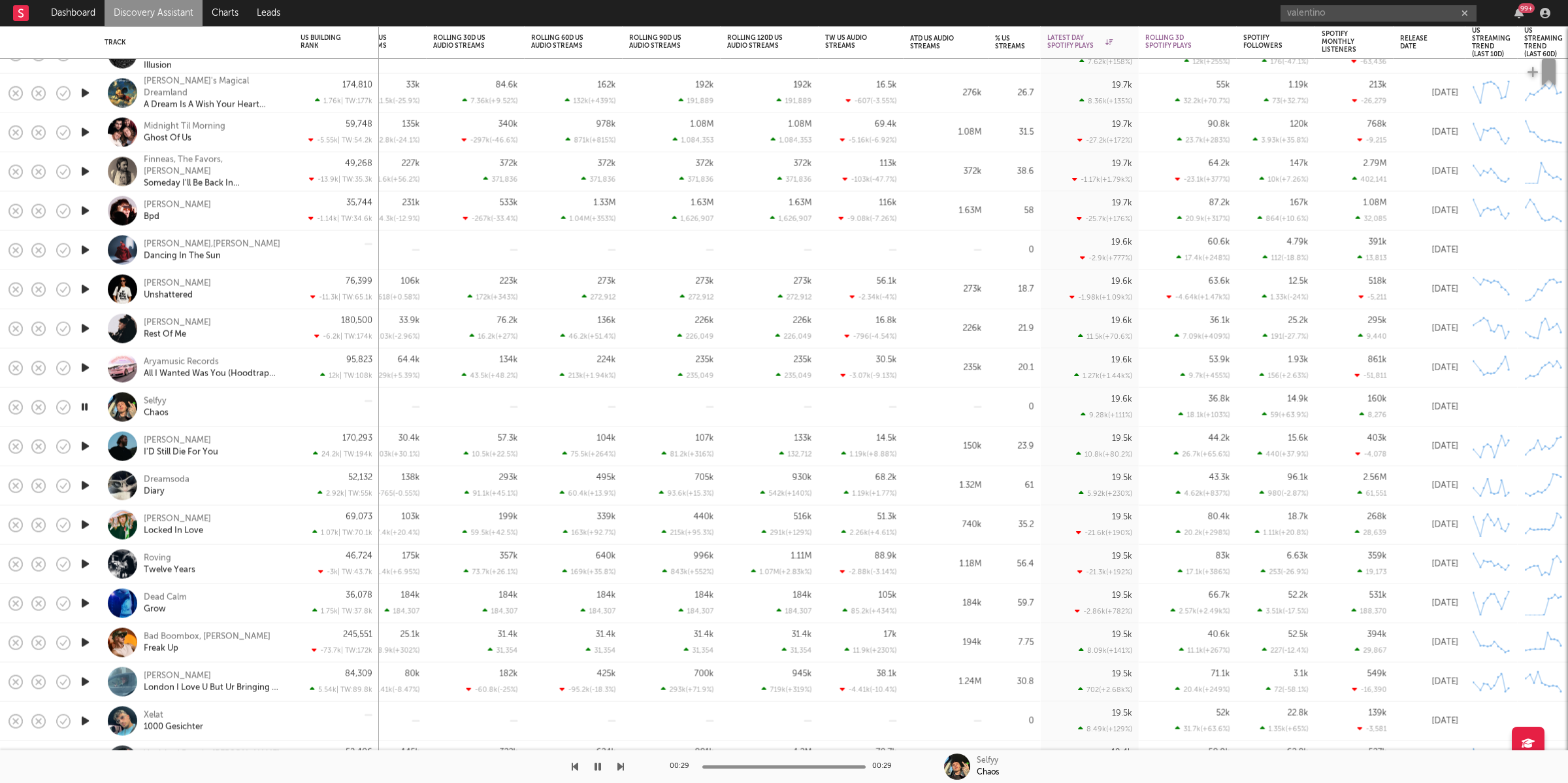
click at [625, 767] on div "00:29 00:29 Selfyy Chaos" at bounding box center [784, 765] width 1568 height 33
click at [621, 767] on icon "button" at bounding box center [620, 766] width 6 height 11
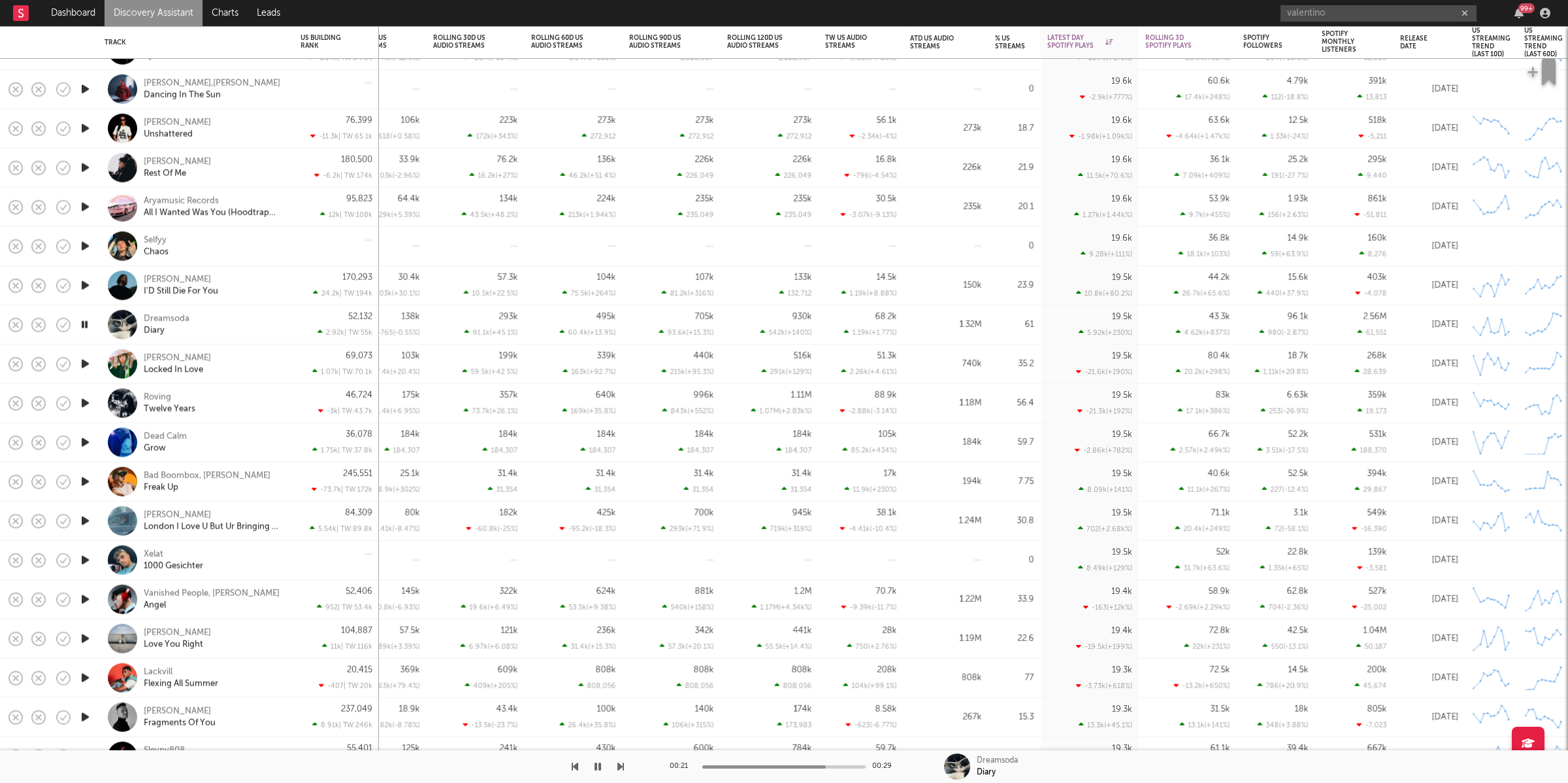
drag, startPoint x: 626, startPoint y: 766, endPoint x: 613, endPoint y: 767, distance: 13.0
click at [624, 767] on div "00:21 00:29 Dreamsoda Diary" at bounding box center [784, 765] width 1568 height 33
click at [619, 765] on icon "button" at bounding box center [620, 766] width 6 height 11
click at [619, 767] on icon "button" at bounding box center [620, 766] width 6 height 11
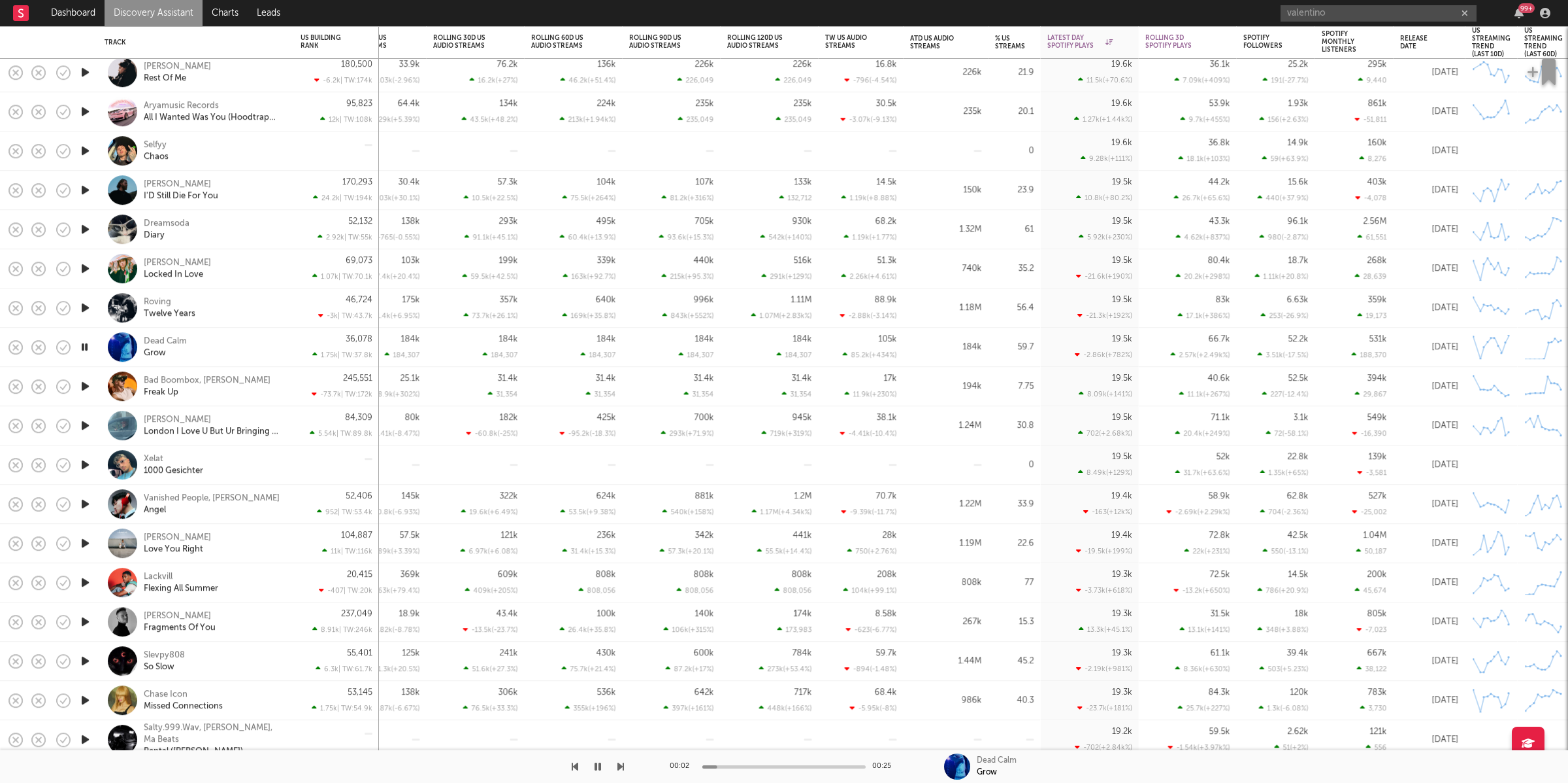
click at [621, 765] on icon "button" at bounding box center [620, 766] width 6 height 11
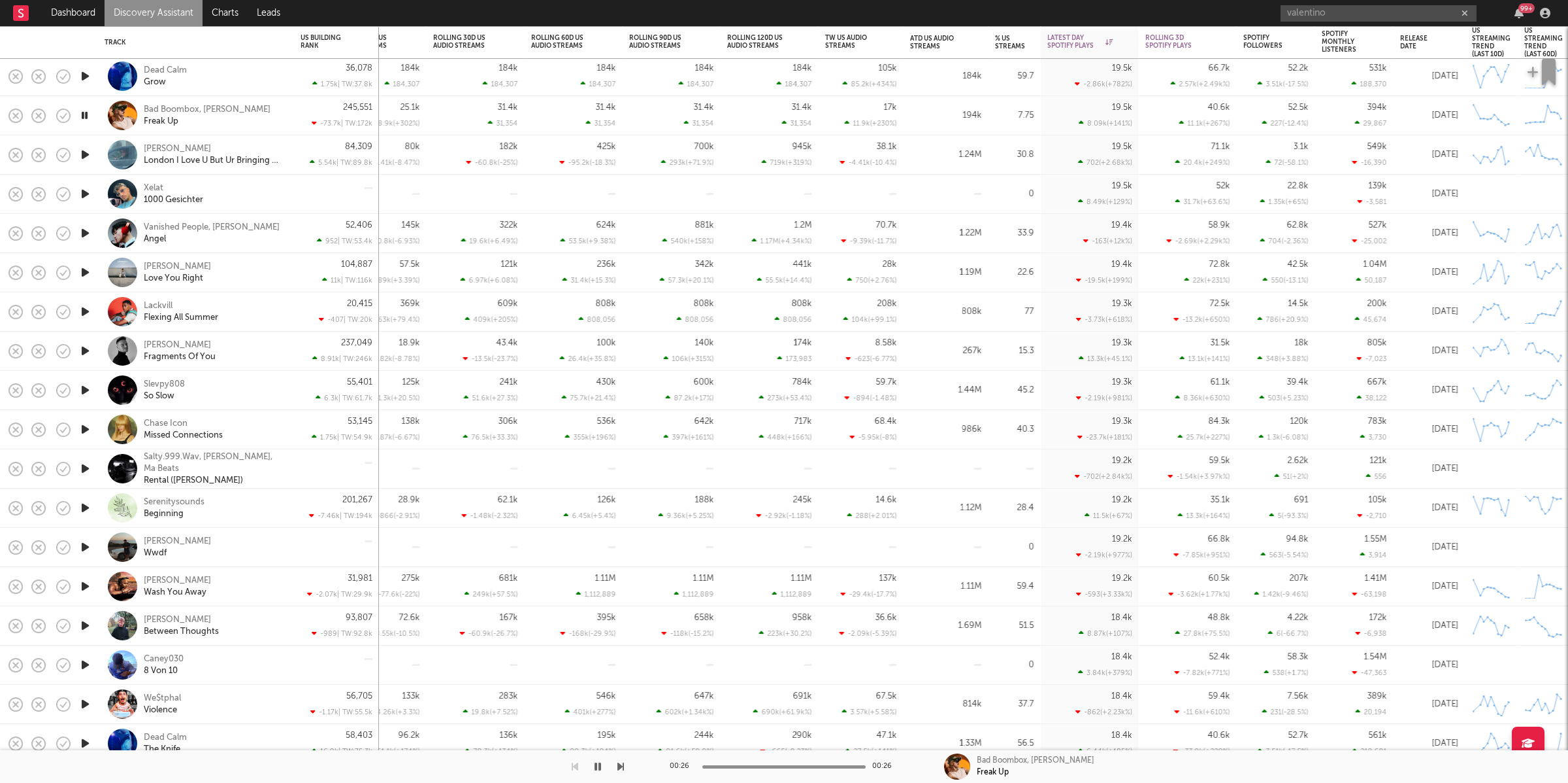
click at [616, 766] on div at bounding box center [311, 765] width 624 height 33
click at [620, 766] on icon "button" at bounding box center [620, 766] width 6 height 11
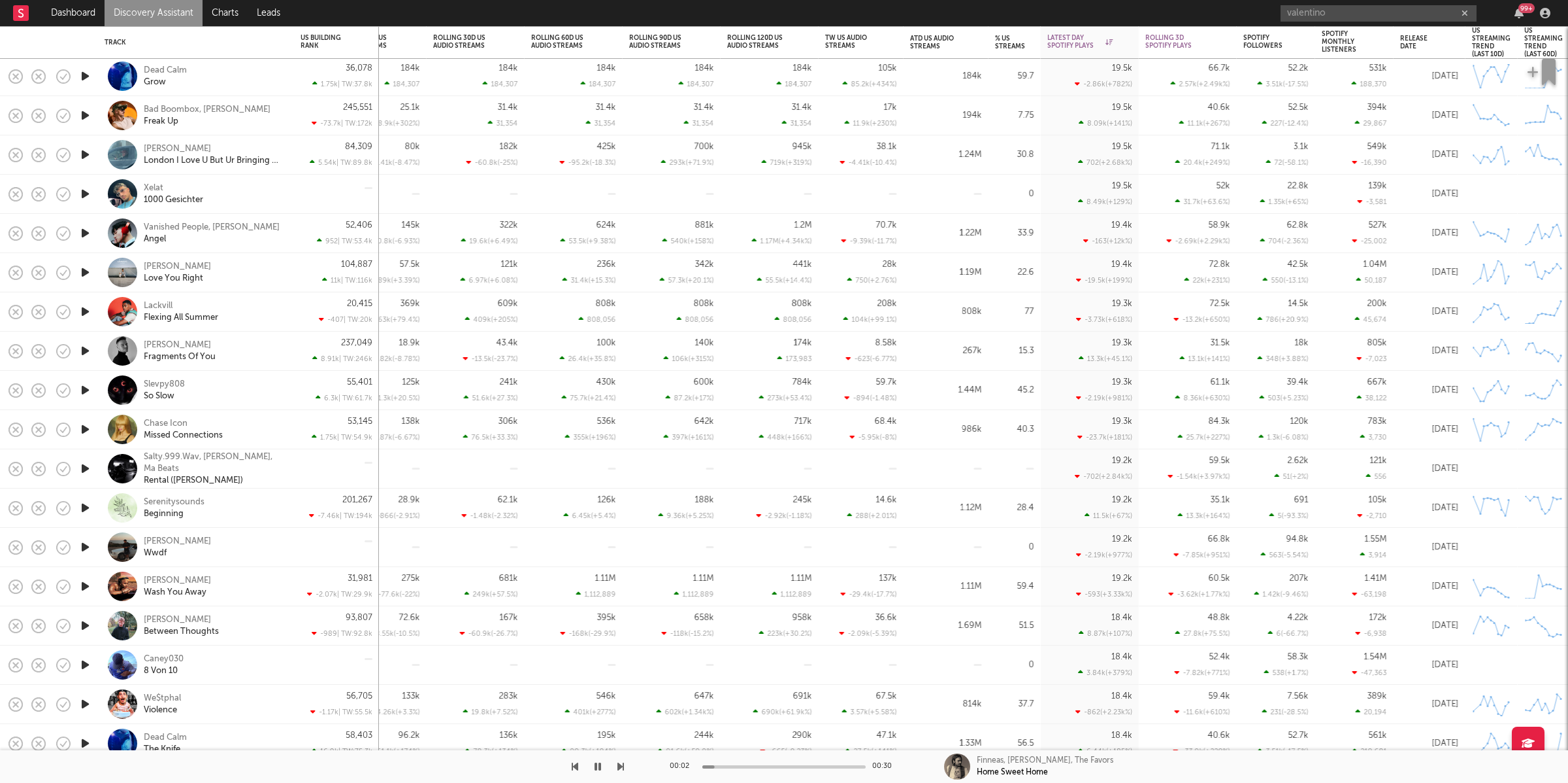
click at [92, 155] on div at bounding box center [85, 154] width 26 height 39
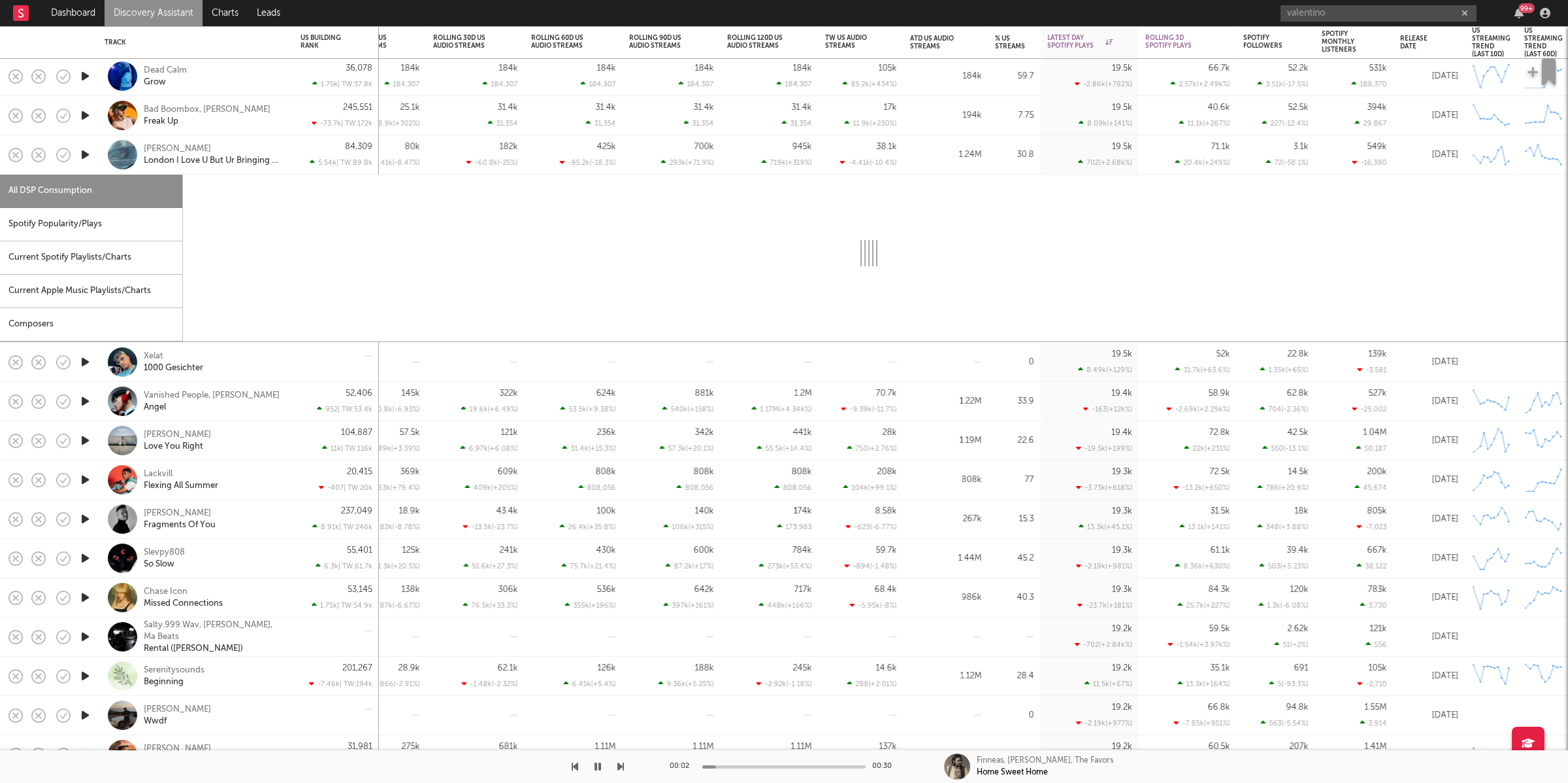
click at [86, 154] on icon "button" at bounding box center [86, 154] width 14 height 17
click at [288, 143] on div "[PERSON_NAME] London I Love U But Ur Bringing Me Down" at bounding box center [196, 154] width 196 height 39
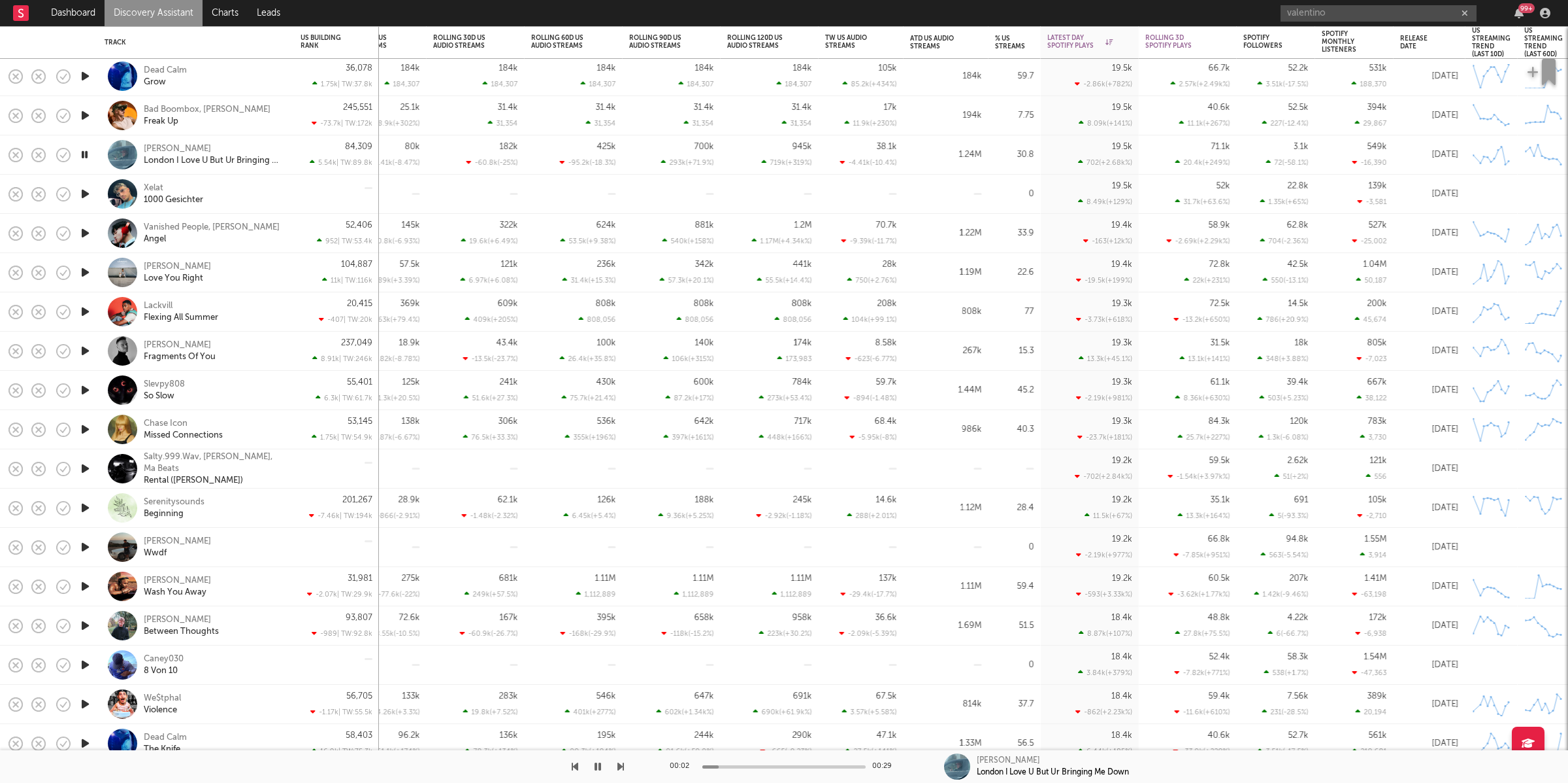
click at [621, 764] on icon "button" at bounding box center [620, 766] width 6 height 11
click at [85, 312] on icon "button" at bounding box center [85, 312] width 12 height 17
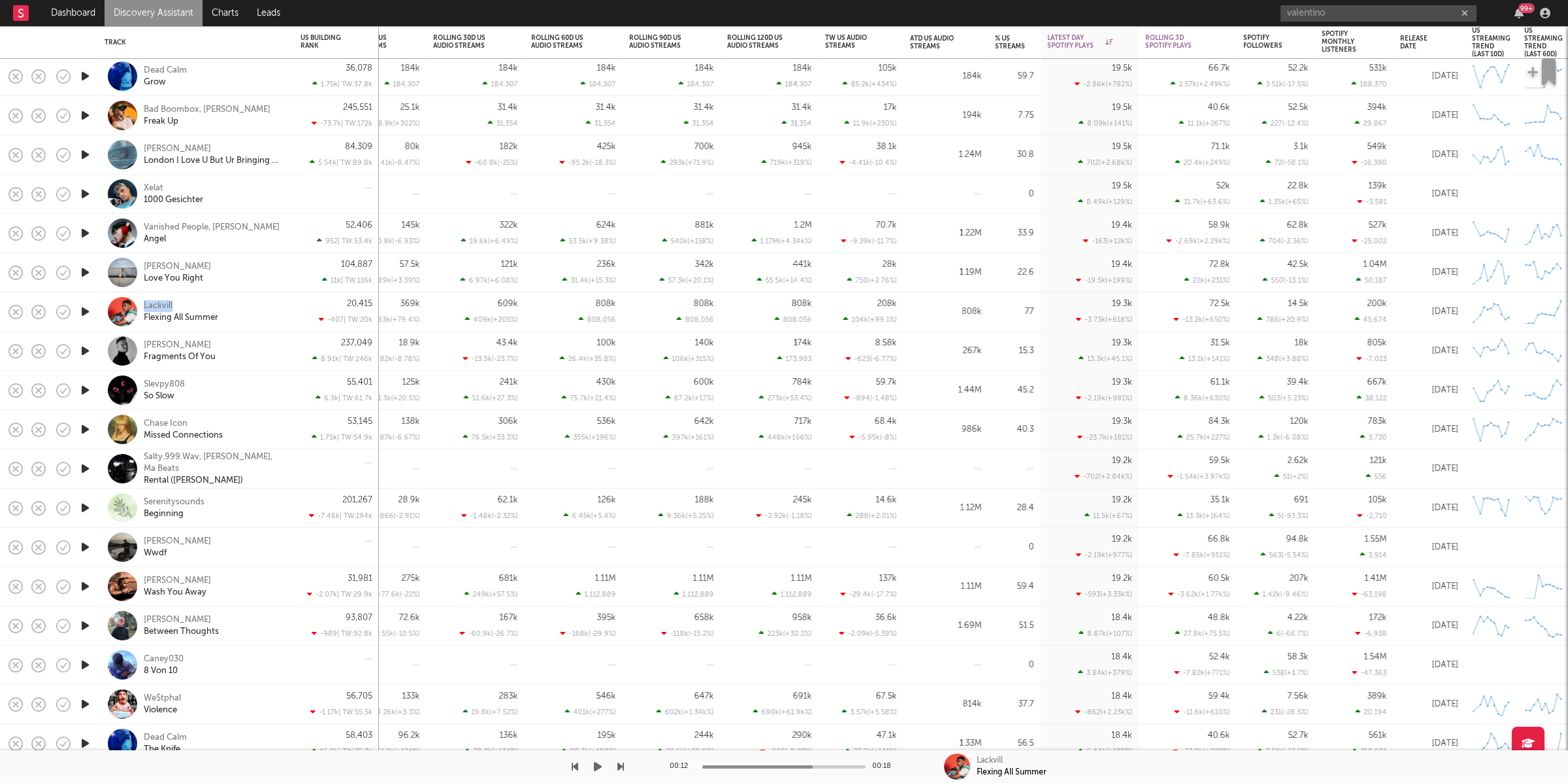
click at [596, 766] on icon "button" at bounding box center [597, 766] width 8 height 11
click at [619, 765] on icon "button" at bounding box center [620, 766] width 6 height 11
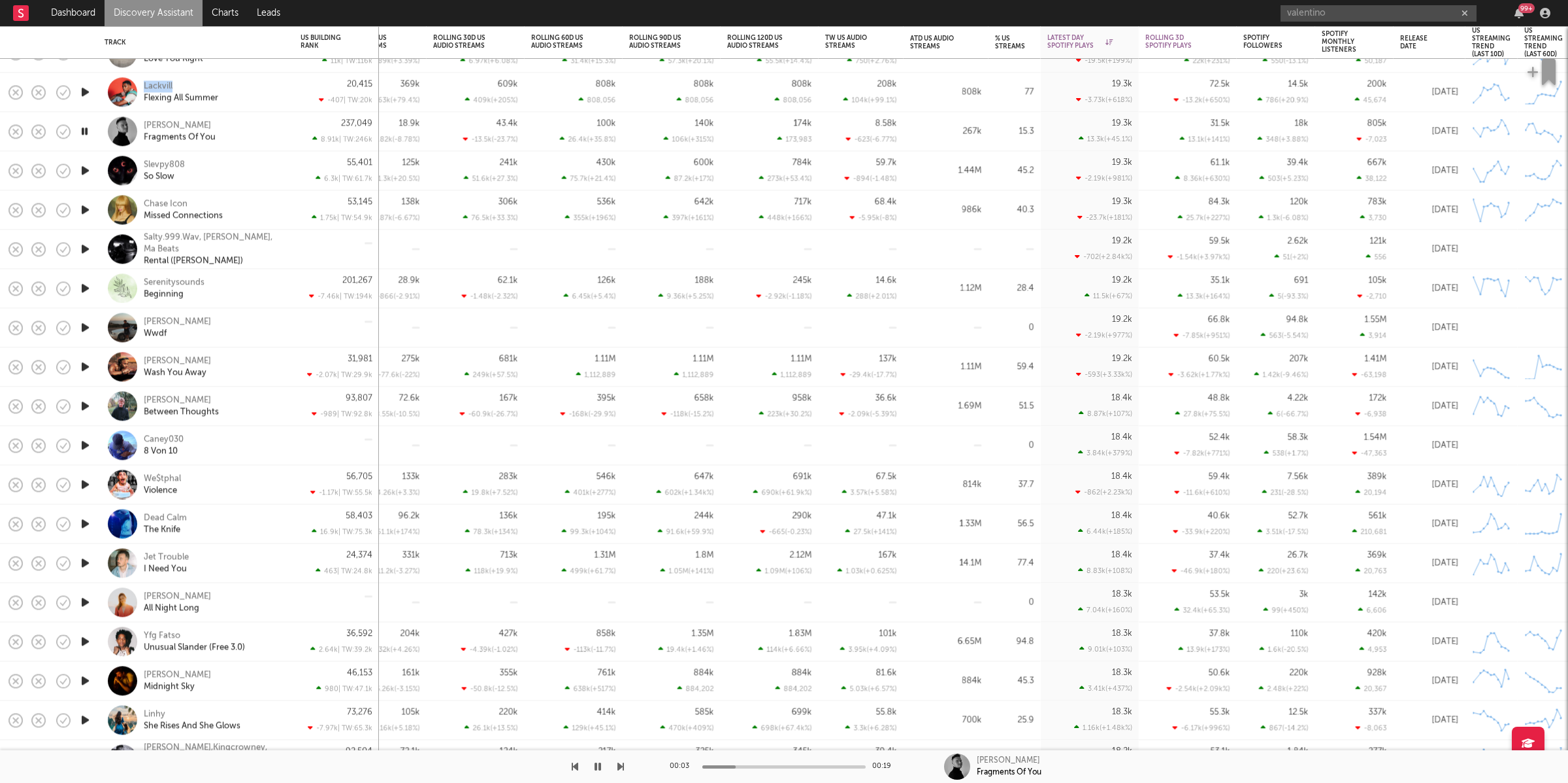
click at [621, 767] on icon "button" at bounding box center [620, 766] width 6 height 11
click at [620, 764] on icon "button" at bounding box center [620, 766] width 6 height 11
click at [620, 763] on icon "button" at bounding box center [620, 766] width 6 height 11
click at [583, 774] on div at bounding box center [311, 765] width 624 height 33
click at [595, 770] on icon "button" at bounding box center [597, 766] width 6 height 11
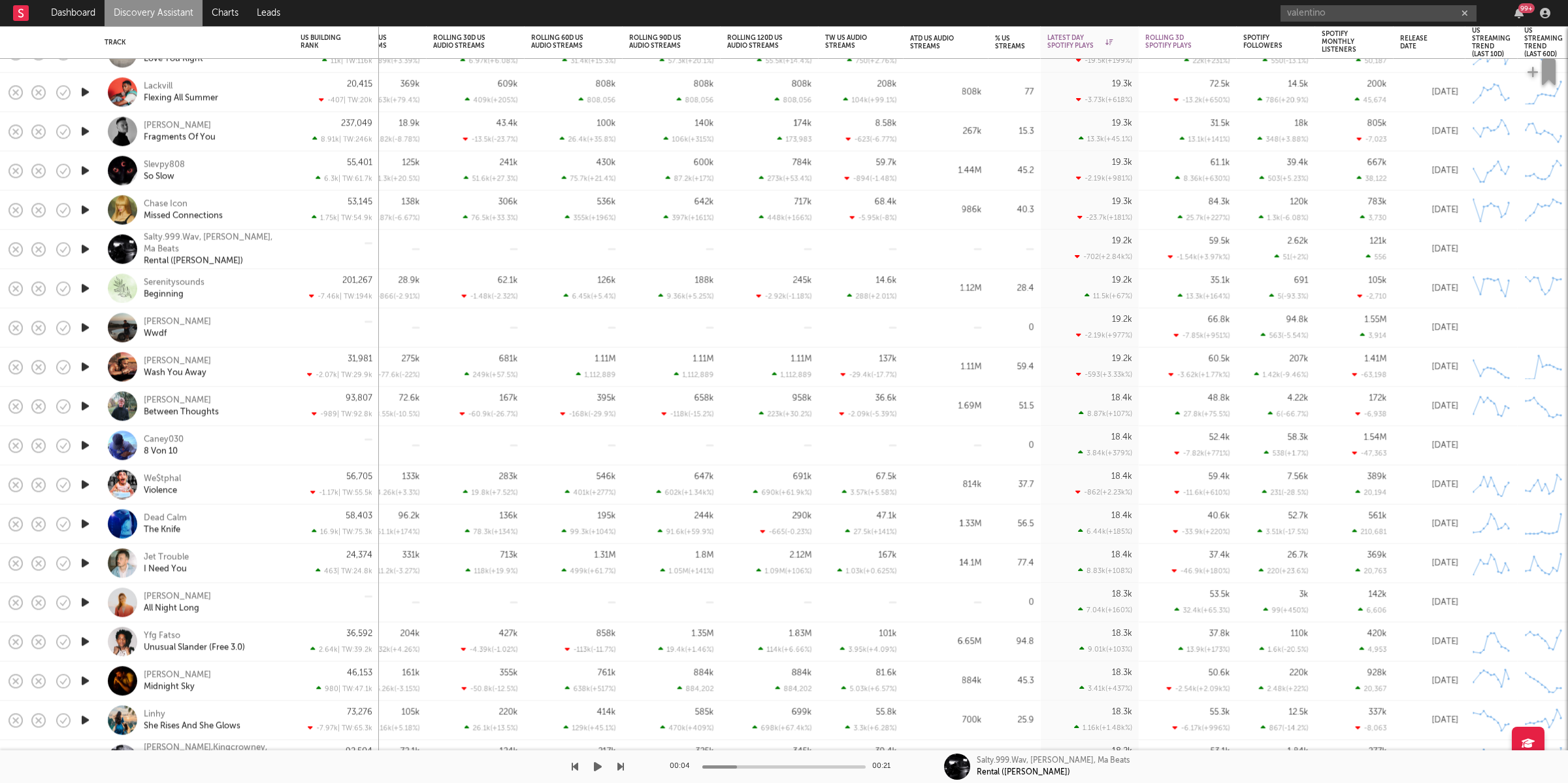
click at [596, 771] on icon "button" at bounding box center [597, 766] width 8 height 11
click at [621, 765] on icon "button" at bounding box center [620, 766] width 6 height 11
click at [616, 767] on div at bounding box center [311, 765] width 624 height 33
click at [626, 767] on div "00:00 00:29 Serenitysounds Beginning" at bounding box center [784, 765] width 1568 height 33
click at [619, 766] on icon "button" at bounding box center [620, 766] width 6 height 11
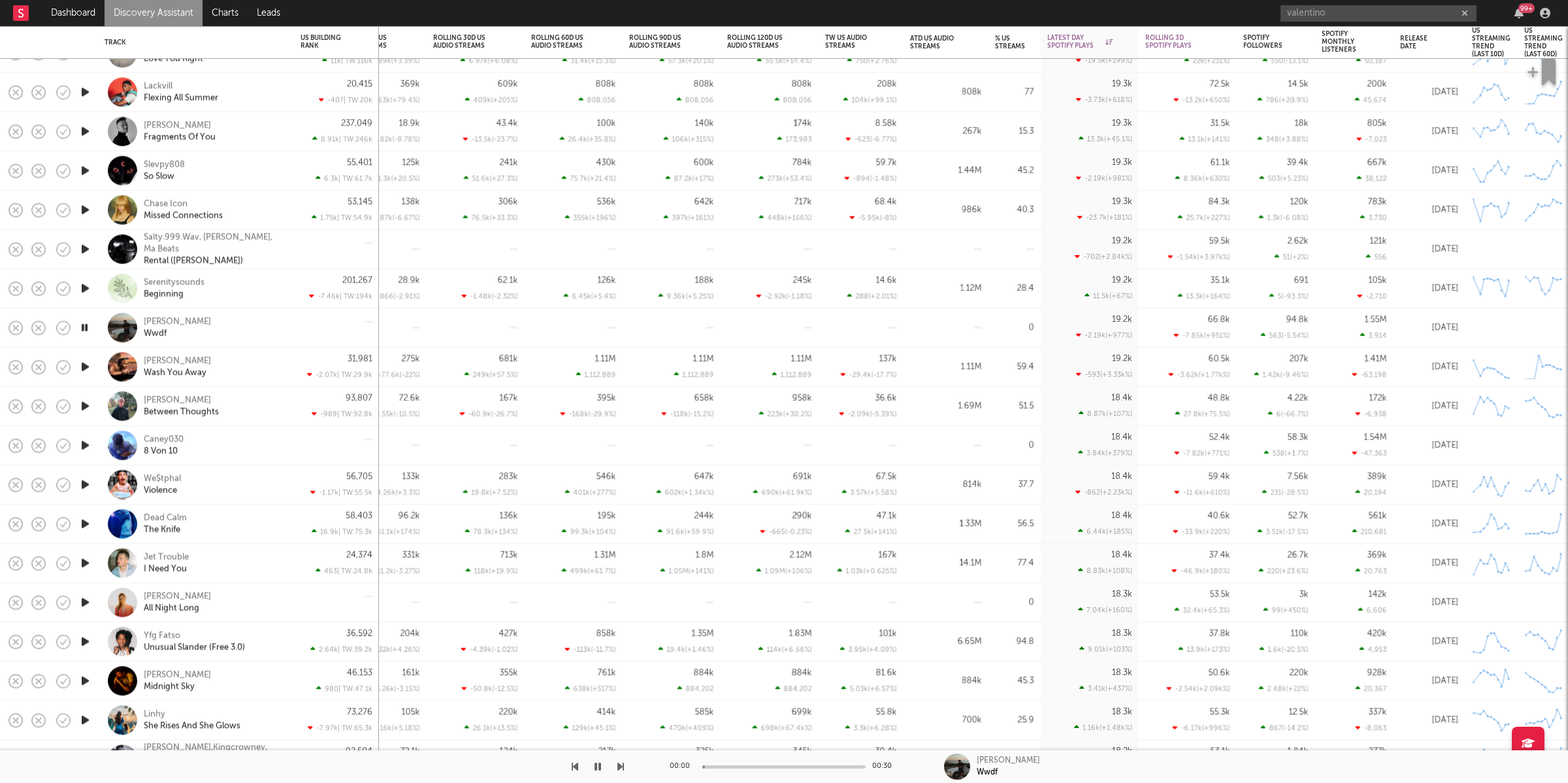
click at [620, 766] on icon "button" at bounding box center [620, 766] width 6 height 11
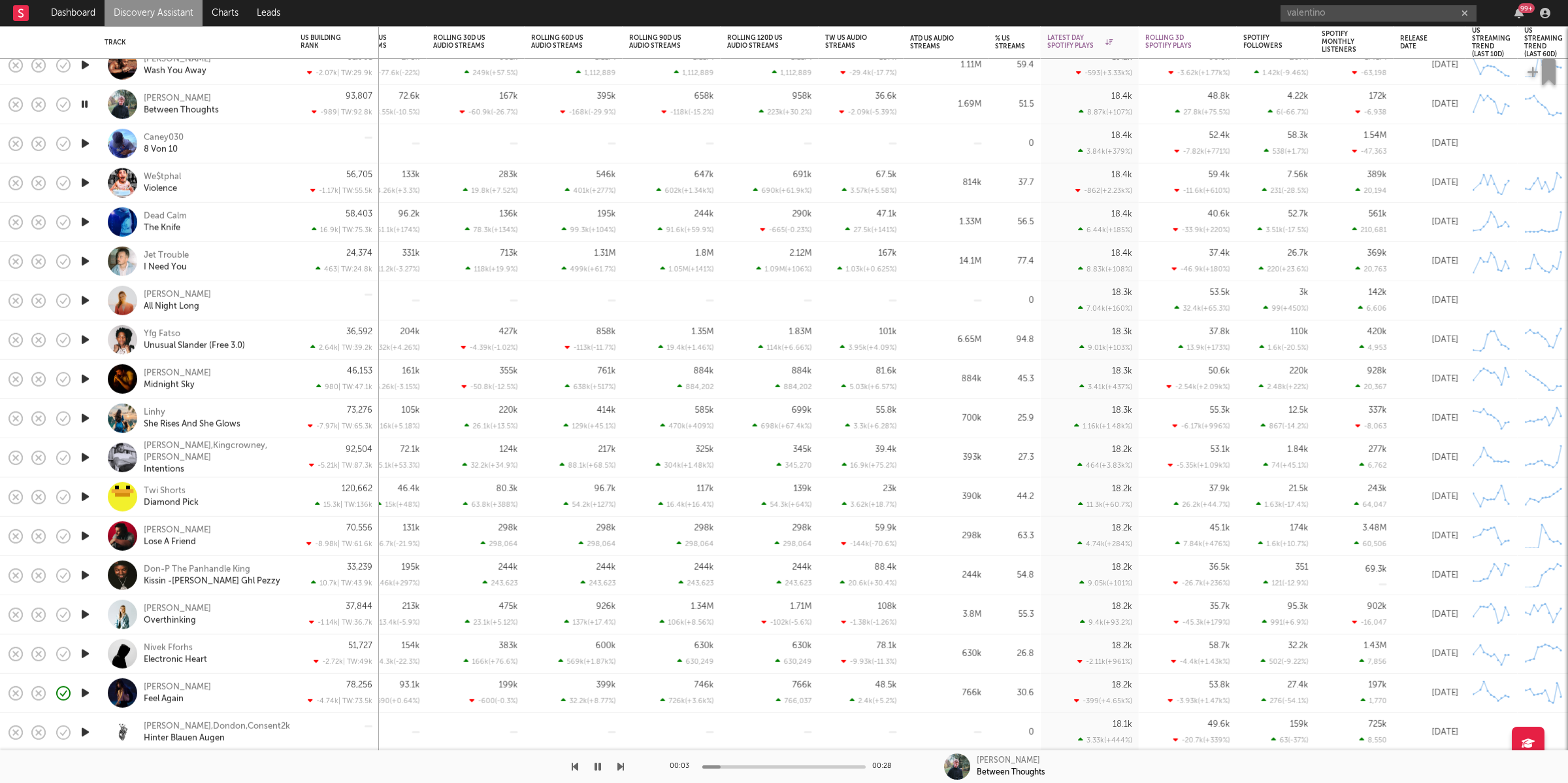
click at [621, 758] on button "button" at bounding box center [620, 765] width 6 height 33
click at [622, 770] on icon "button" at bounding box center [620, 766] width 6 height 11
click at [620, 765] on icon "button" at bounding box center [620, 766] width 6 height 11
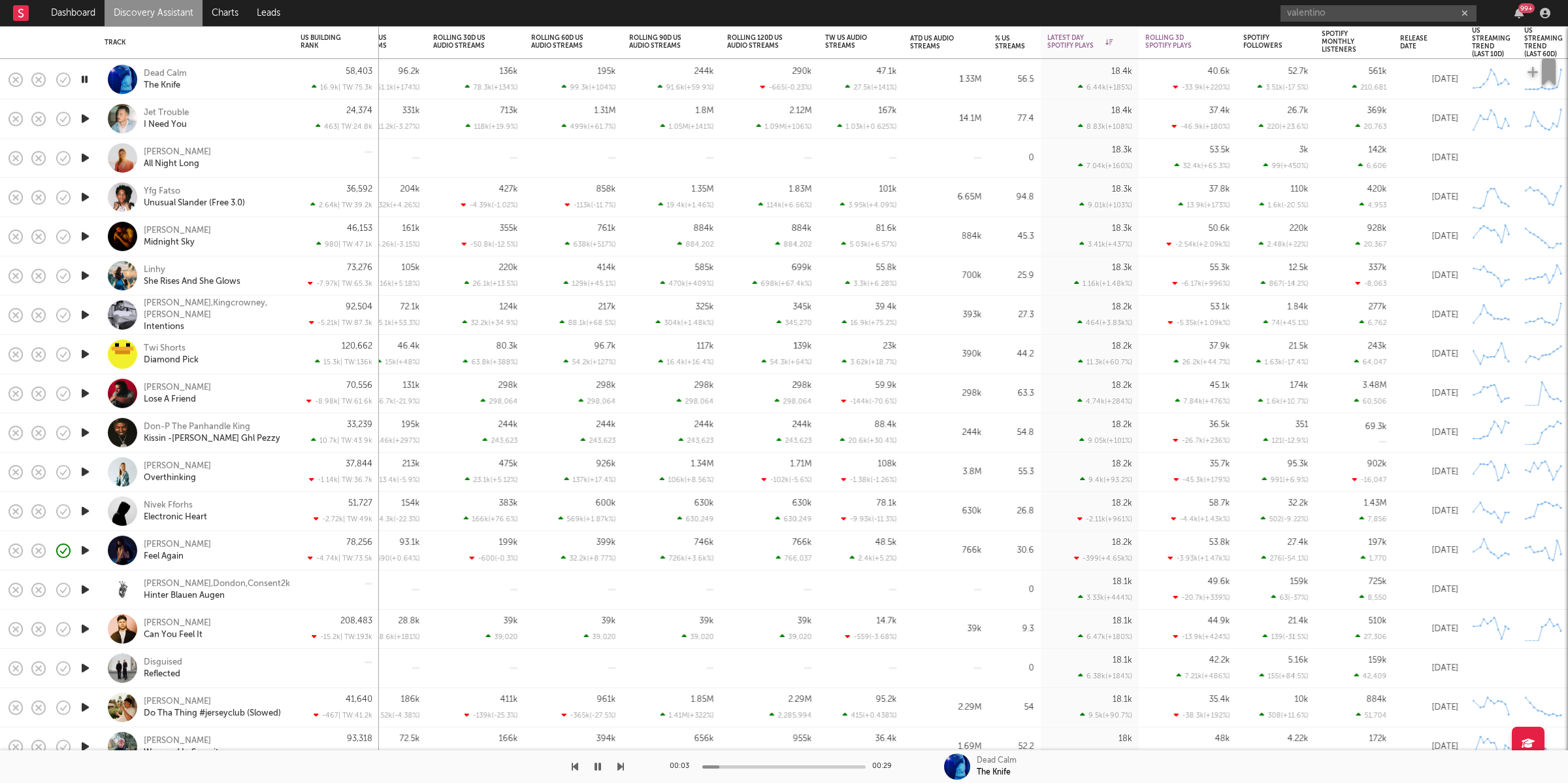
click at [622, 764] on icon "button" at bounding box center [620, 766] width 6 height 11
click at [622, 763] on icon "button" at bounding box center [620, 766] width 6 height 11
click at [578, 765] on icon "button" at bounding box center [574, 766] width 6 height 11
click at [620, 761] on icon "button" at bounding box center [620, 766] width 6 height 11
click at [619, 762] on icon "button" at bounding box center [620, 766] width 6 height 11
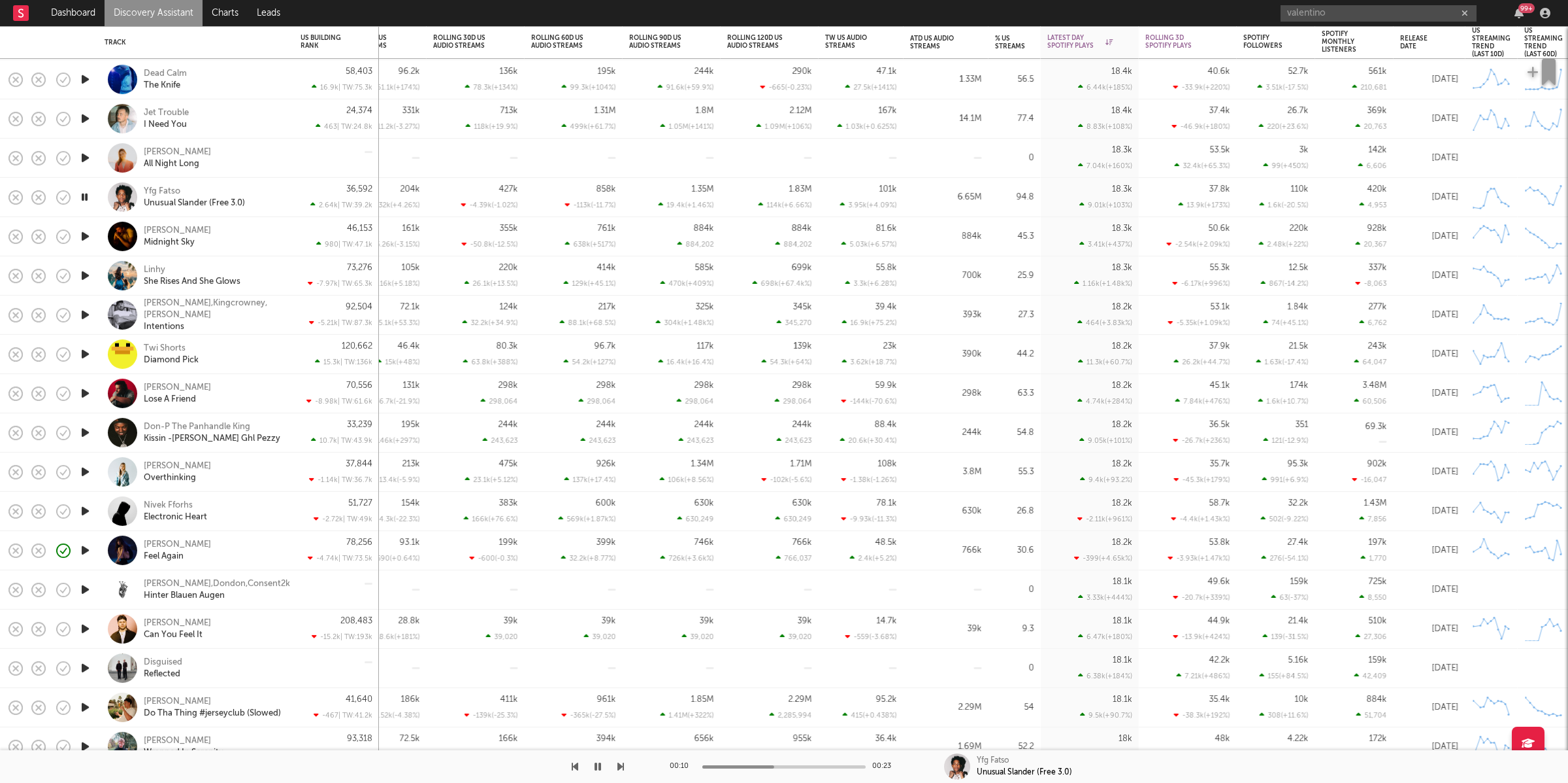
click at [621, 765] on icon "button" at bounding box center [620, 766] width 6 height 11
click at [619, 764] on icon "button" at bounding box center [620, 766] width 6 height 11
click at [609, 765] on div at bounding box center [311, 765] width 624 height 33
click at [621, 765] on icon "button" at bounding box center [620, 766] width 6 height 11
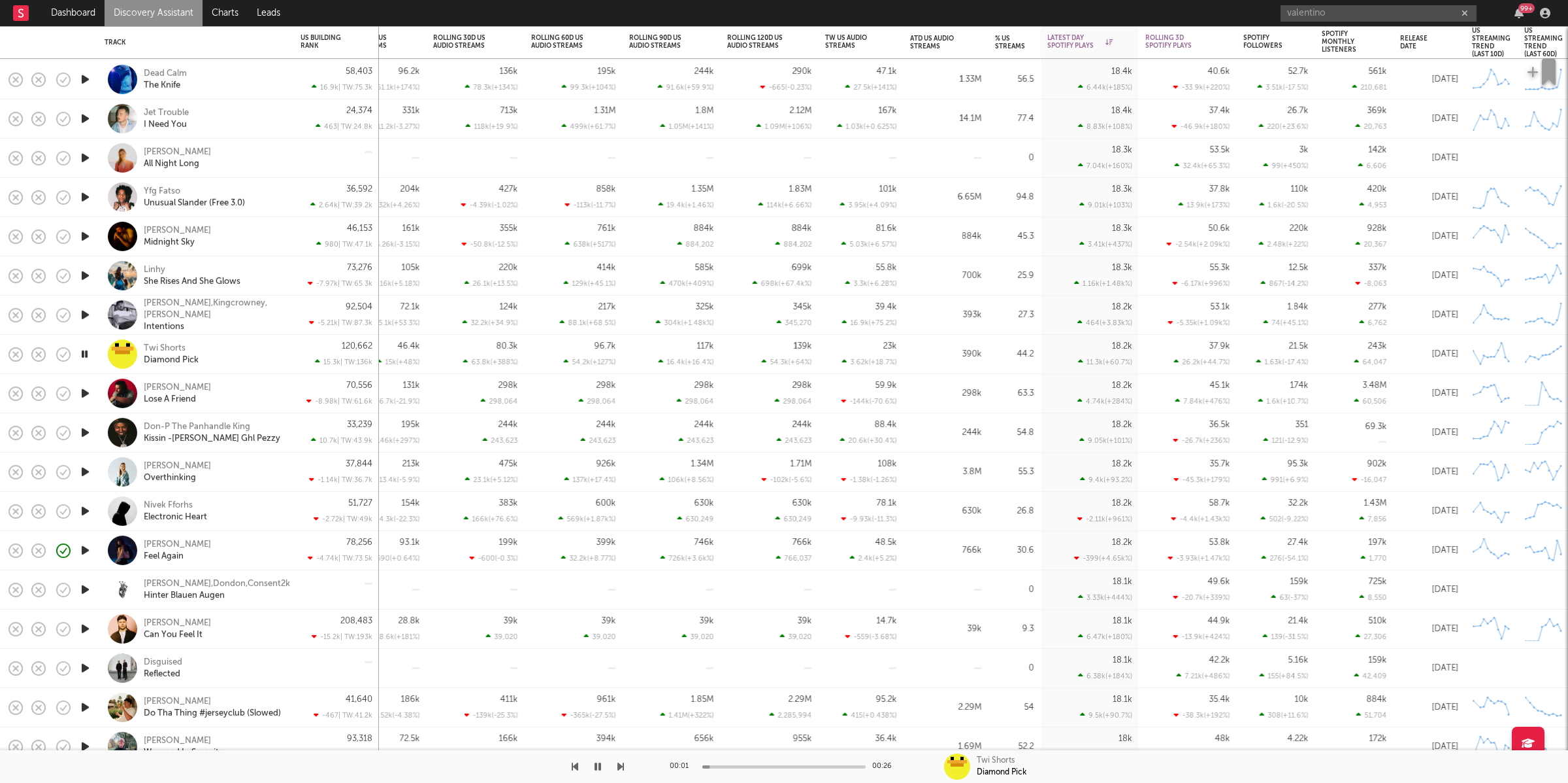
click at [621, 764] on icon "button" at bounding box center [620, 766] width 6 height 11
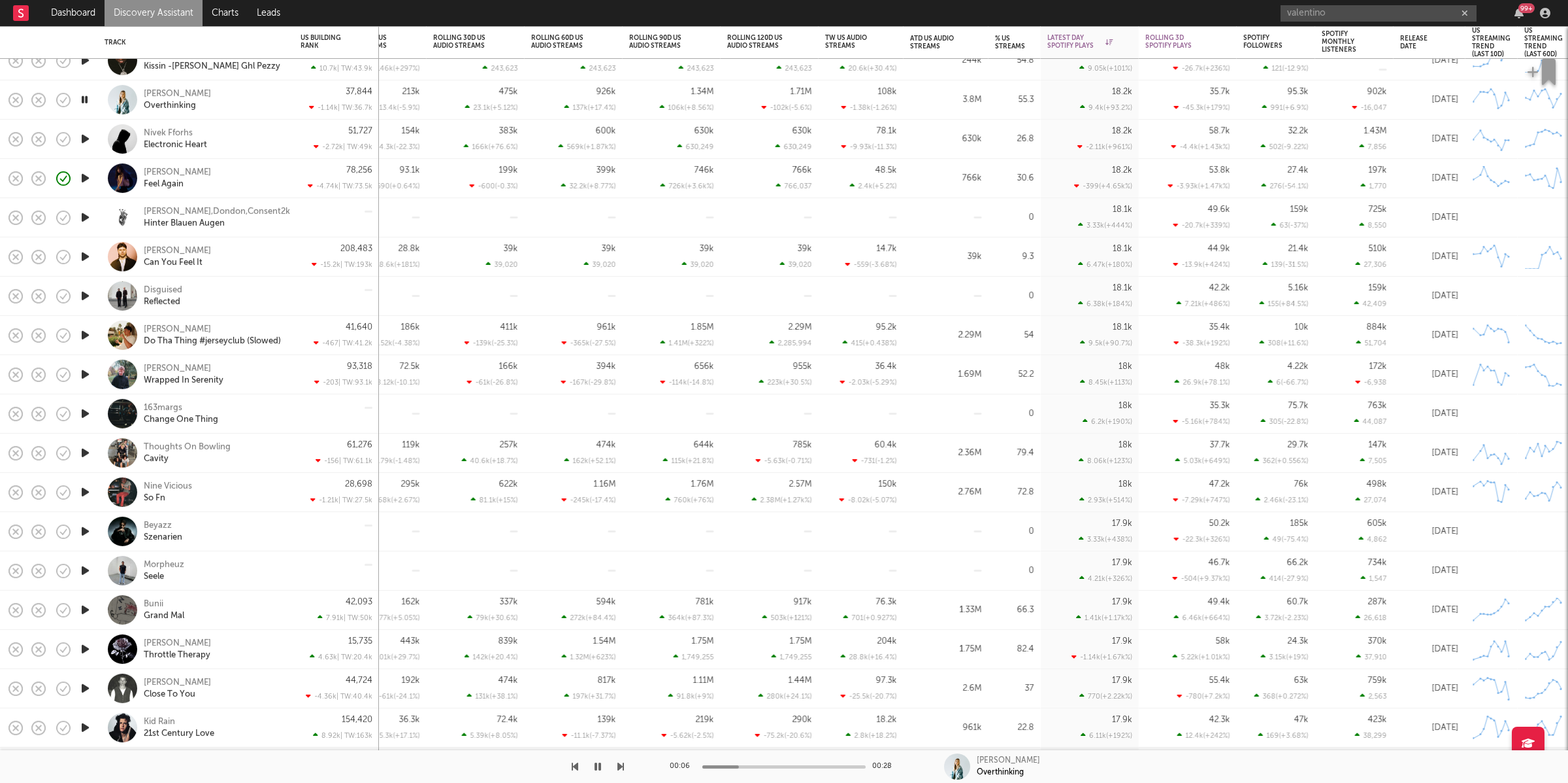
click at [621, 763] on icon "button" at bounding box center [620, 766] width 6 height 11
click at [619, 765] on icon "button" at bounding box center [620, 766] width 6 height 11
click at [619, 766] on icon "button" at bounding box center [620, 766] width 6 height 11
click at [620, 768] on icon "button" at bounding box center [620, 766] width 6 height 11
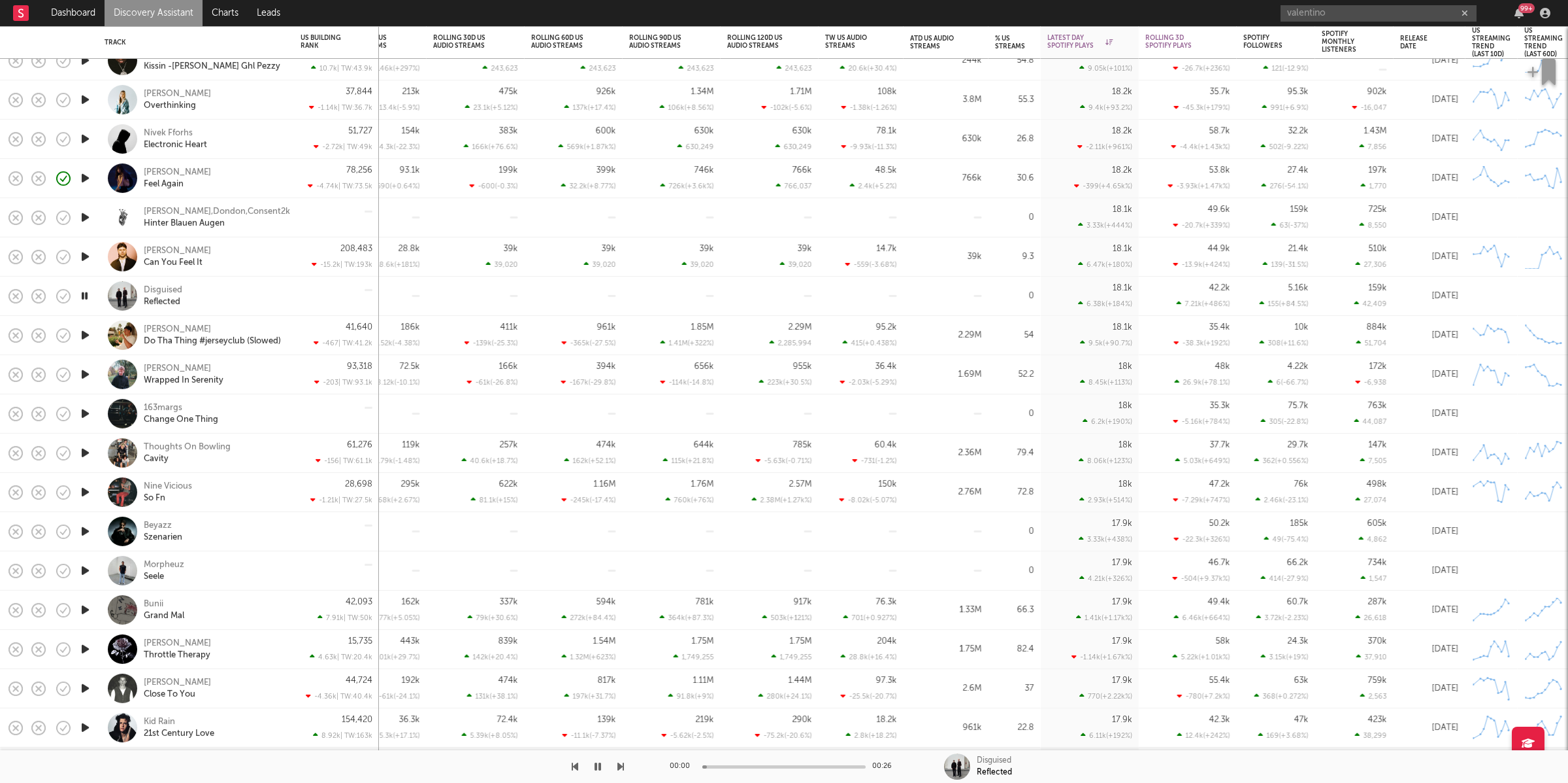
click at [620, 769] on icon "button" at bounding box center [620, 766] width 6 height 11
click at [619, 769] on icon "button" at bounding box center [620, 766] width 6 height 11
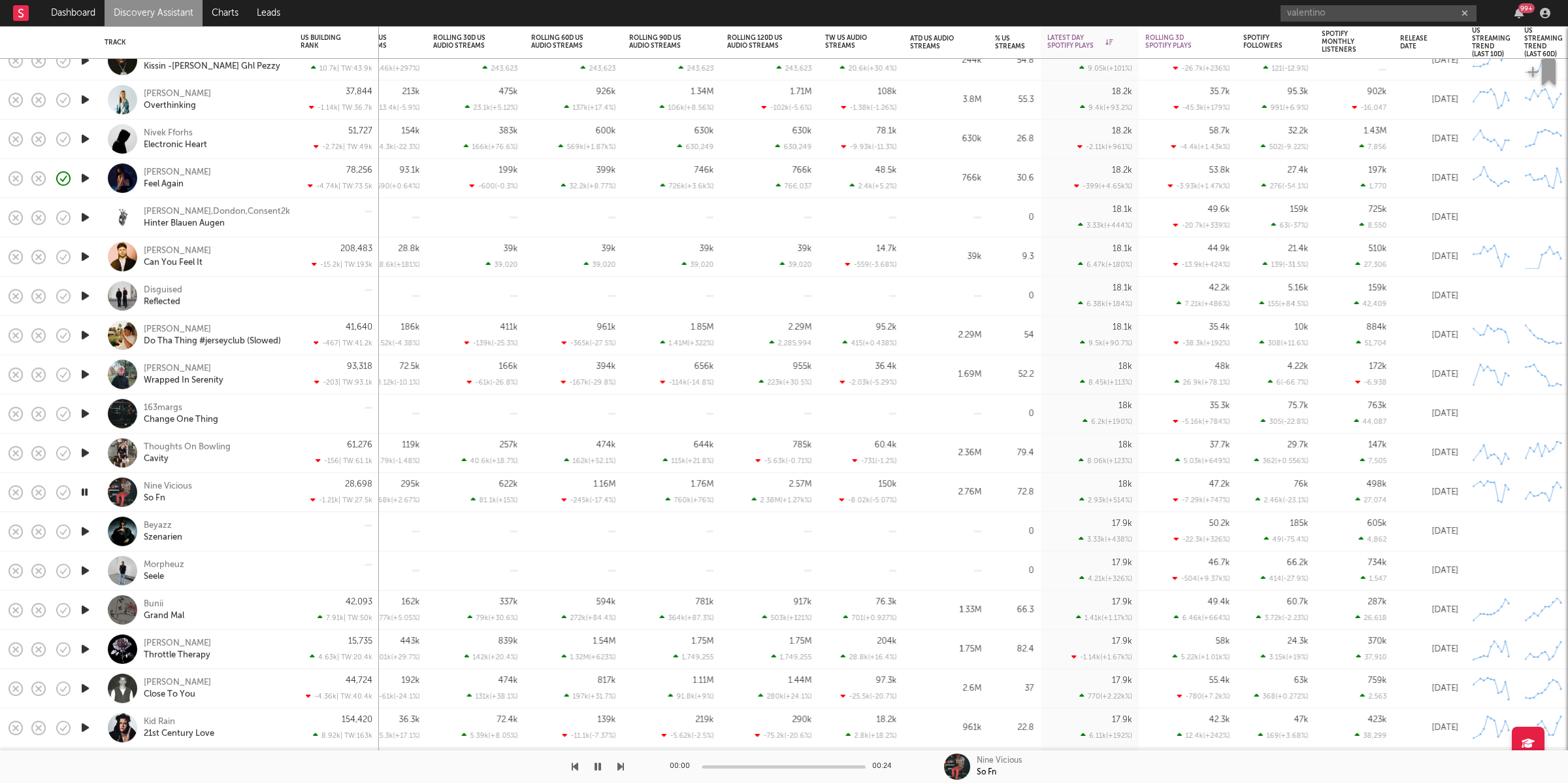
click at [619, 769] on icon "button" at bounding box center [620, 766] width 6 height 11
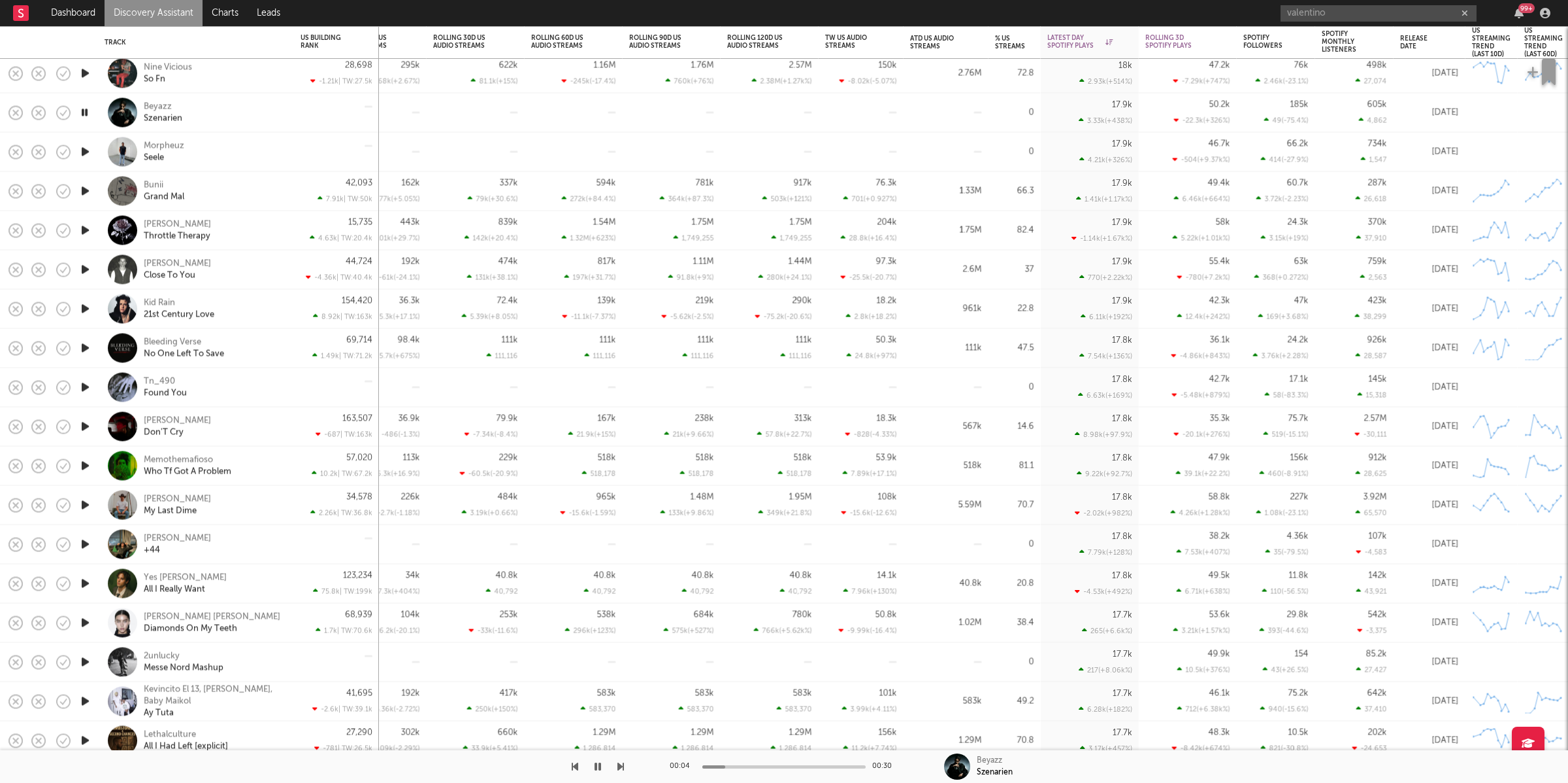
drag, startPoint x: 613, startPoint y: 761, endPoint x: 626, endPoint y: 761, distance: 13.0
click at [618, 762] on div at bounding box center [311, 765] width 624 height 33
click at [627, 763] on div "00:04 00:30 Beyazz Szenarien" at bounding box center [784, 765] width 1568 height 33
click at [616, 765] on div at bounding box center [311, 765] width 624 height 33
click at [619, 765] on icon "button" at bounding box center [620, 766] width 6 height 11
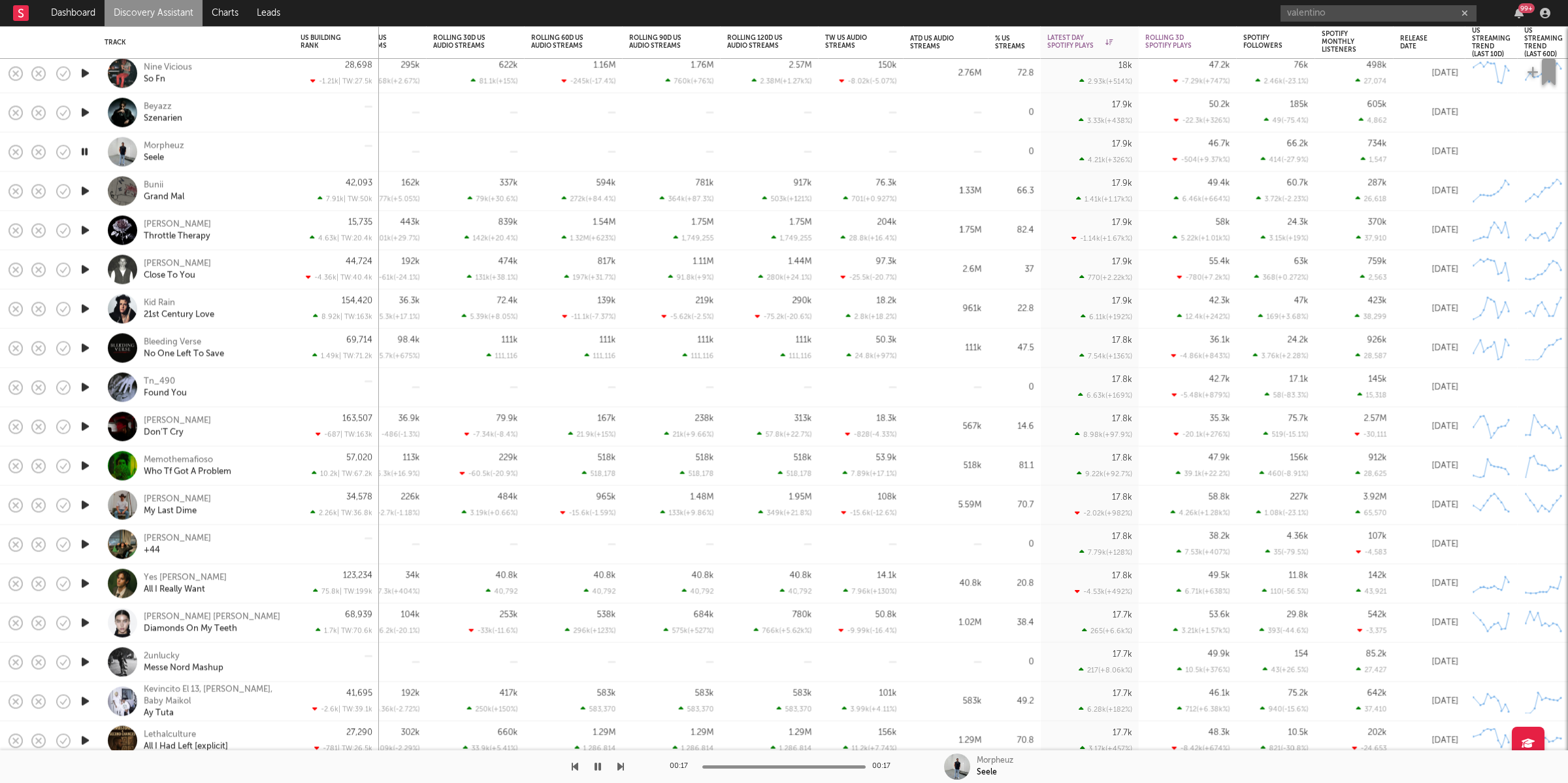
click at [611, 763] on div at bounding box center [311, 765] width 624 height 33
click at [620, 764] on icon "button" at bounding box center [620, 766] width 6 height 11
click at [622, 765] on icon "button" at bounding box center [620, 766] width 6 height 11
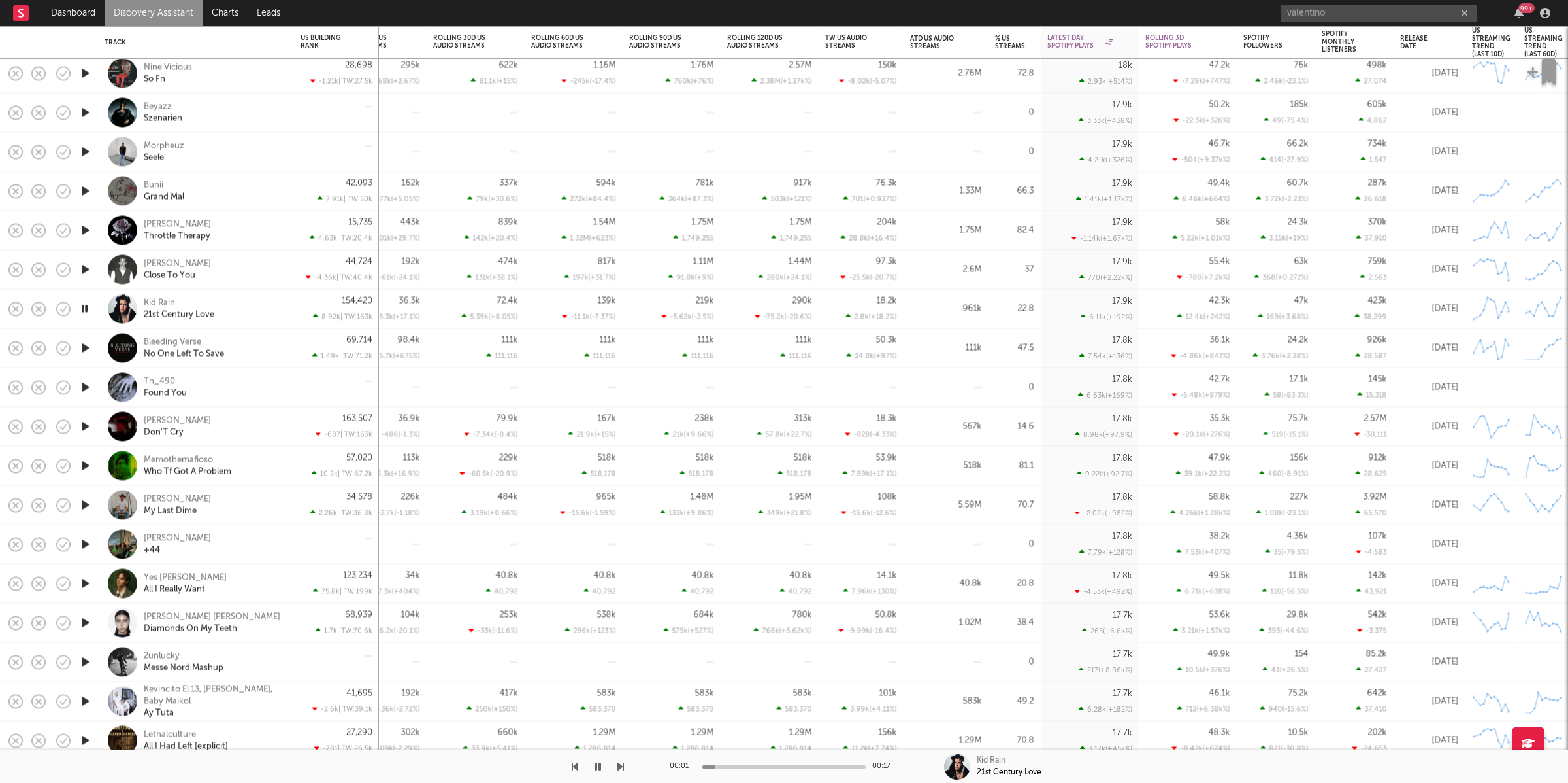
click at [577, 767] on icon "button" at bounding box center [574, 766] width 6 height 11
click at [577, 764] on icon "button" at bounding box center [574, 766] width 6 height 11
click at [86, 230] on icon "button" at bounding box center [85, 230] width 12 height 17
click at [598, 764] on icon "button" at bounding box center [597, 766] width 8 height 11
click at [596, 765] on icon "button" at bounding box center [597, 766] width 6 height 11
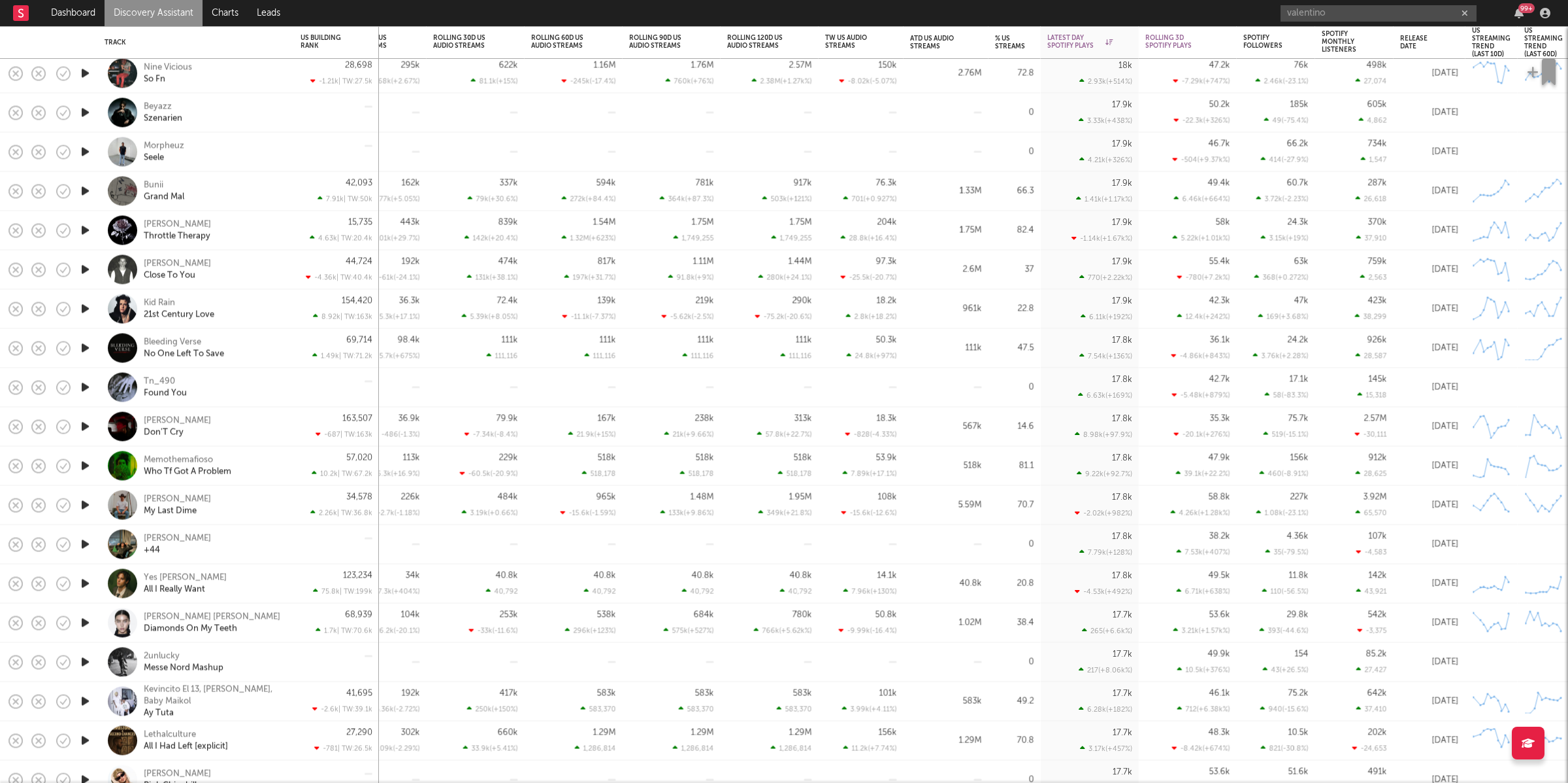
click at [246, 226] on div "[PERSON_NAME] Throttle Therapy" at bounding box center [214, 230] width 140 height 24
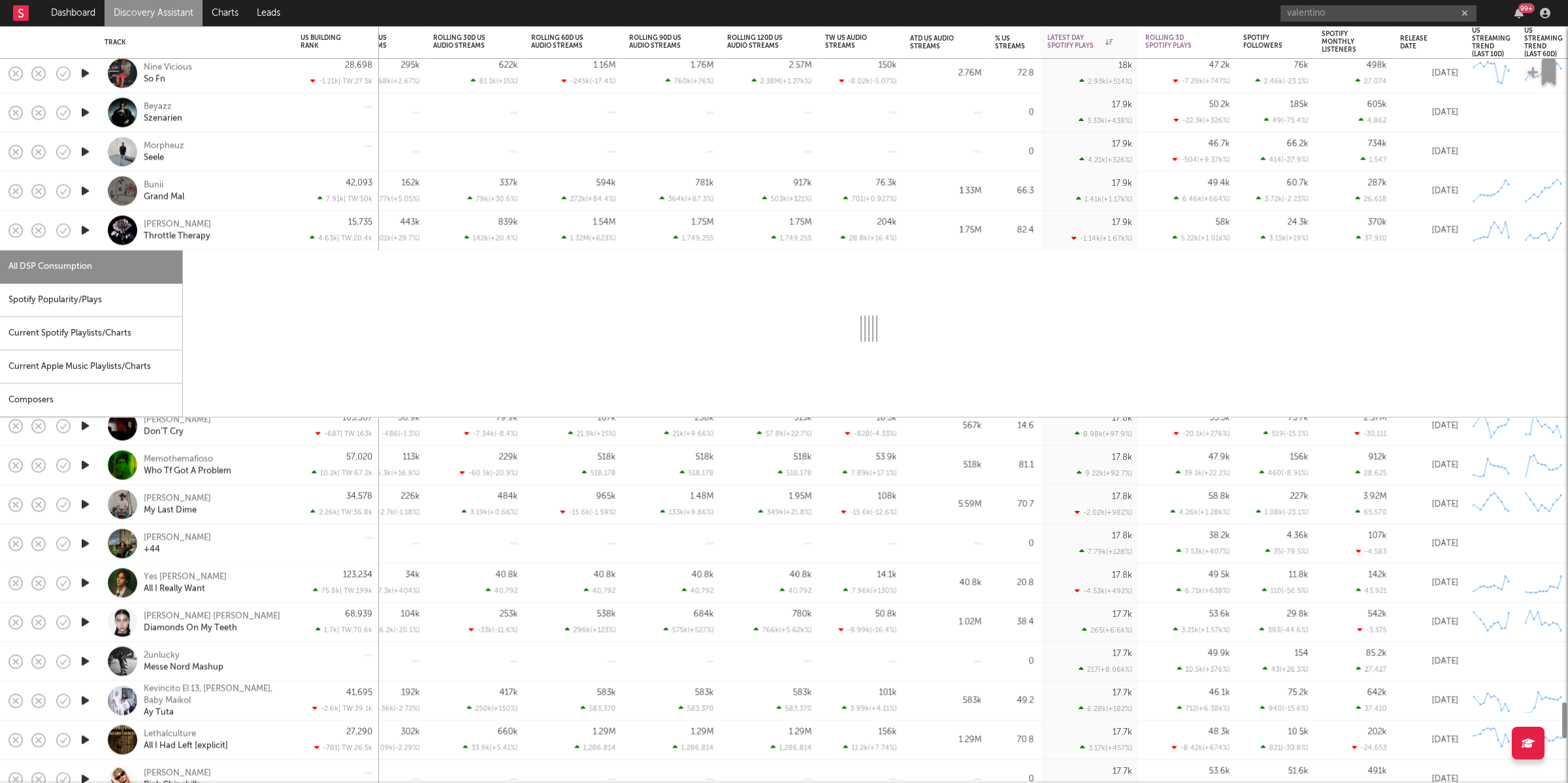
click at [256, 227] on div "[PERSON_NAME] Throttle Therapy" at bounding box center [214, 230] width 140 height 24
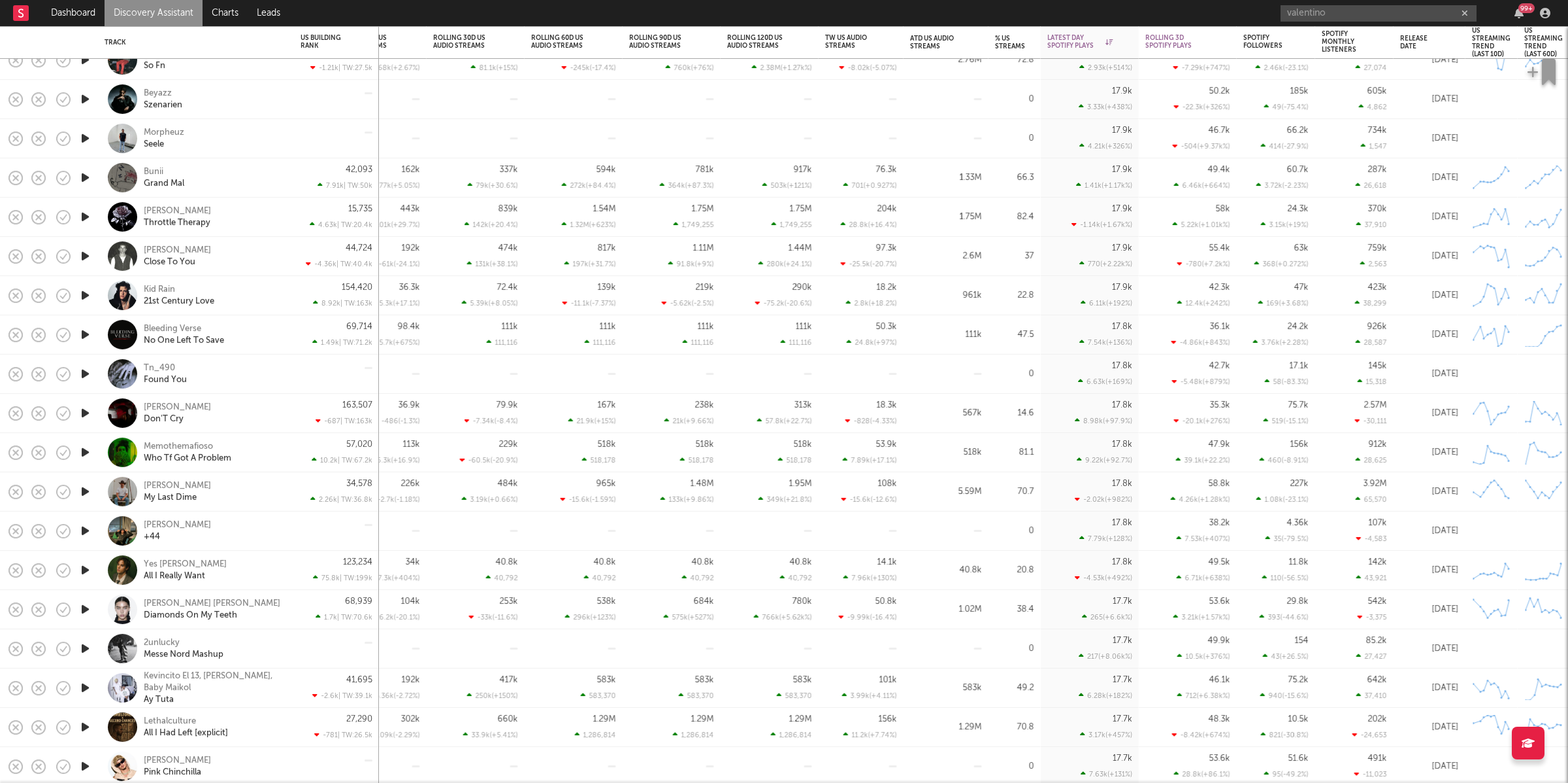
click at [283, 217] on div "[PERSON_NAME] Throttle Therapy" at bounding box center [214, 217] width 140 height 24
select select "1w"
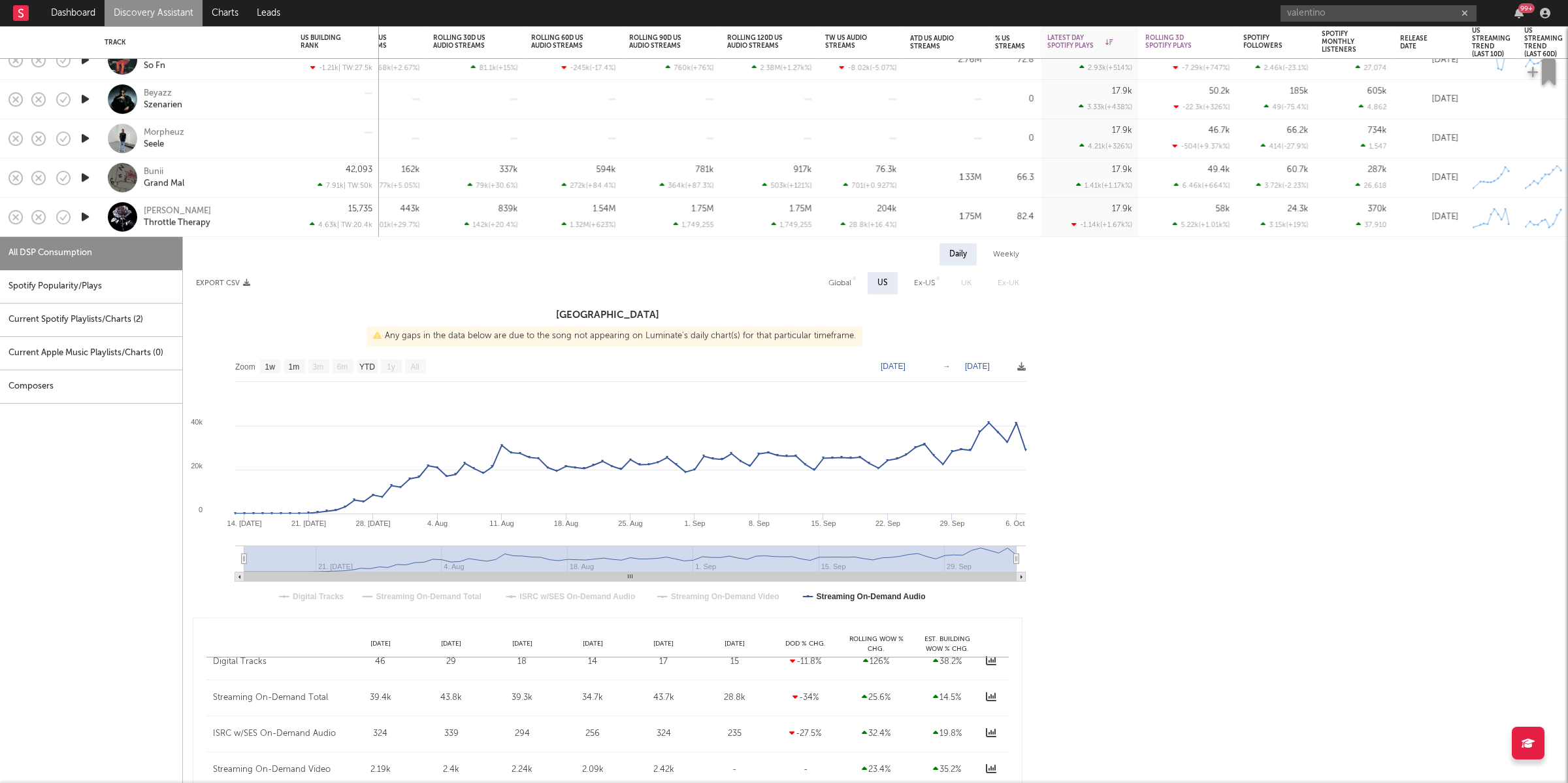
click at [82, 281] on div "Spotify Popularity/Plays" at bounding box center [91, 287] width 183 height 34
select select "1w"
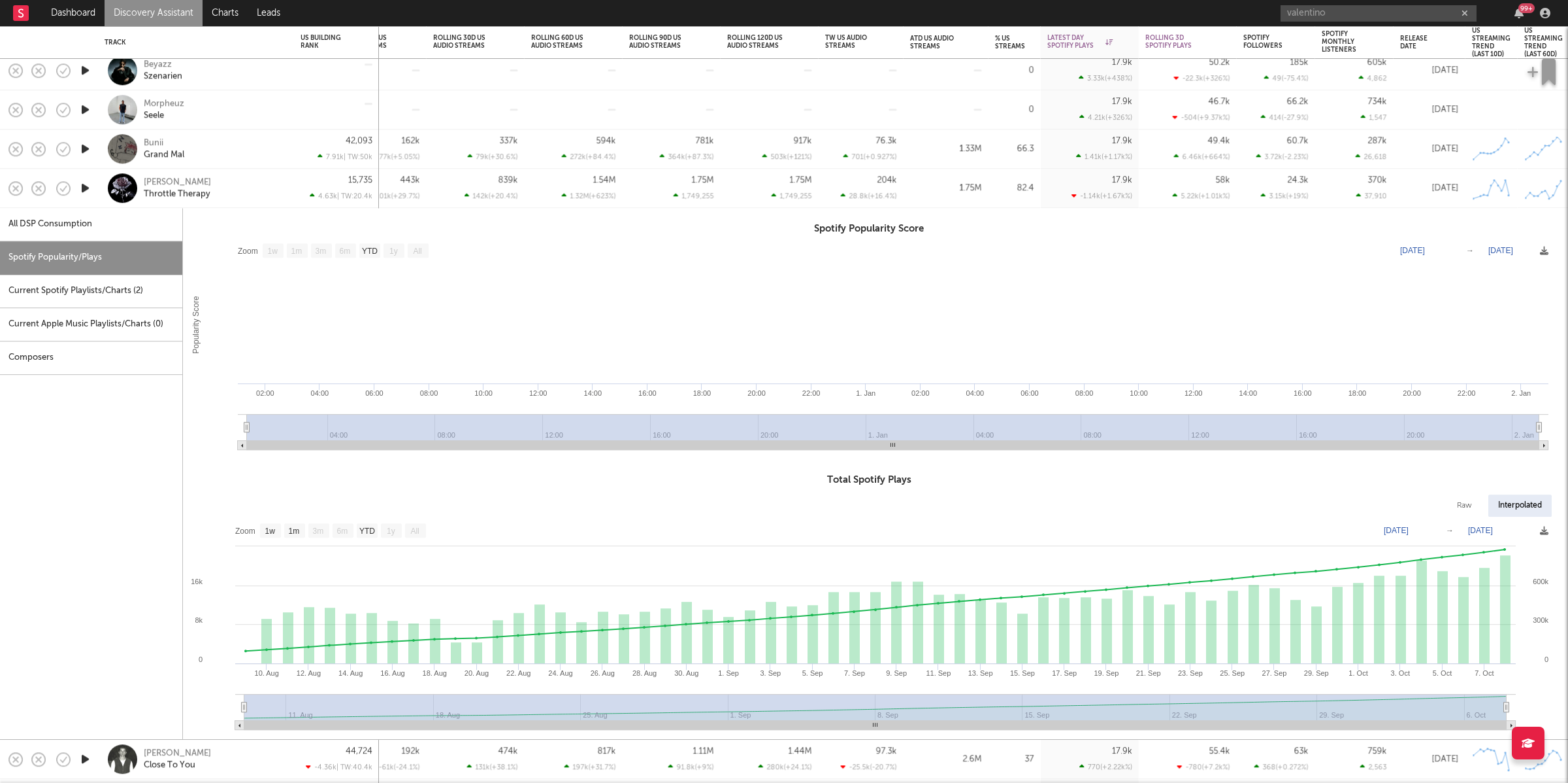
click at [261, 184] on div "[PERSON_NAME] Throttle Therapy" at bounding box center [214, 188] width 140 height 24
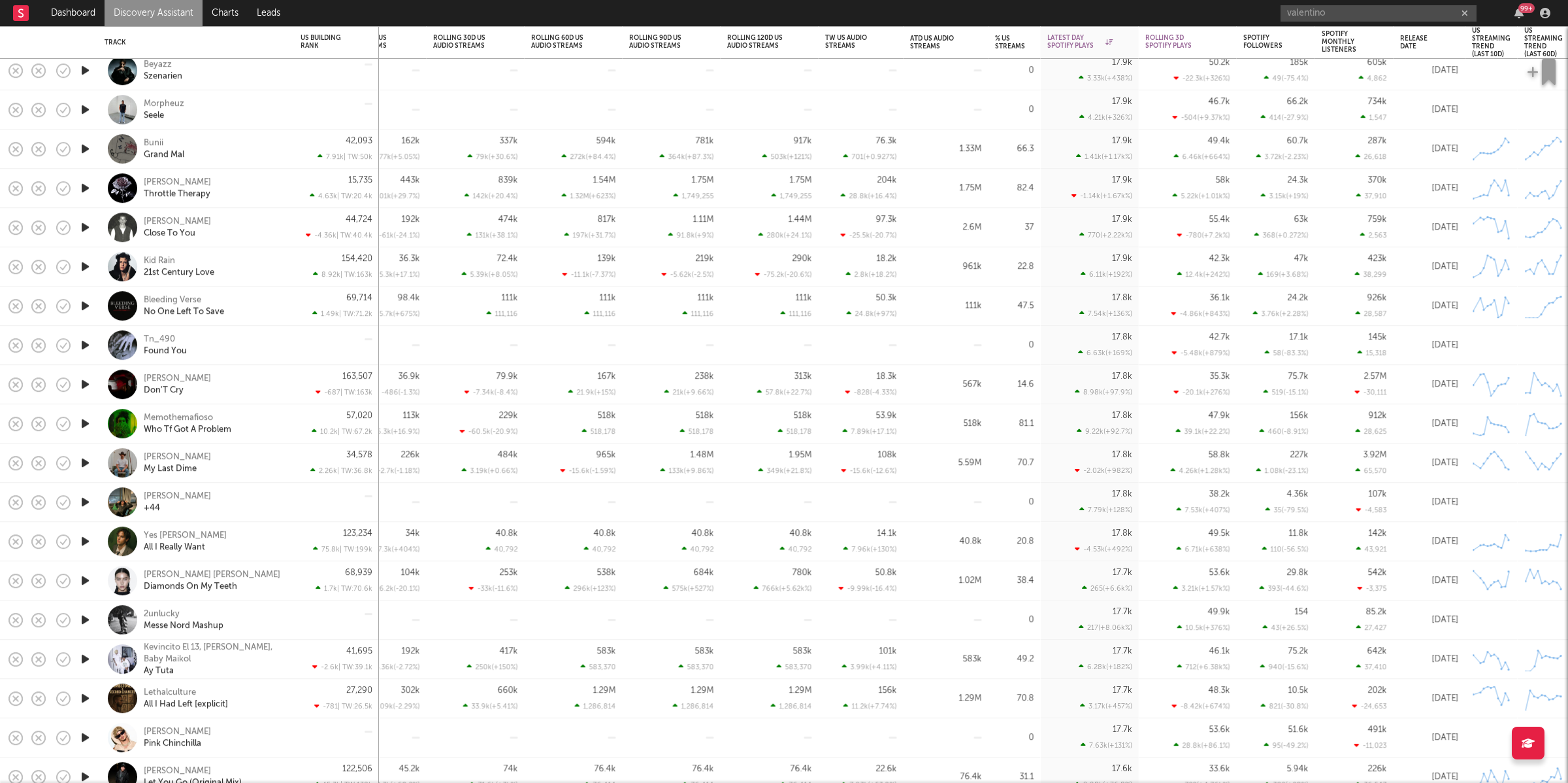
click at [84, 228] on icon "button" at bounding box center [86, 227] width 14 height 17
click at [87, 262] on icon "button" at bounding box center [86, 267] width 14 height 17
click at [85, 304] on icon "button" at bounding box center [86, 305] width 14 height 17
click at [89, 344] on icon "button" at bounding box center [86, 344] width 14 height 17
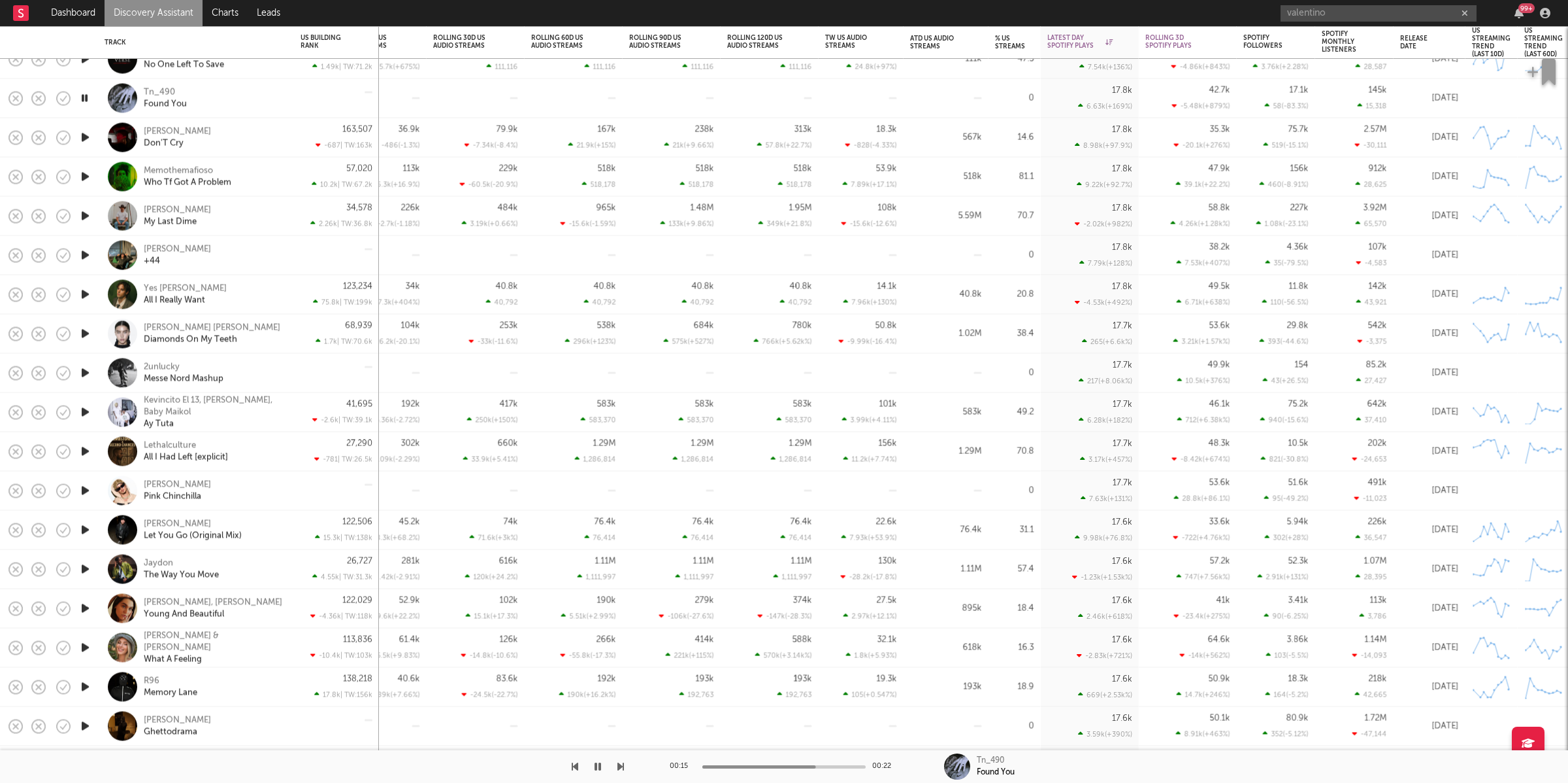
click at [87, 94] on icon "button" at bounding box center [85, 98] width 12 height 17
click at [596, 767] on icon "button" at bounding box center [597, 766] width 8 height 11
click at [620, 765] on icon "button" at bounding box center [620, 766] width 6 height 11
click at [622, 764] on icon "button" at bounding box center [620, 766] width 6 height 11
click at [572, 765] on icon "button" at bounding box center [574, 766] width 6 height 11
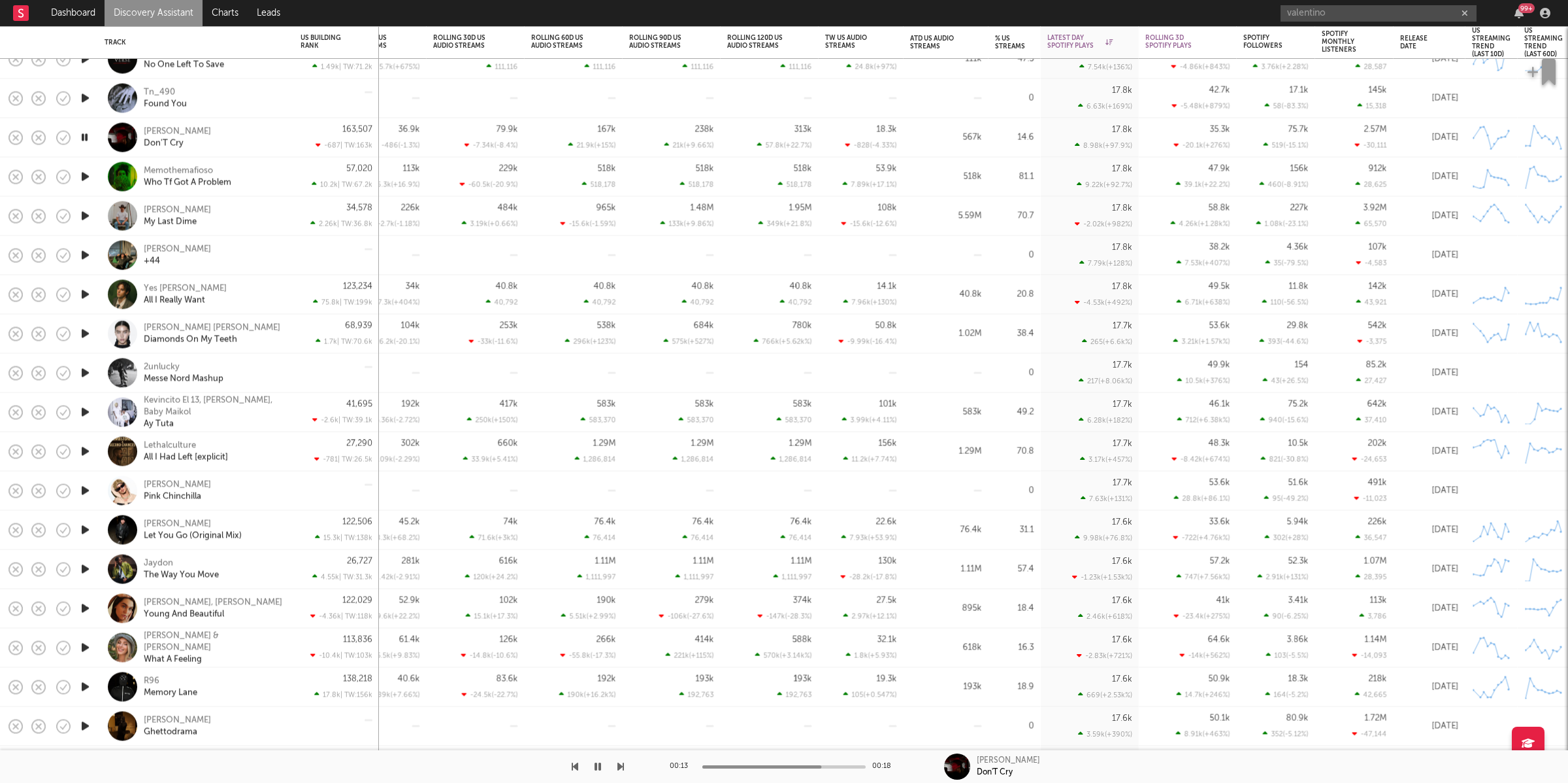
click at [598, 763] on icon "button" at bounding box center [597, 766] width 6 height 11
click at [598, 770] on icon "button" at bounding box center [597, 766] width 8 height 11
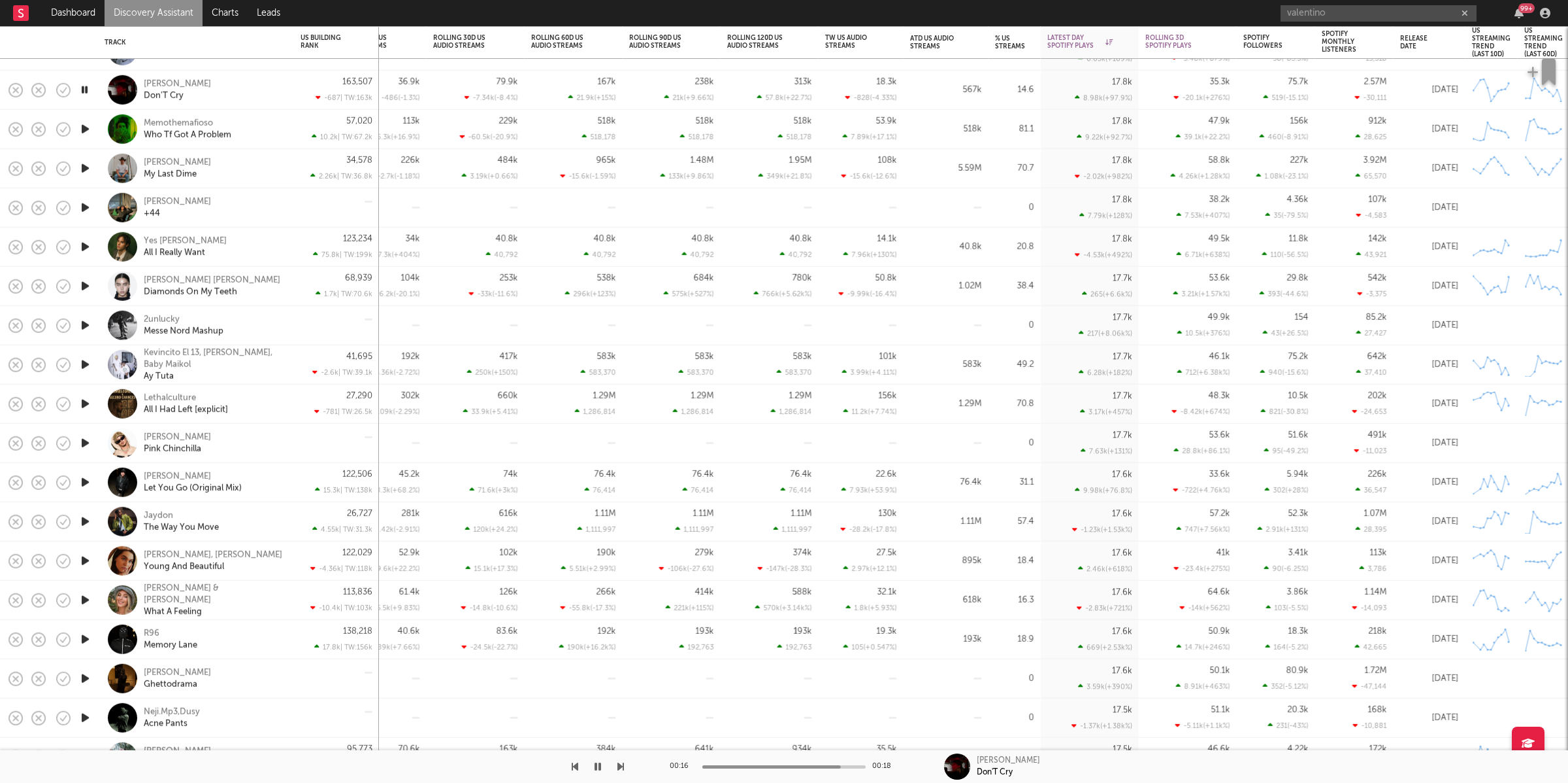
click at [619, 763] on icon "button" at bounding box center [620, 766] width 6 height 11
click at [260, 125] on div "Memothemafioso Who Tf Got A Problem" at bounding box center [214, 129] width 140 height 24
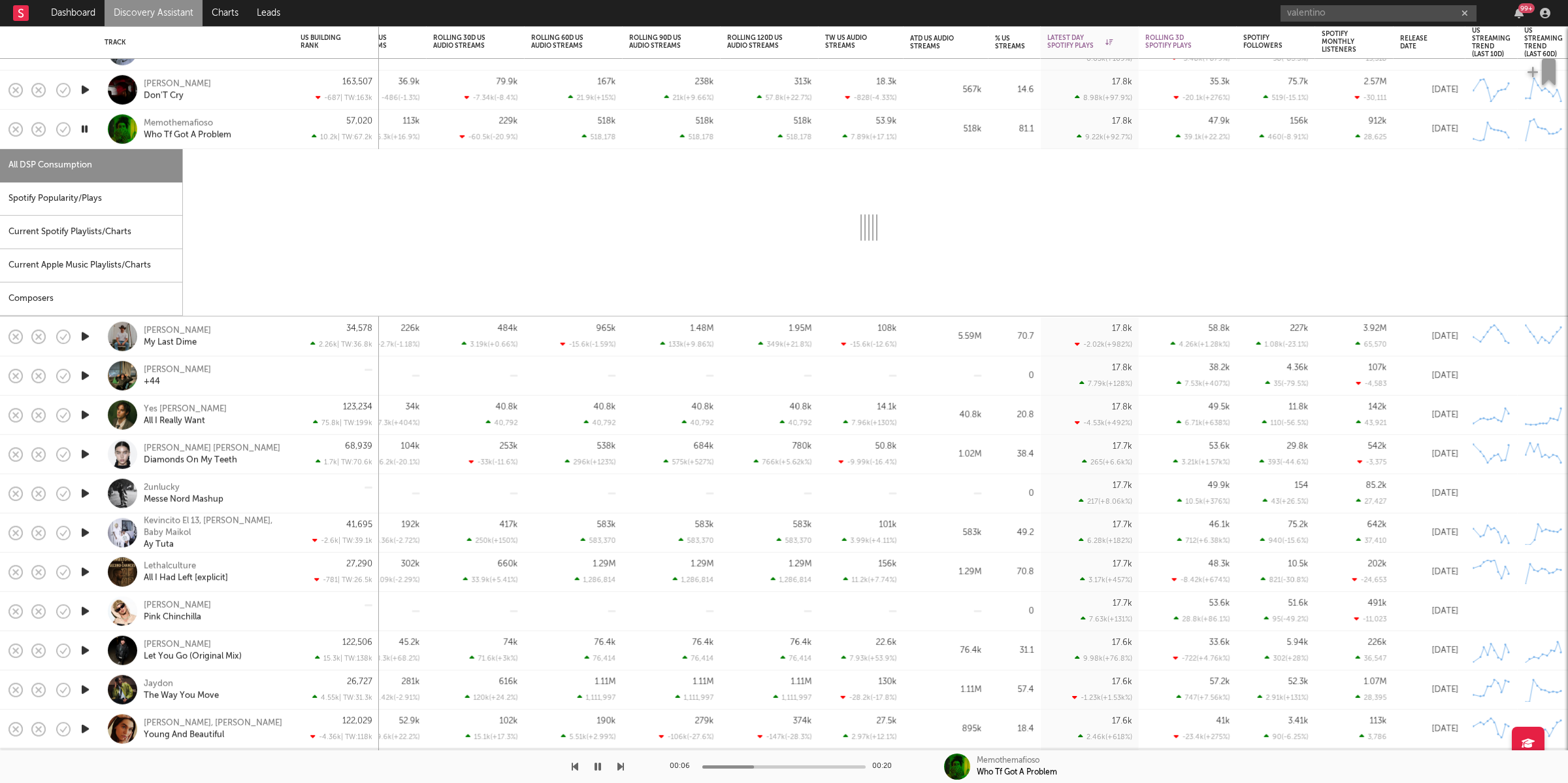
click at [92, 200] on div "Spotify Popularity/Plays" at bounding box center [91, 200] width 183 height 34
select select "1w"
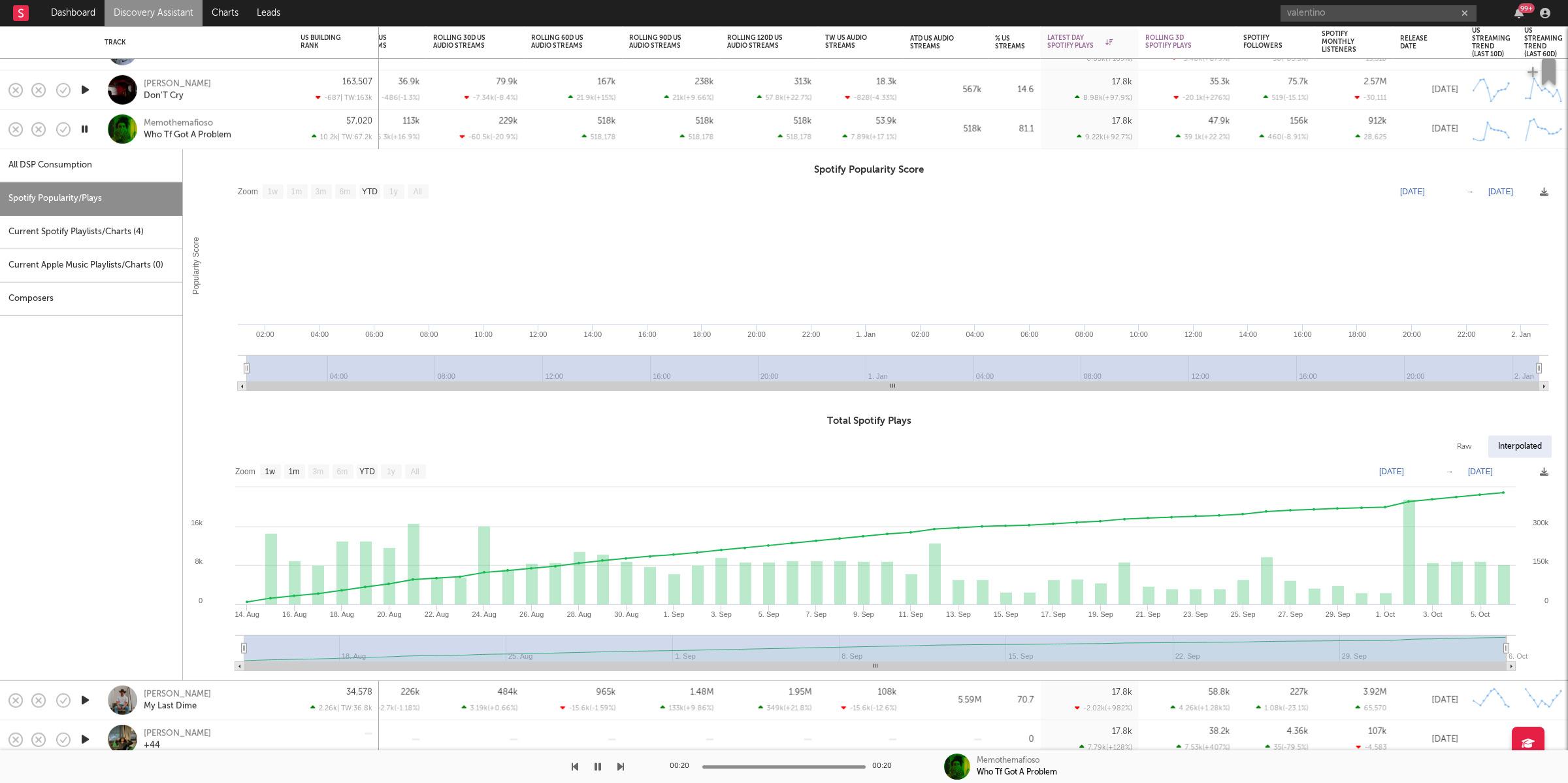
click at [268, 120] on div "Memothemafioso Who Tf Got A Problem" at bounding box center [214, 129] width 140 height 24
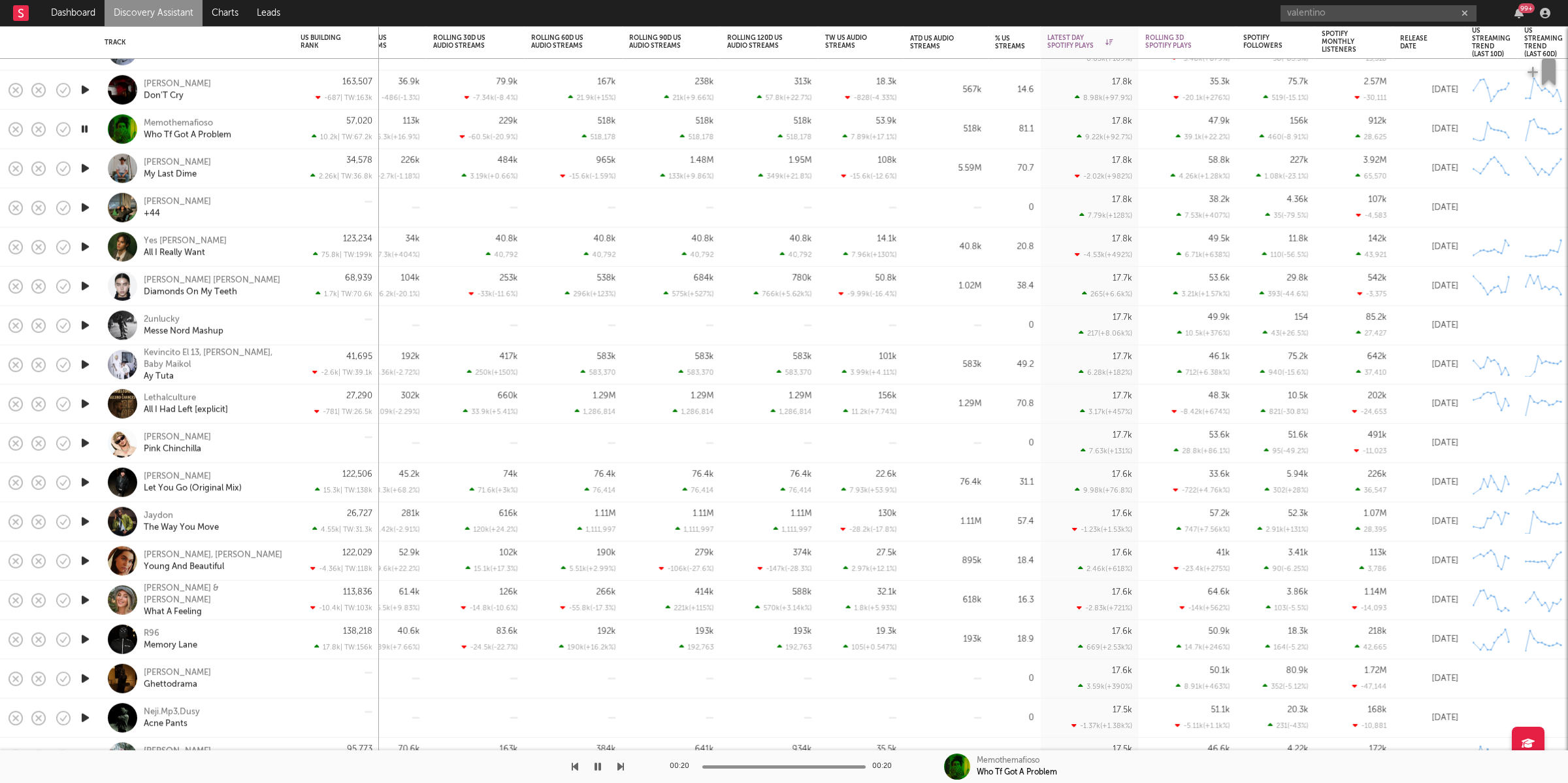
click at [621, 763] on icon "button" at bounding box center [620, 766] width 6 height 11
click at [251, 199] on div "Hugo +44" at bounding box center [214, 207] width 140 height 24
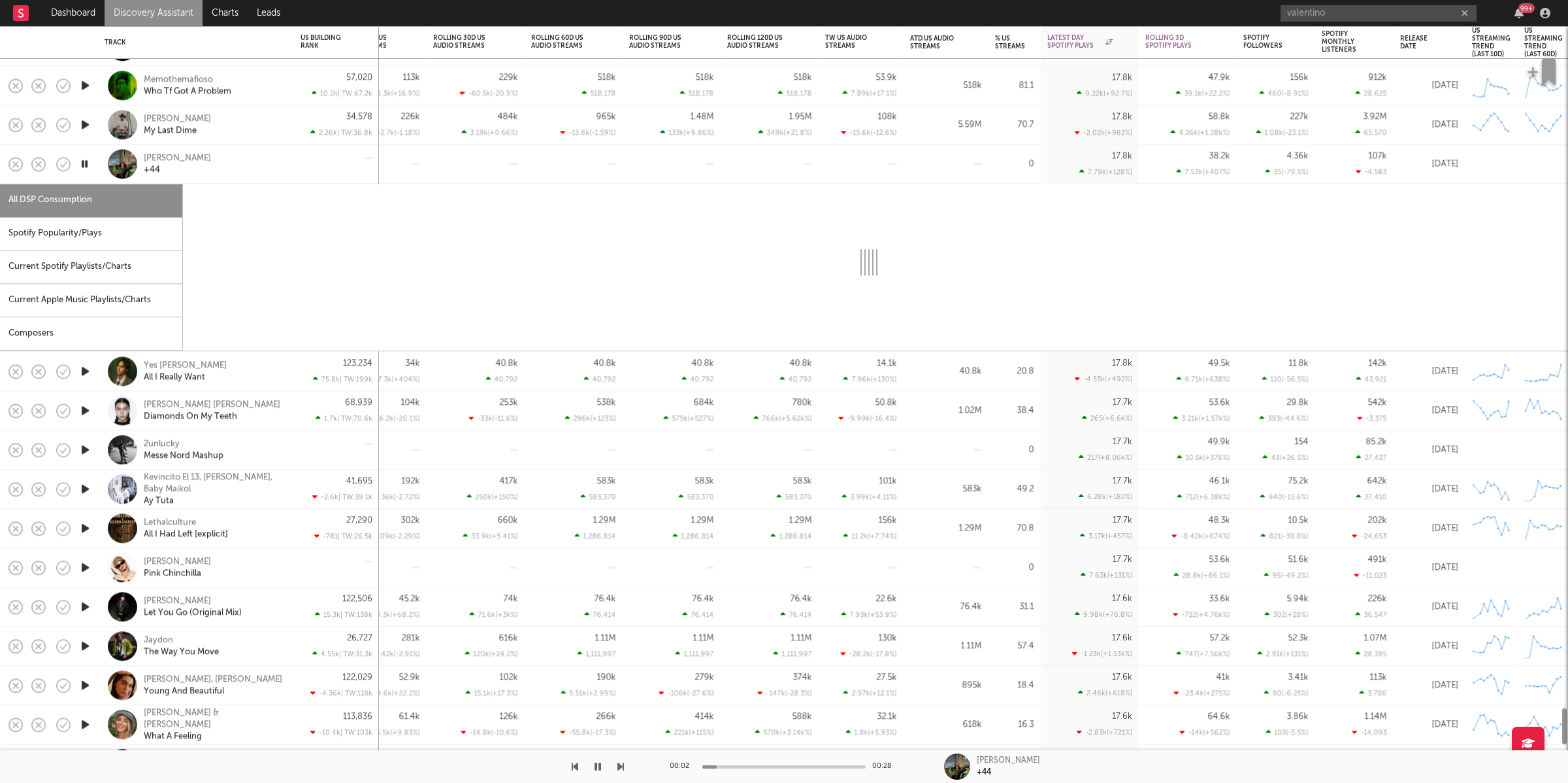
select select "1w"
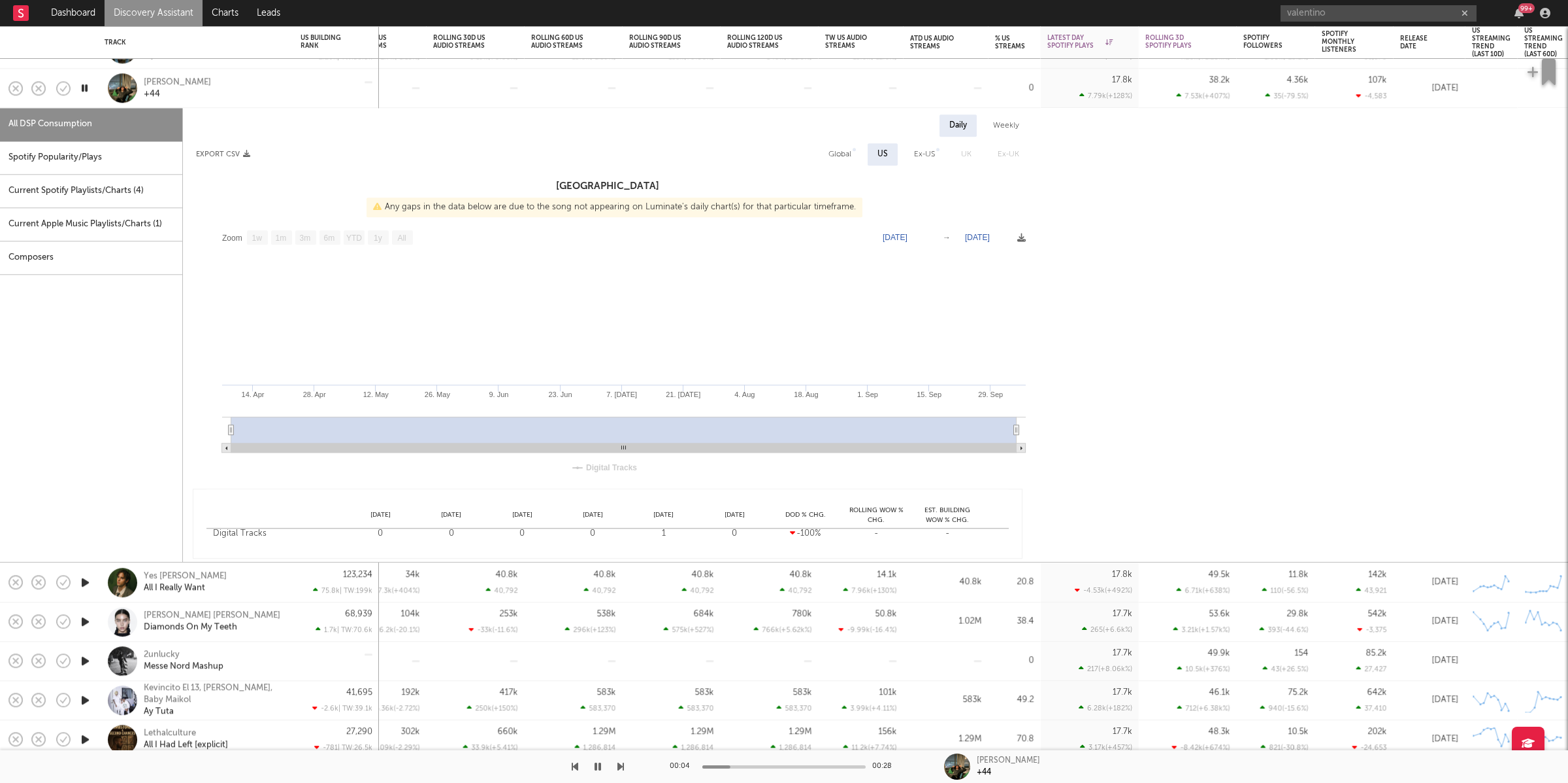
click at [81, 166] on div "Spotify Popularity/Plays" at bounding box center [91, 158] width 183 height 34
select select "1w"
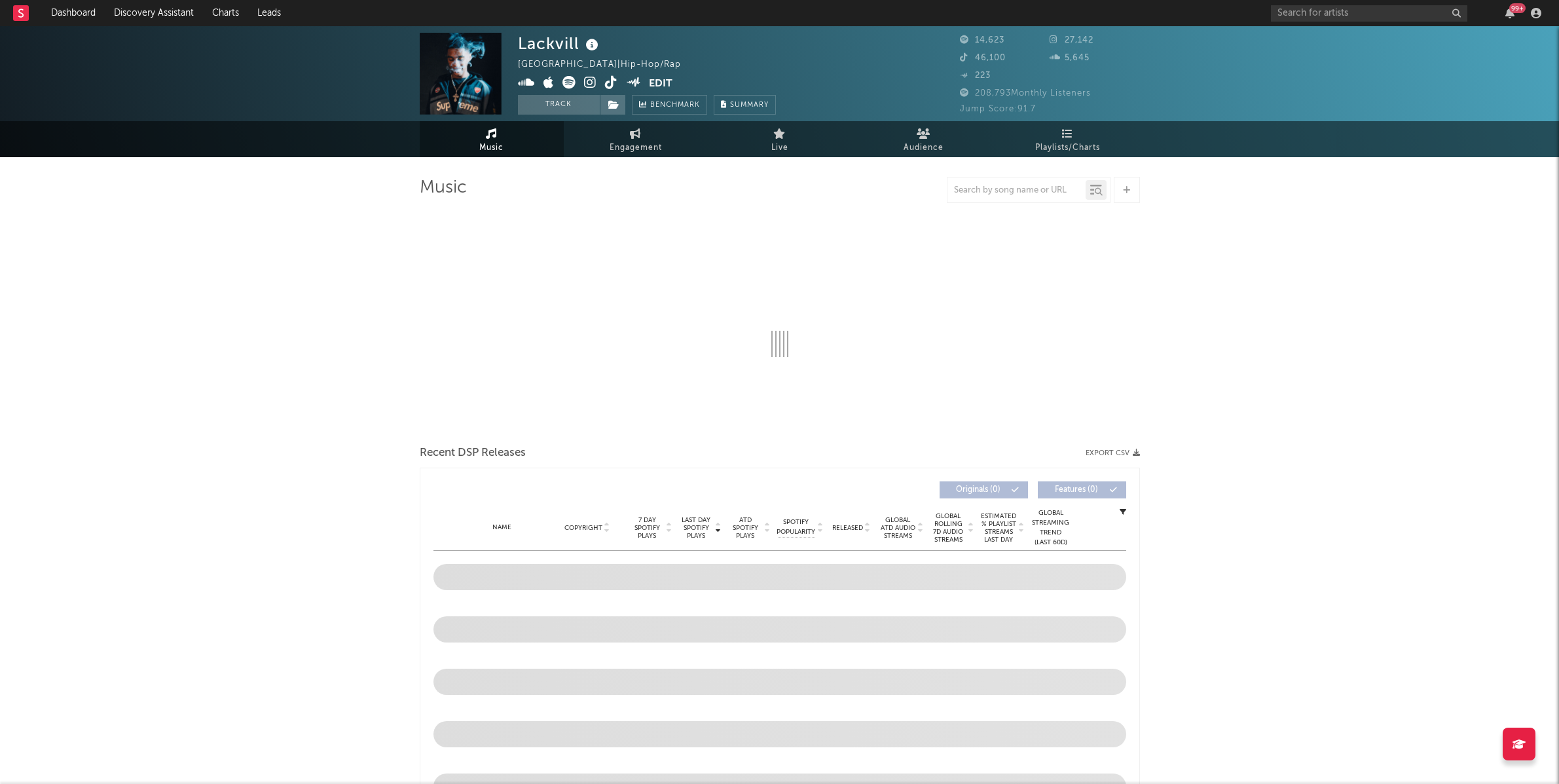
select select "6m"
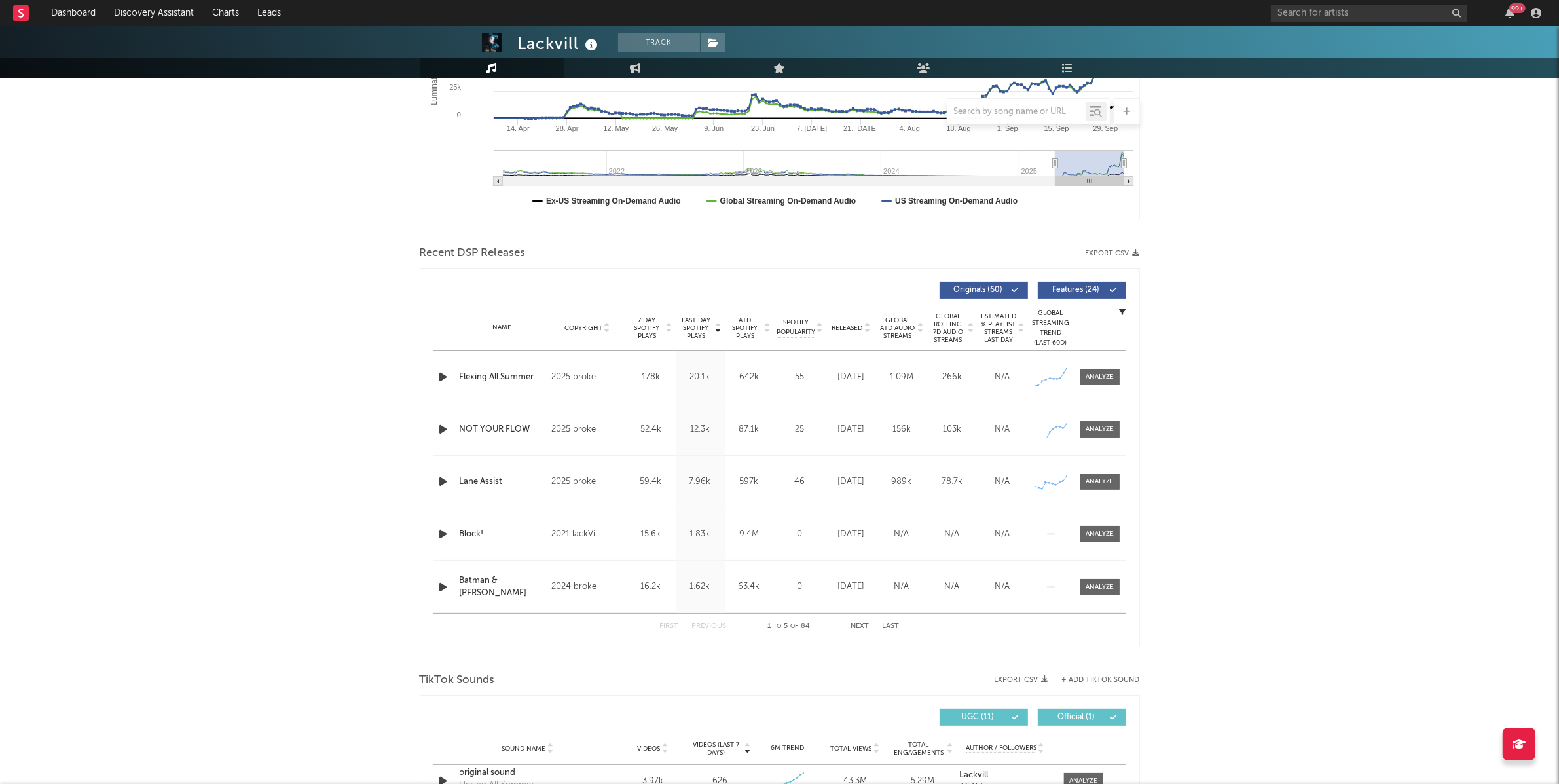
scroll to position [344, 0]
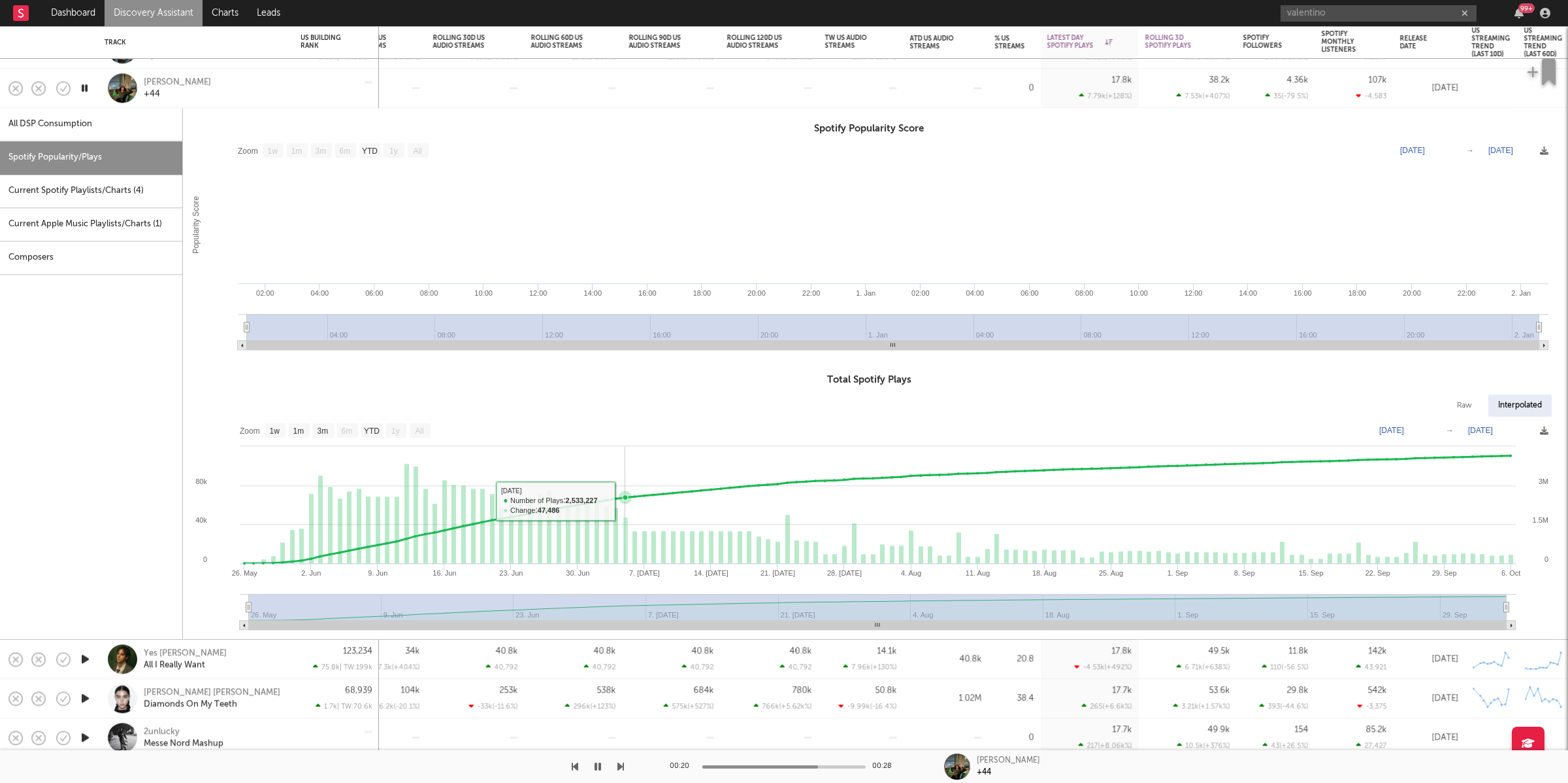
select select "1w"
click at [274, 92] on div "Hugo +44" at bounding box center [214, 88] width 140 height 24
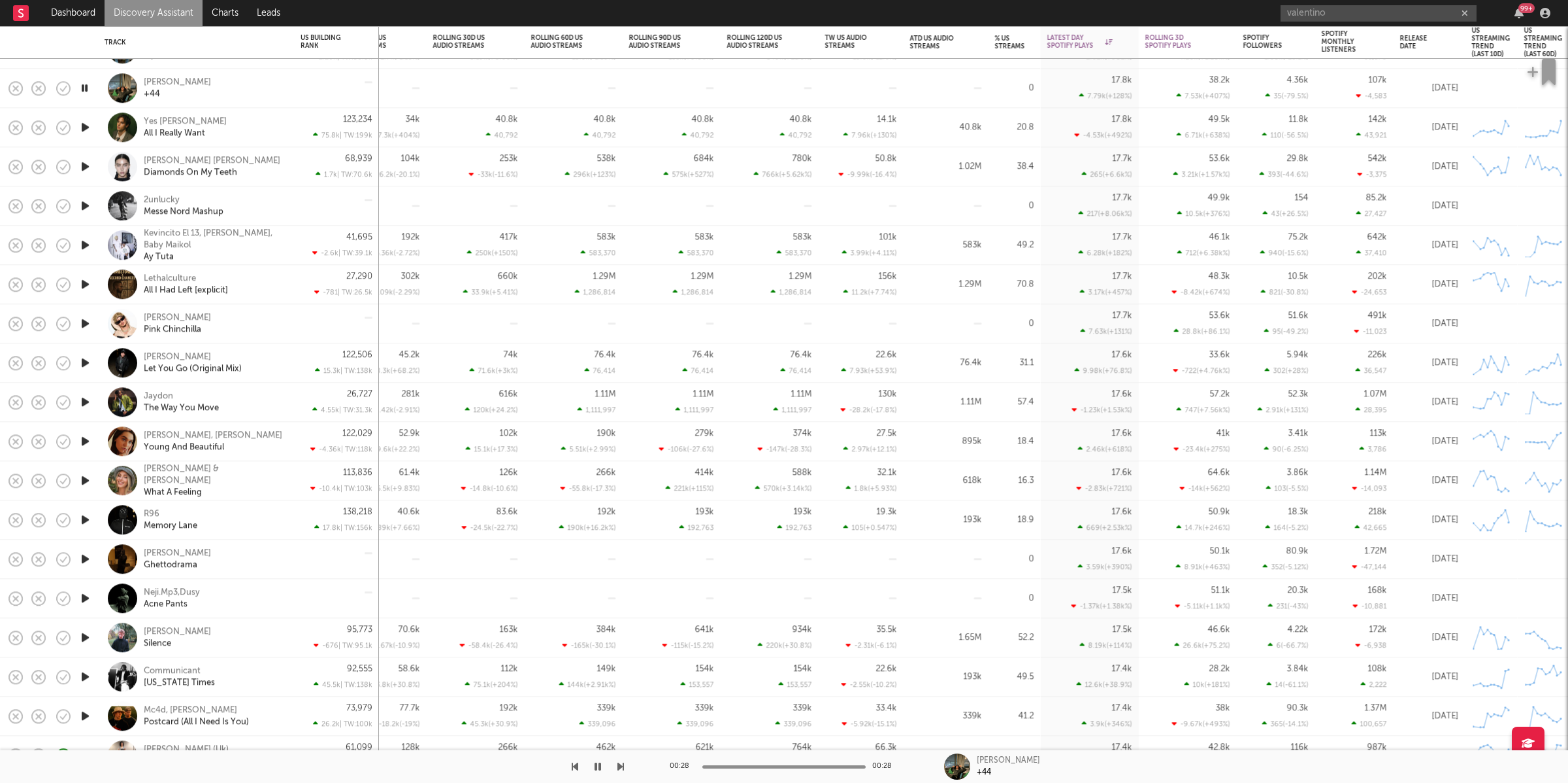
click at [619, 763] on icon "button" at bounding box center [620, 766] width 6 height 11
click at [620, 765] on icon "button" at bounding box center [620, 766] width 6 height 11
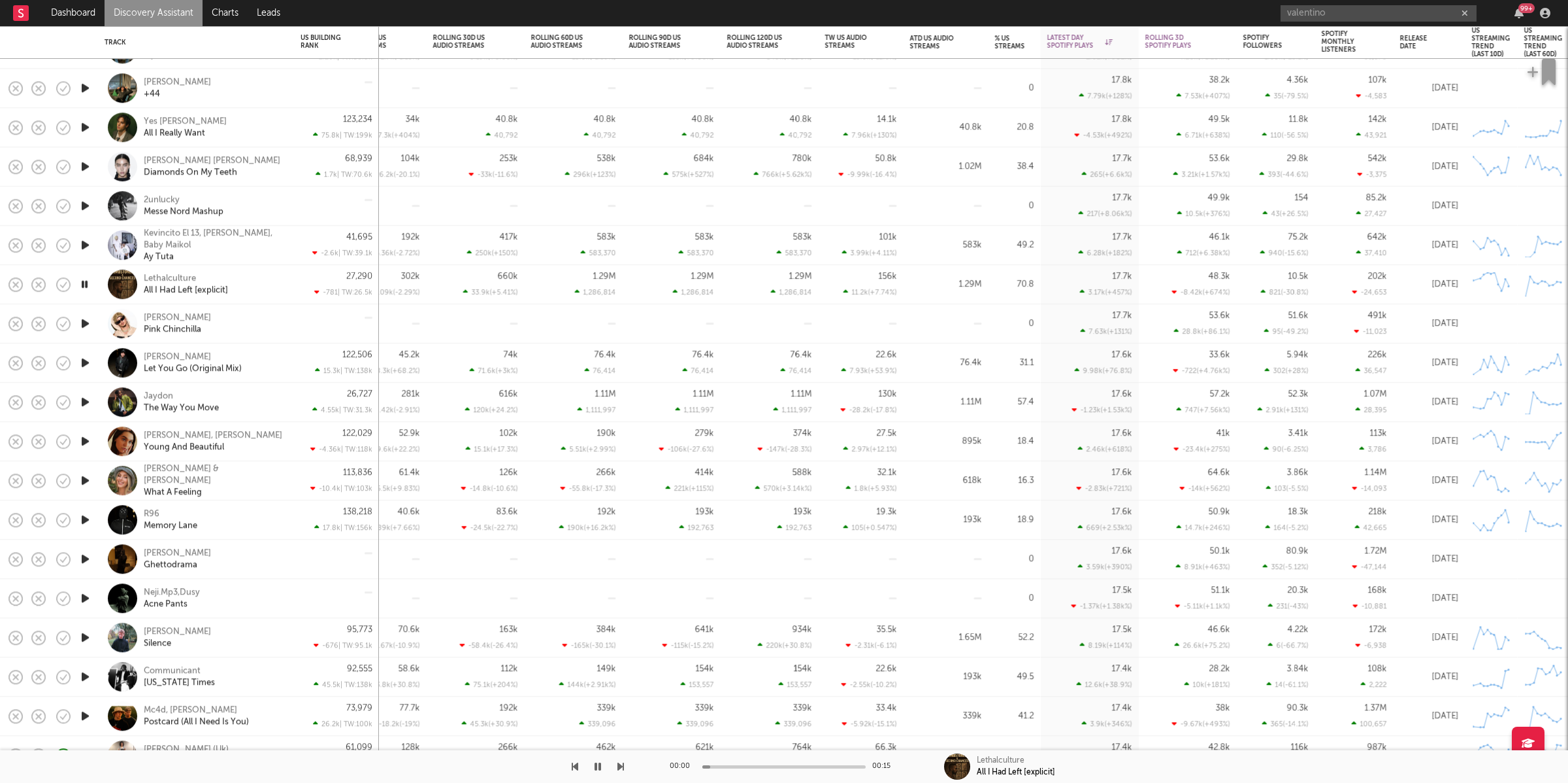
click at [620, 765] on icon "button" at bounding box center [620, 766] width 6 height 11
click at [597, 763] on icon "button" at bounding box center [597, 766] width 6 height 11
click at [598, 760] on button "button" at bounding box center [597, 765] width 13 height 33
click at [619, 764] on icon "button" at bounding box center [620, 766] width 6 height 11
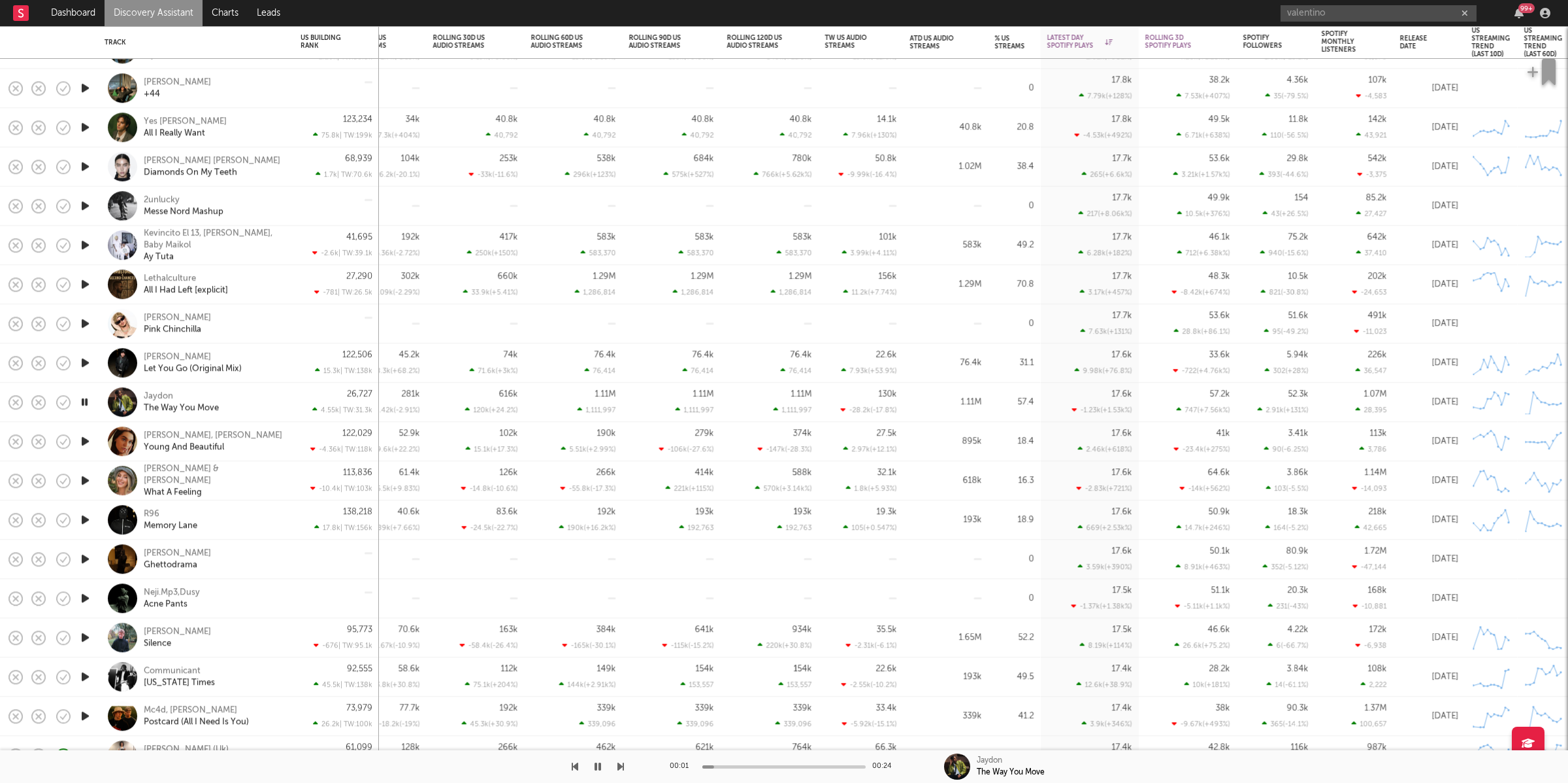
click at [603, 765] on button "button" at bounding box center [597, 765] width 13 height 33
